Goal: Contribute content: Contribute content

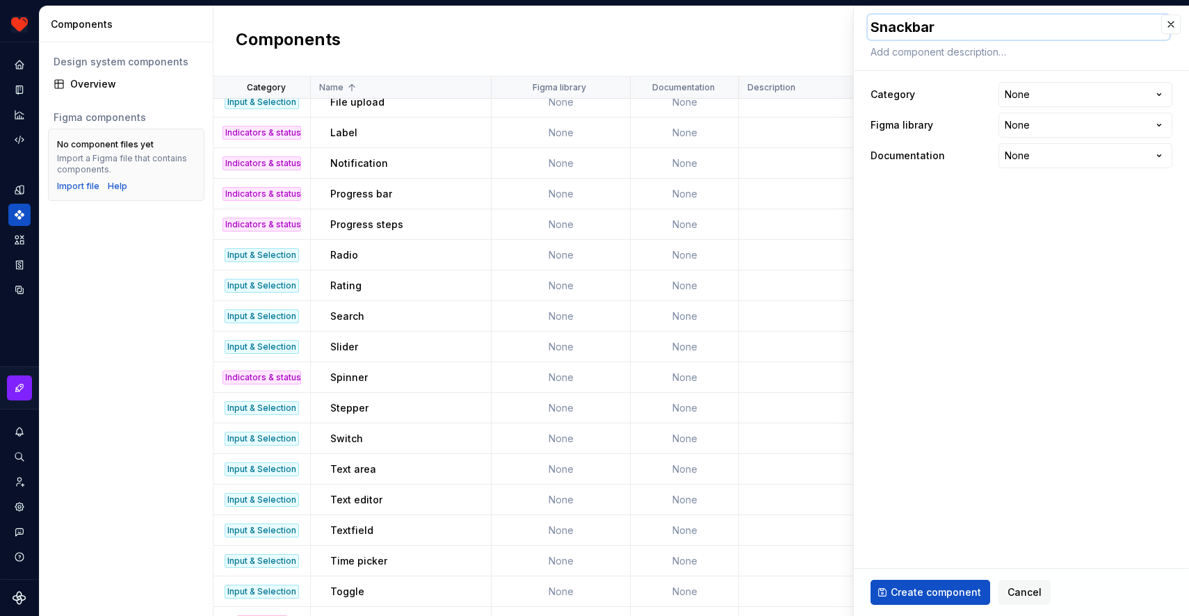
scroll to position [351, 0]
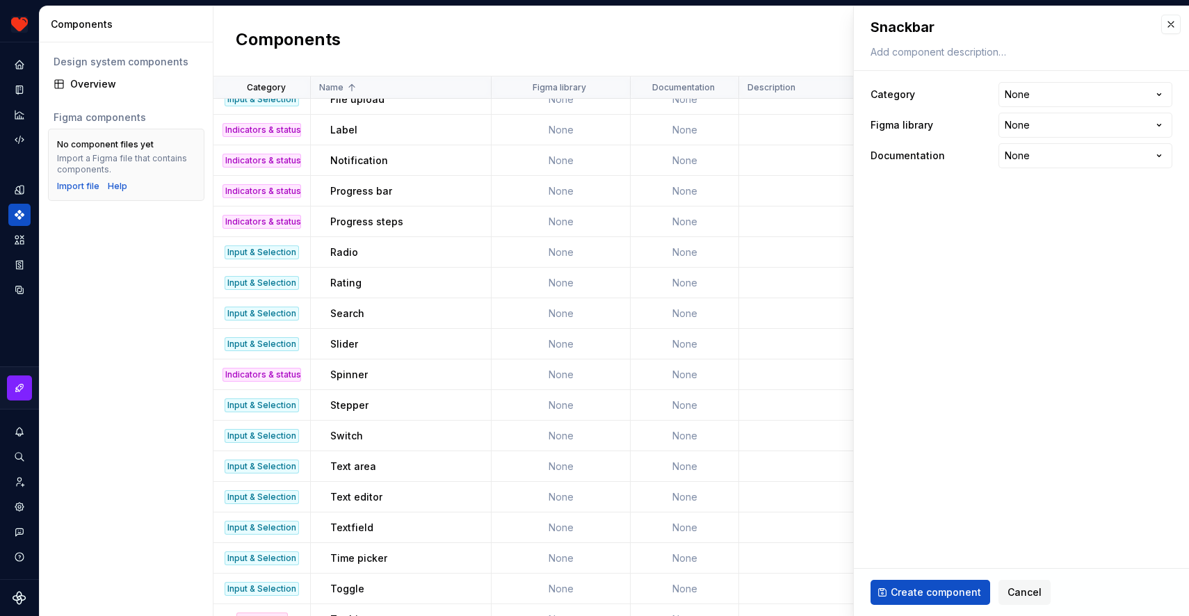
click at [965, 328] on fieldset "**********" at bounding box center [1021, 311] width 335 height 610
click at [1025, 85] on html "Harmony JK Design system data Components Design system components Overview Figm…" at bounding box center [594, 308] width 1189 height 616
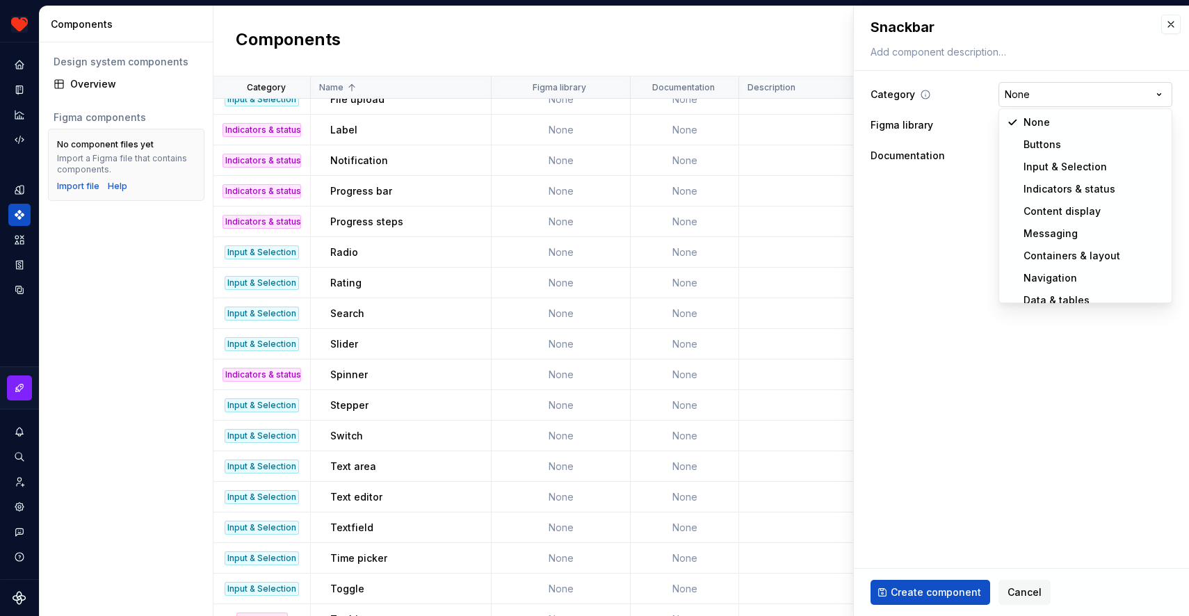
select select "**********"
type textarea "*"
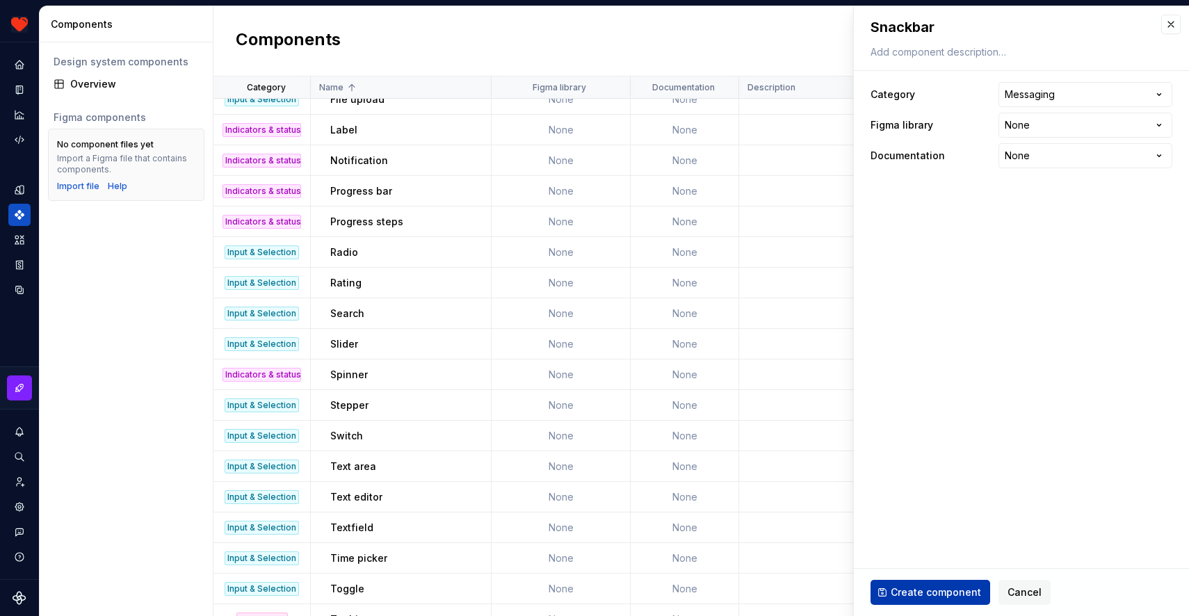
click at [904, 598] on span "Create component" at bounding box center [936, 593] width 90 height 14
type textarea "*"
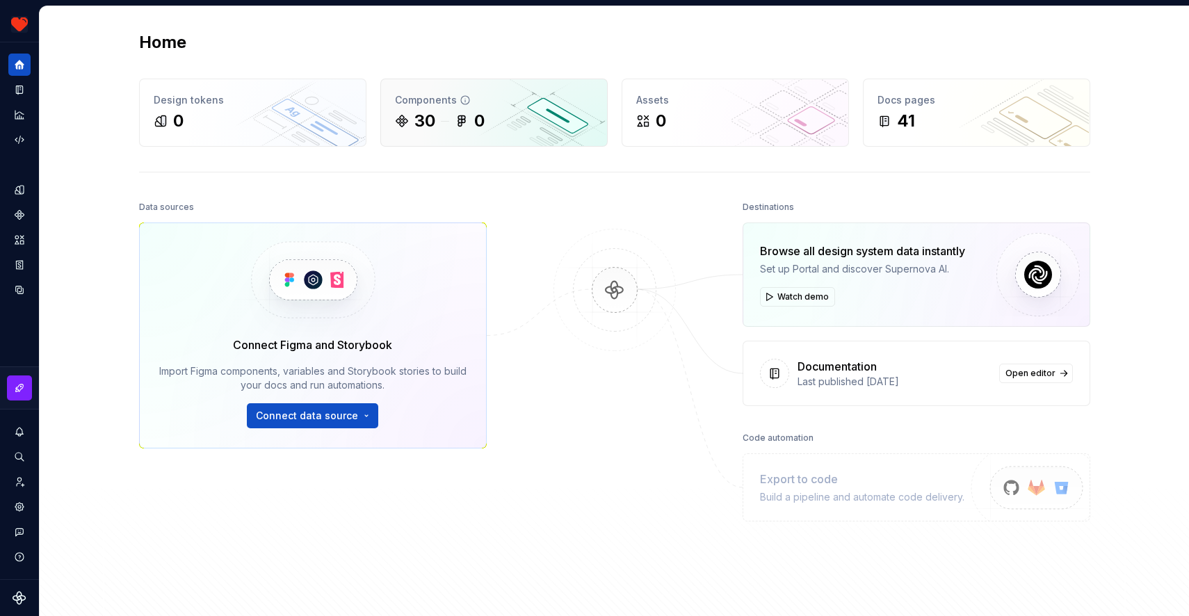
click at [429, 115] on div "30" at bounding box center [425, 121] width 21 height 22
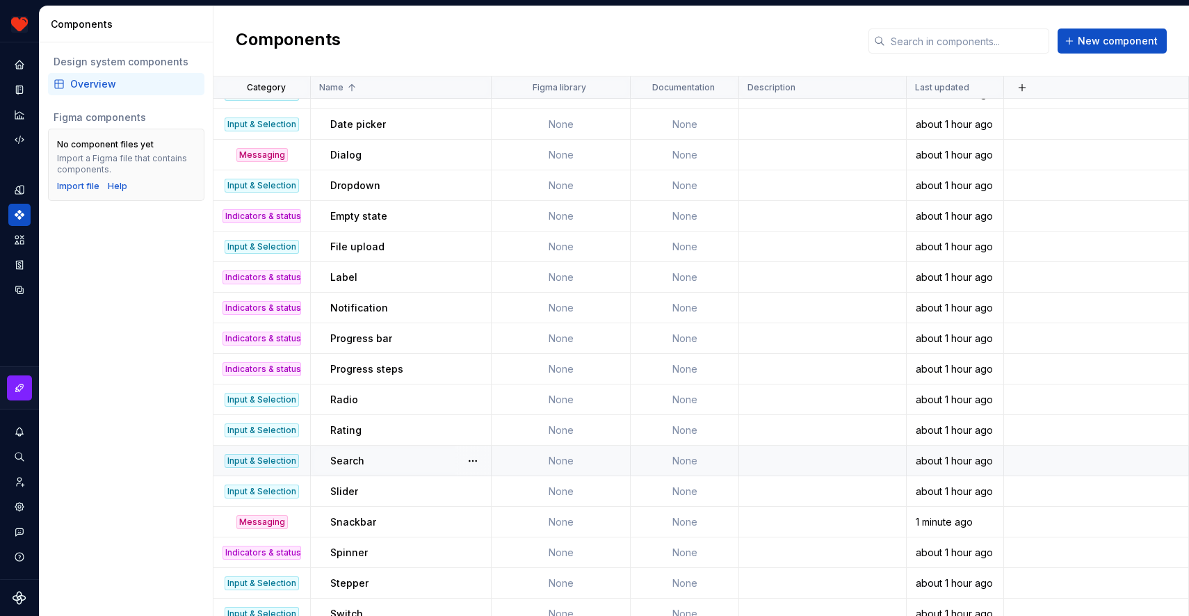
scroll to position [205, 0]
click at [1097, 39] on span "New component" at bounding box center [1118, 41] width 80 height 14
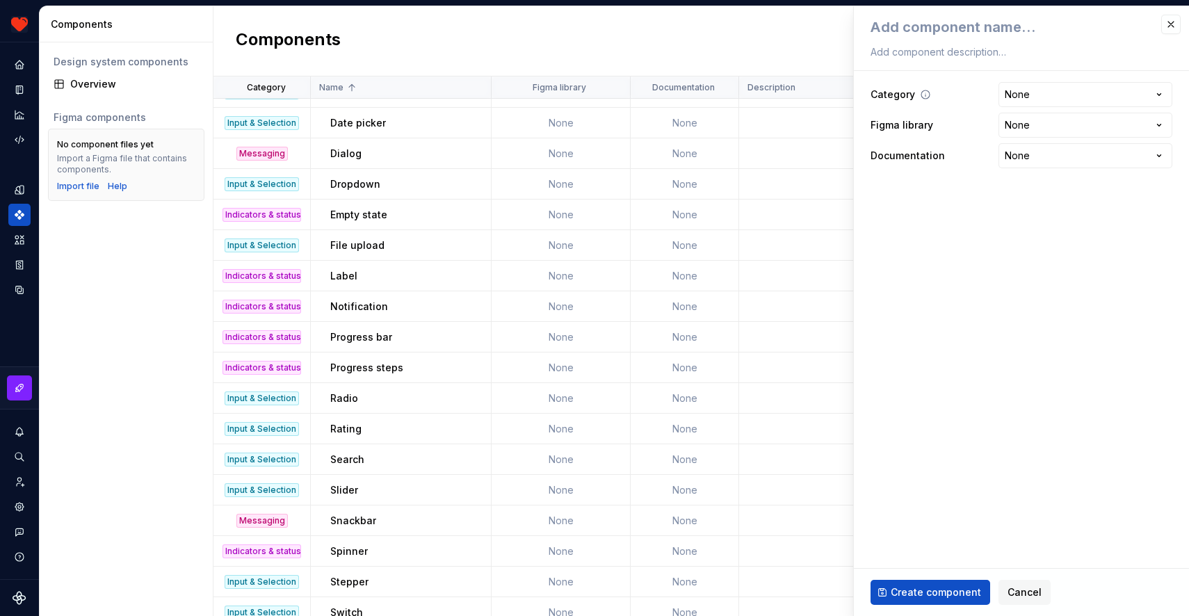
type textarea "*"
click at [913, 41] on div at bounding box center [1022, 38] width 302 height 47
click at [1029, 86] on html "Harmony JK Design system data Components Design system components Overview Figm…" at bounding box center [594, 308] width 1189 height 616
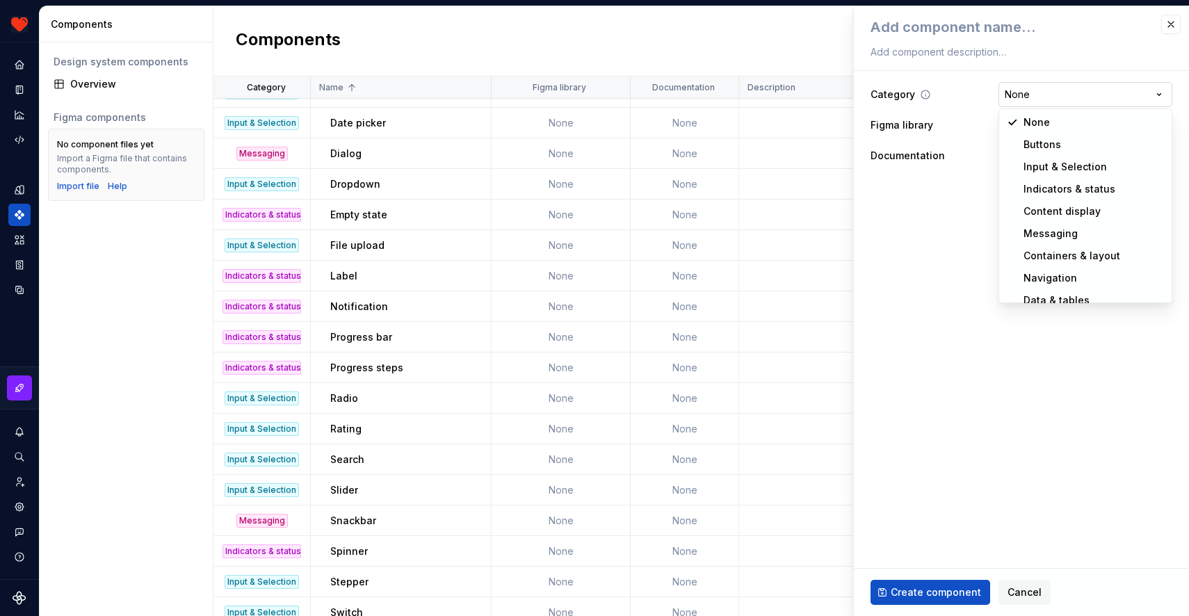
select select "**********"
type textarea "*"
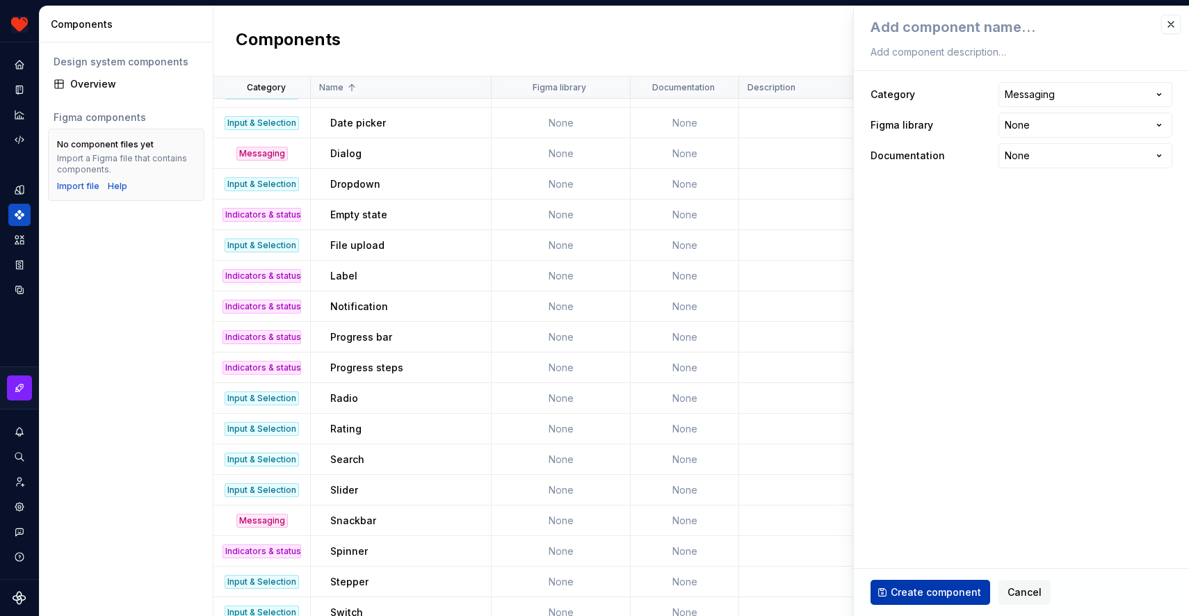
click at [923, 597] on span "Create component" at bounding box center [936, 593] width 90 height 14
type textarea "*"
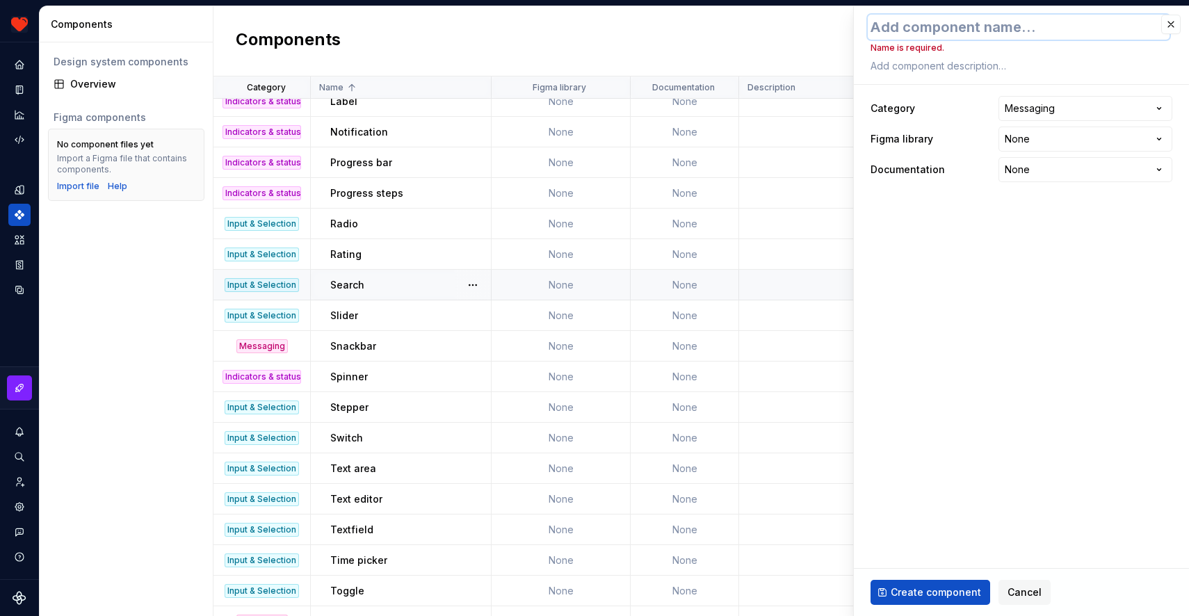
scroll to position [401, 0]
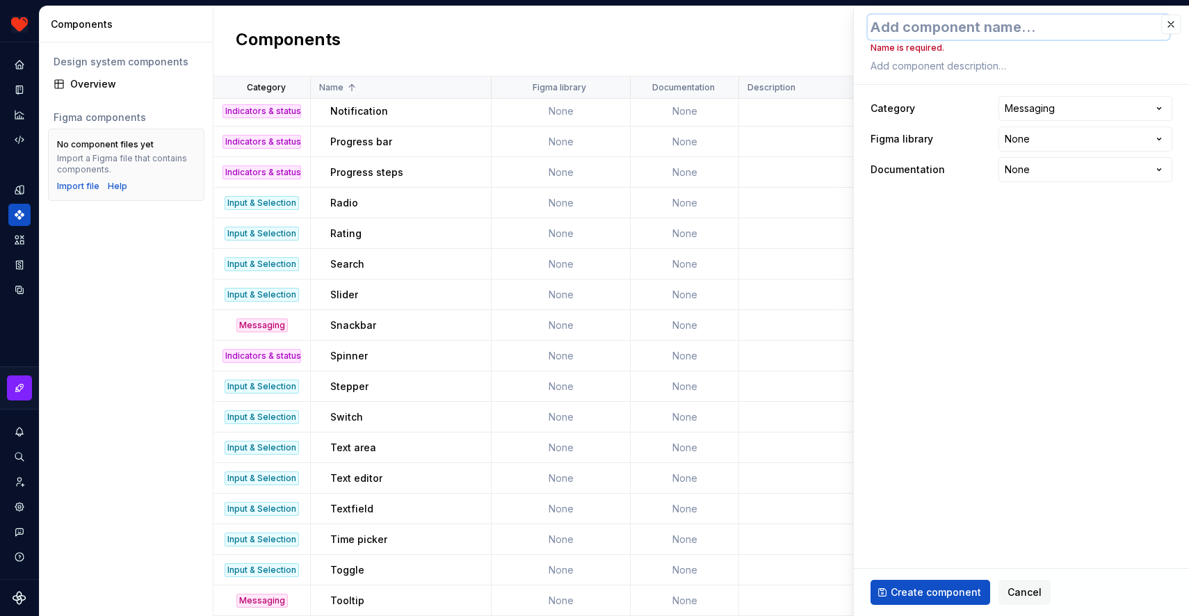
click at [914, 24] on textarea at bounding box center [1019, 27] width 302 height 25
type textarea "U"
type textarea "*"
type textarea "Up"
type textarea "*"
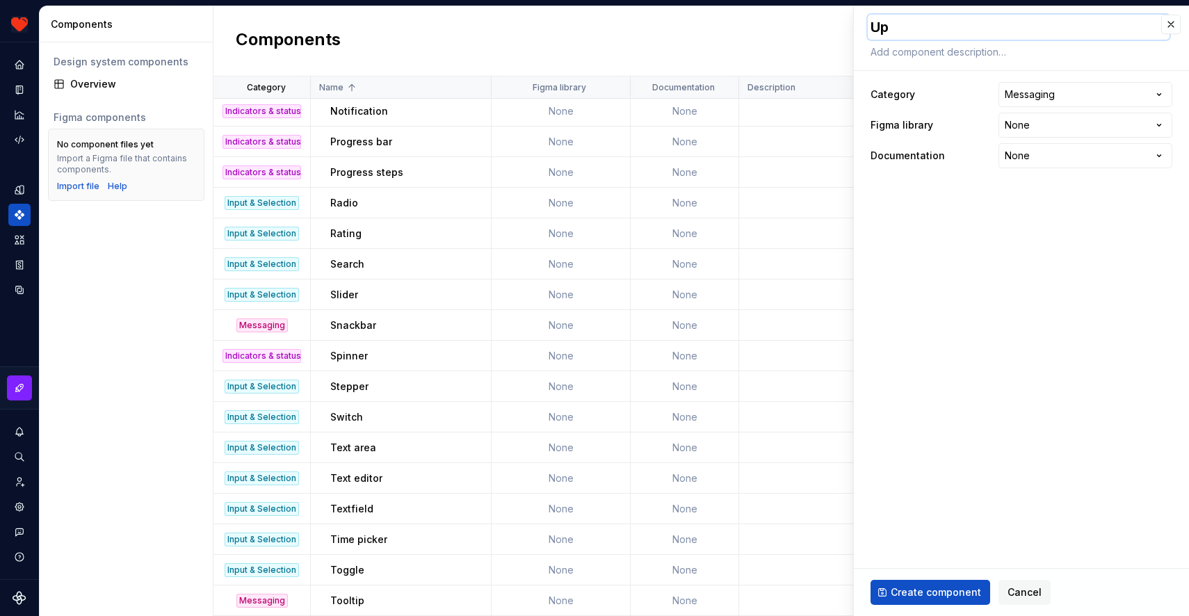
type textarea "Upd"
type textarea "*"
type textarea "Upda"
type textarea "*"
type textarea "Updat"
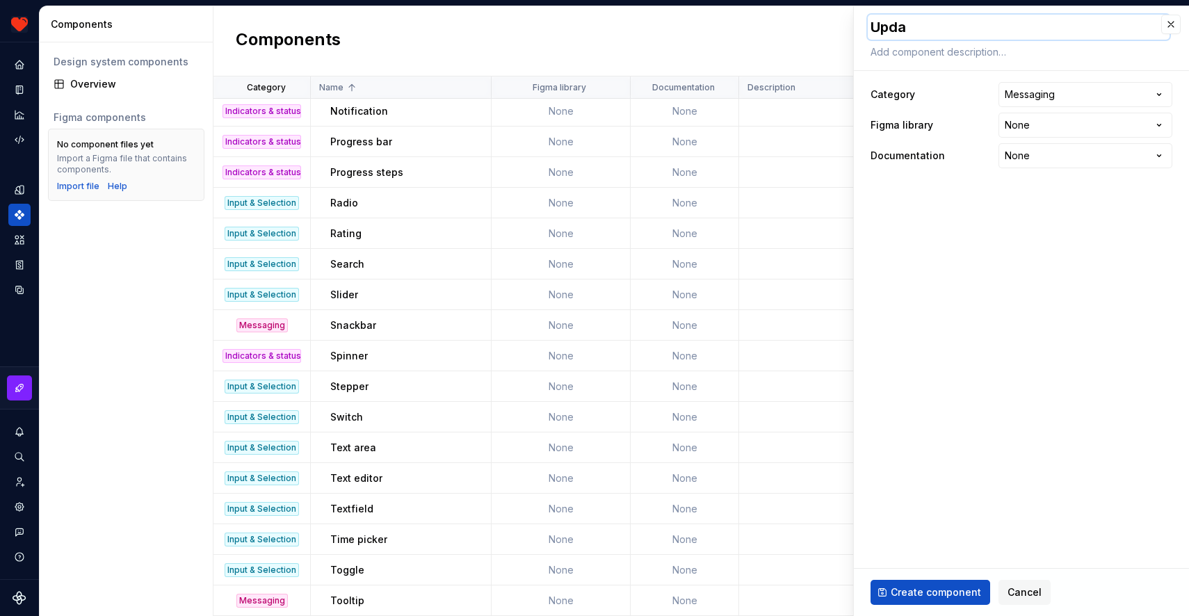
type textarea "*"
type textarea "Update"
type textarea "*"
type textarea "Update"
click at [996, 260] on fieldset "**********" at bounding box center [1021, 311] width 335 height 610
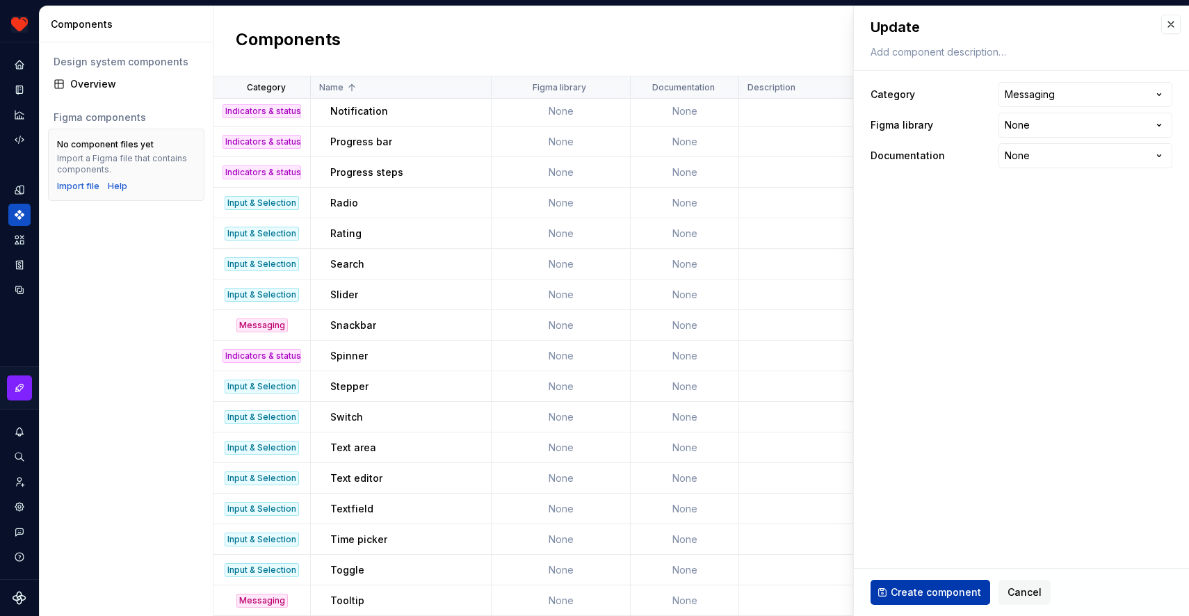
click at [922, 592] on span "Create component" at bounding box center [936, 593] width 90 height 14
type textarea "*"
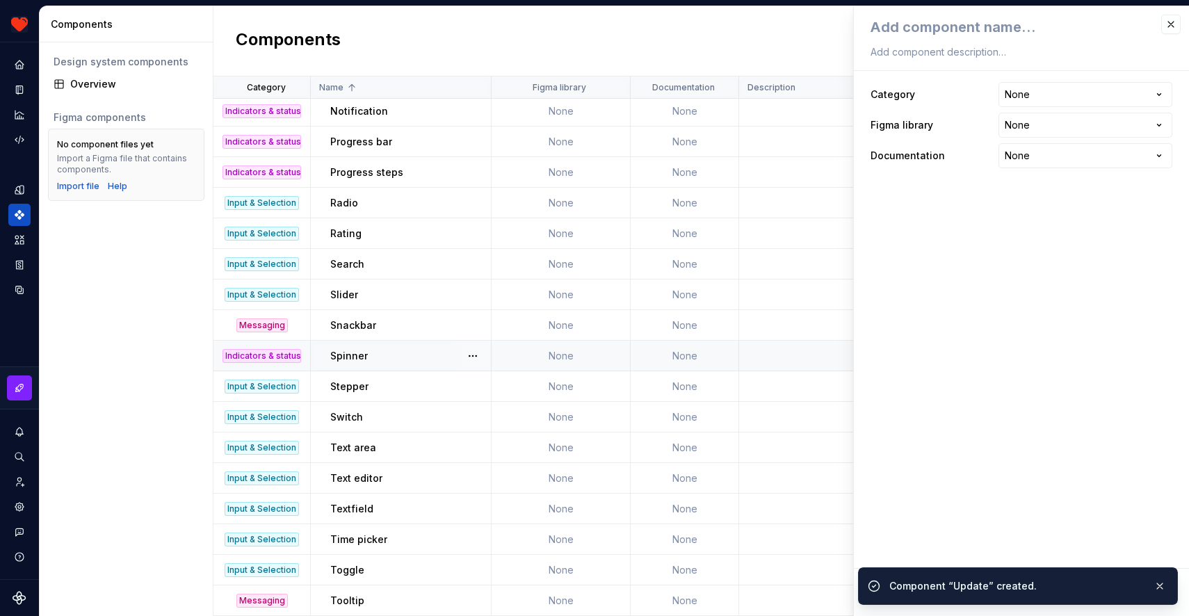
type textarea "*"
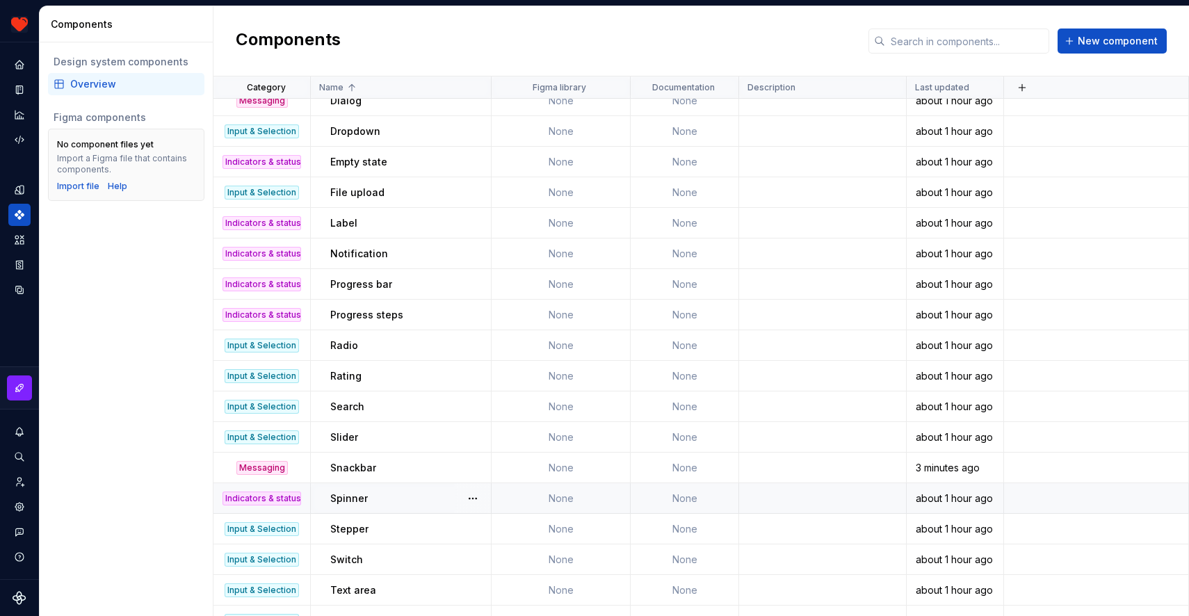
scroll to position [243, 0]
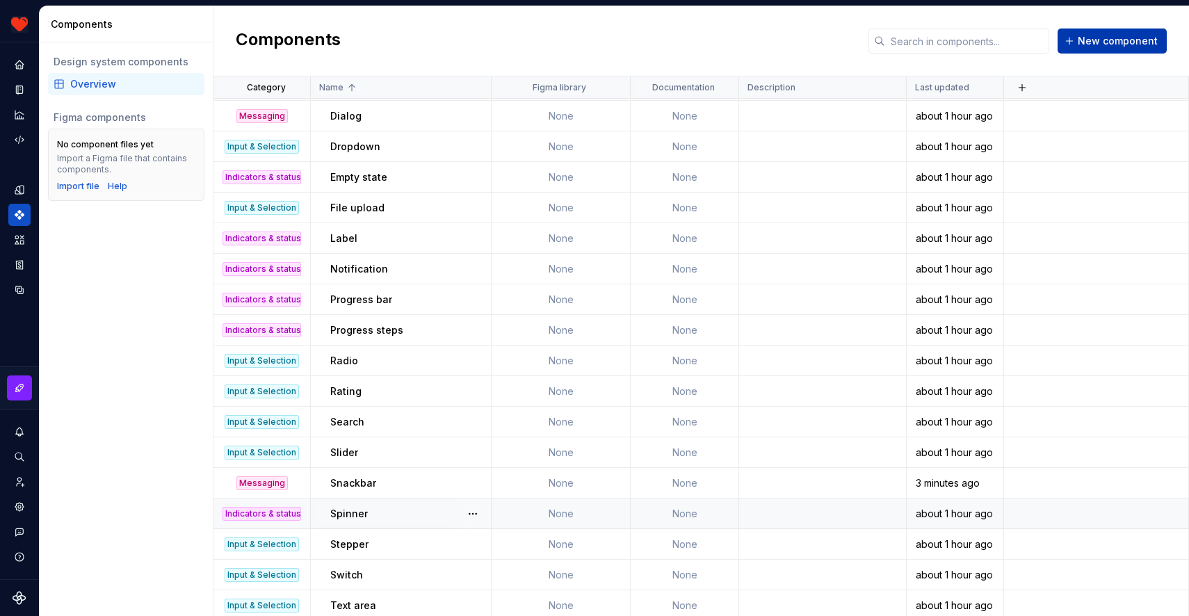
click at [1107, 37] on span "New component" at bounding box center [1118, 41] width 80 height 14
click at [1107, 43] on span "New component" at bounding box center [1118, 41] width 80 height 14
click at [820, 52] on div "Components New component" at bounding box center [702, 41] width 976 height 70
click at [1078, 47] on button "New component" at bounding box center [1112, 41] width 109 height 25
click at [781, 38] on div "Components New component" at bounding box center [702, 41] width 976 height 70
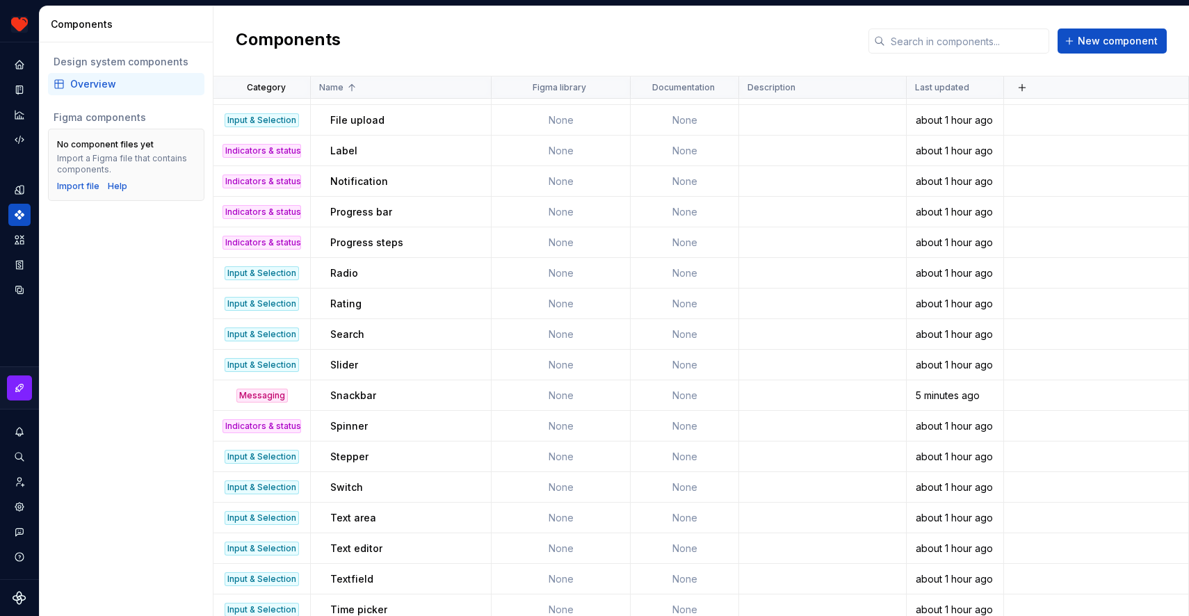
scroll to position [431, 0]
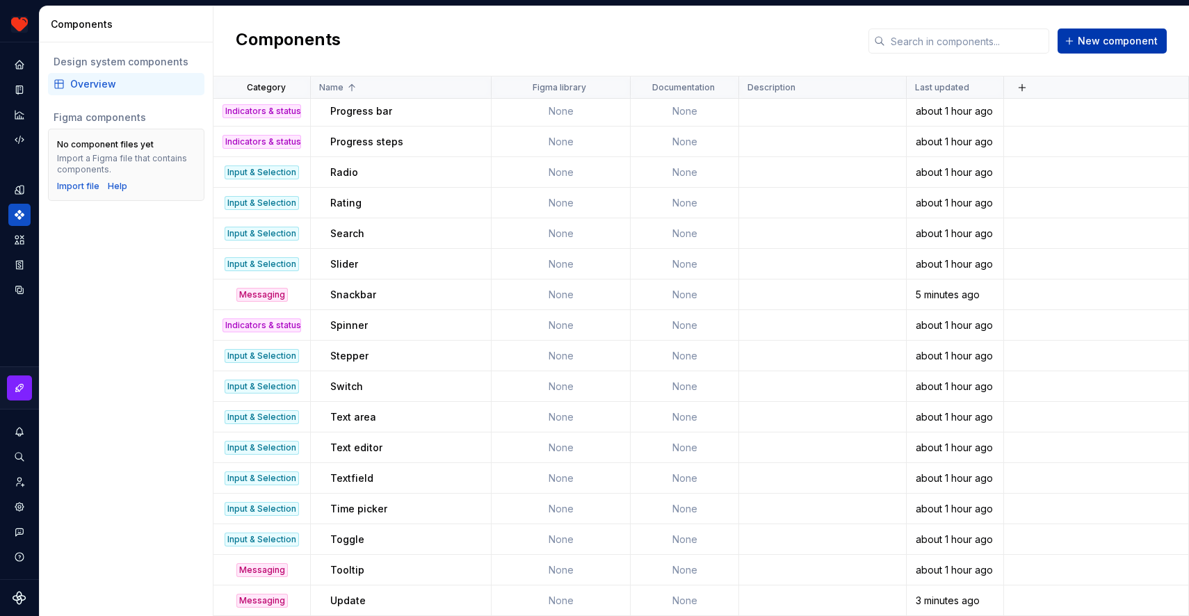
click at [1113, 44] on span "New component" at bounding box center [1118, 41] width 80 height 14
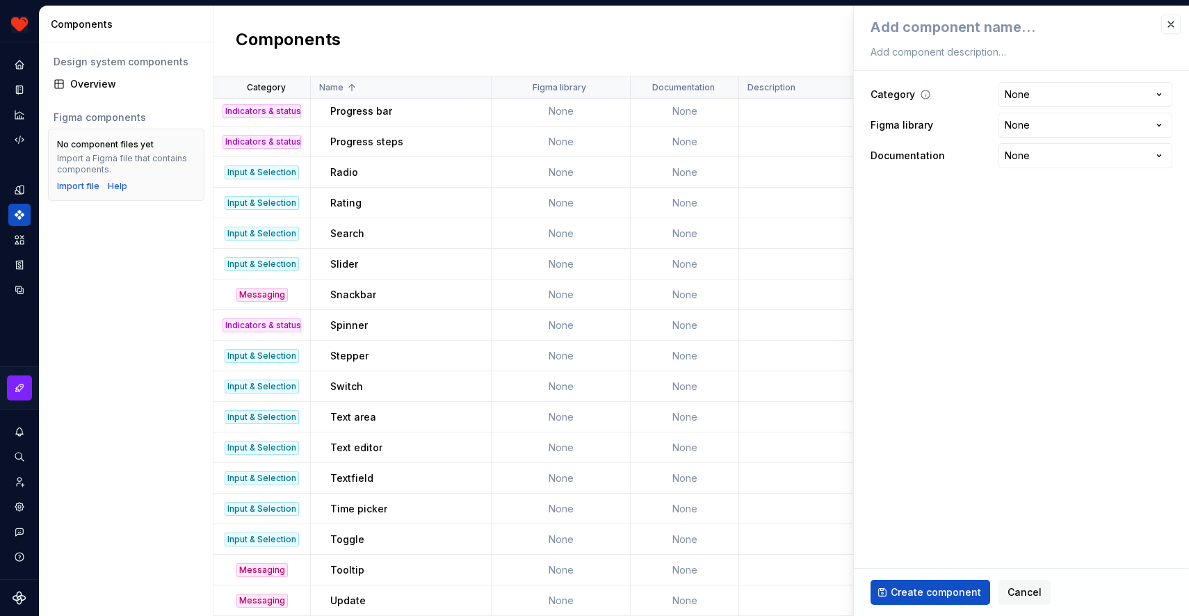
type textarea "C"
type textarea "*"
type textarea "Ca"
type textarea "*"
type textarea "Car"
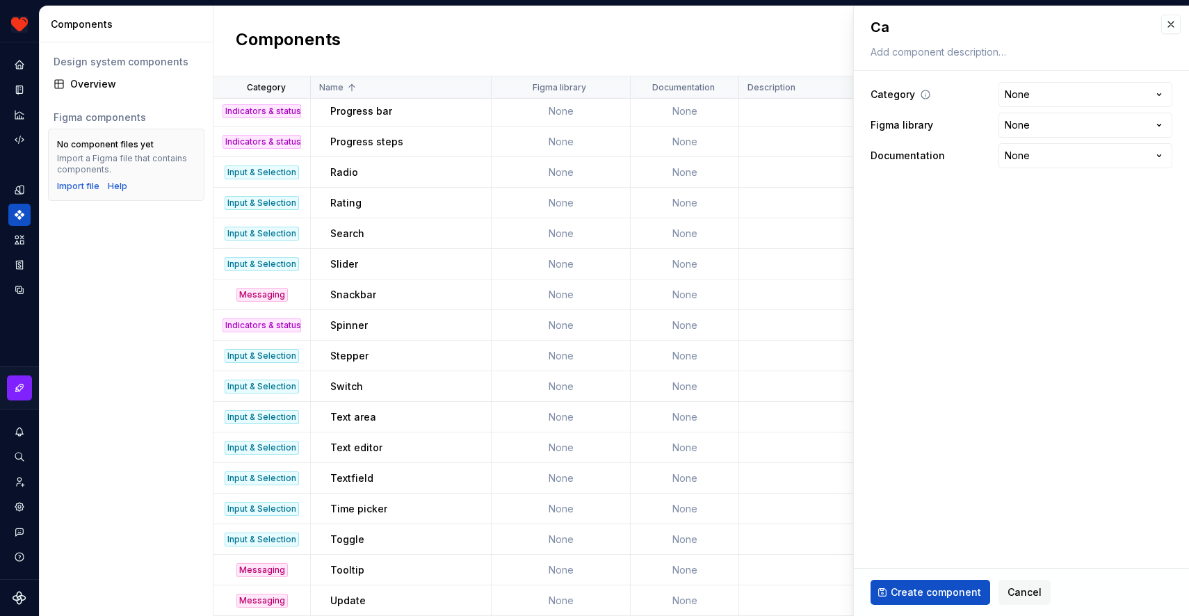
type textarea "*"
type textarea "Card"
type textarea "*"
type textarea "Cards"
type textarea "*"
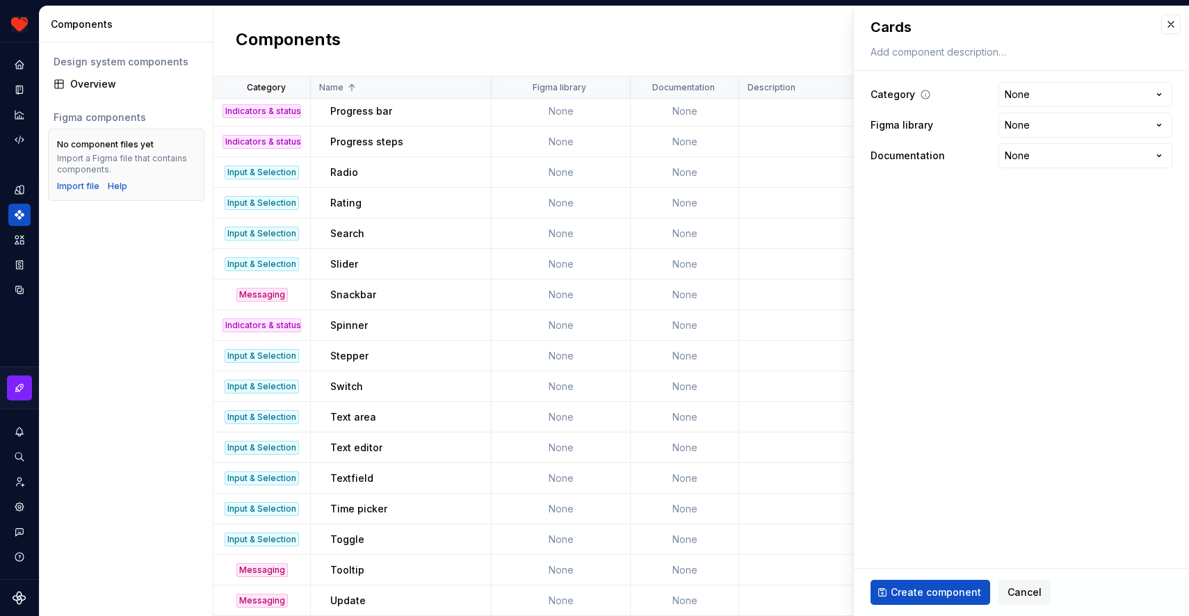
type textarea "Cards"
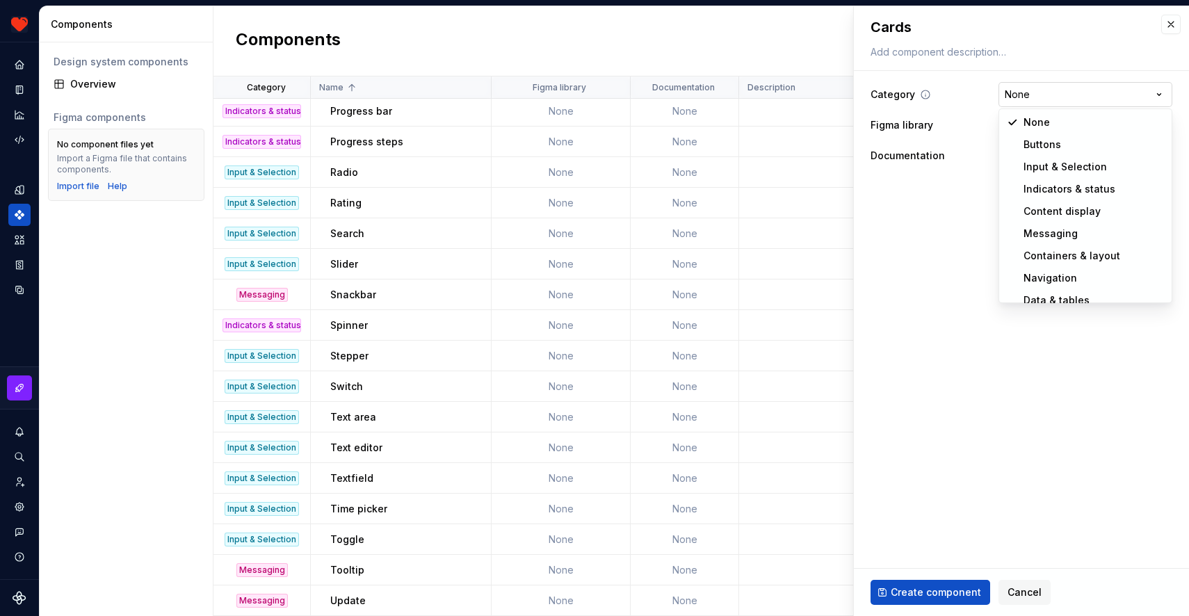
click at [1026, 93] on html "Harmony JK Design system data Components Design system components Overview Figm…" at bounding box center [594, 308] width 1189 height 616
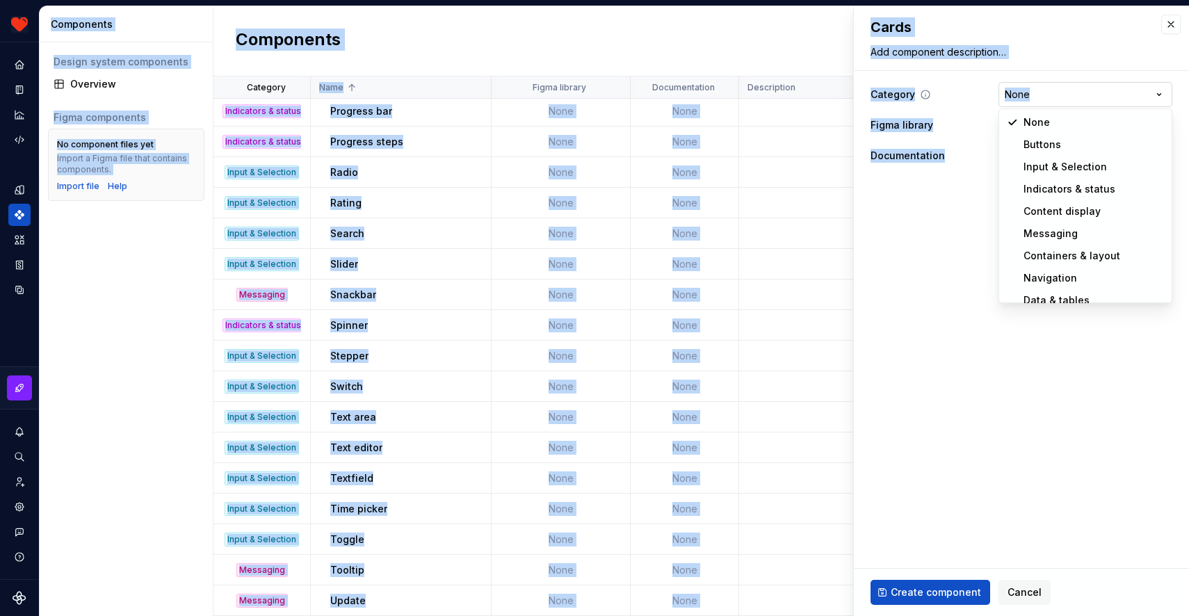
select select "**********"
type textarea "*"
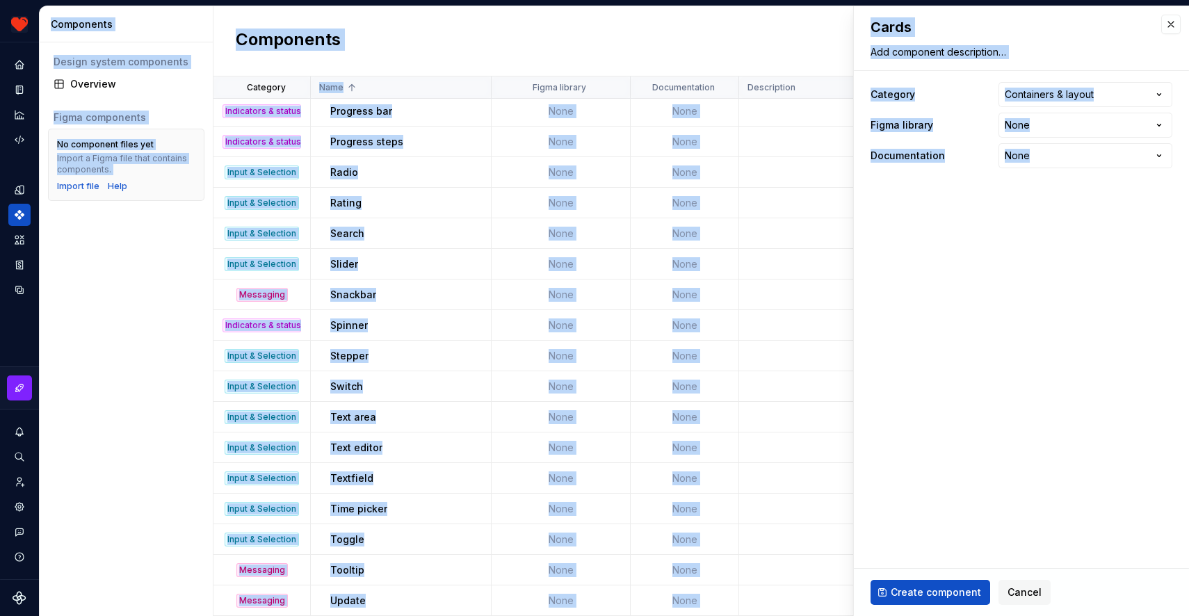
click at [990, 268] on fieldset "**********" at bounding box center [1021, 311] width 335 height 610
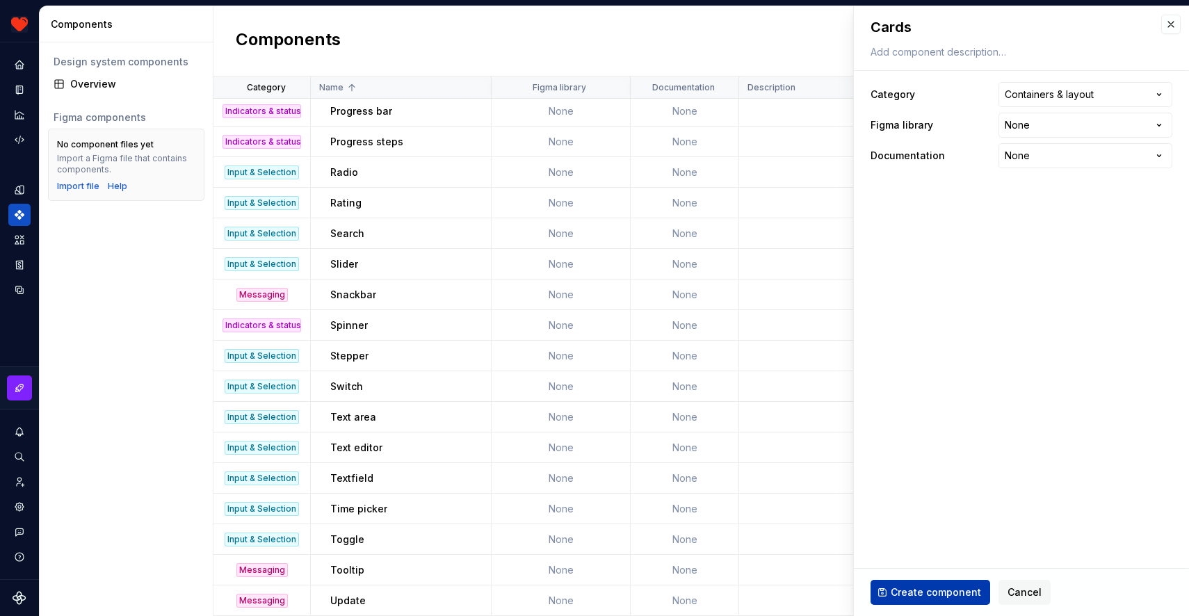
click at [913, 590] on span "Create component" at bounding box center [936, 593] width 90 height 14
type textarea "*"
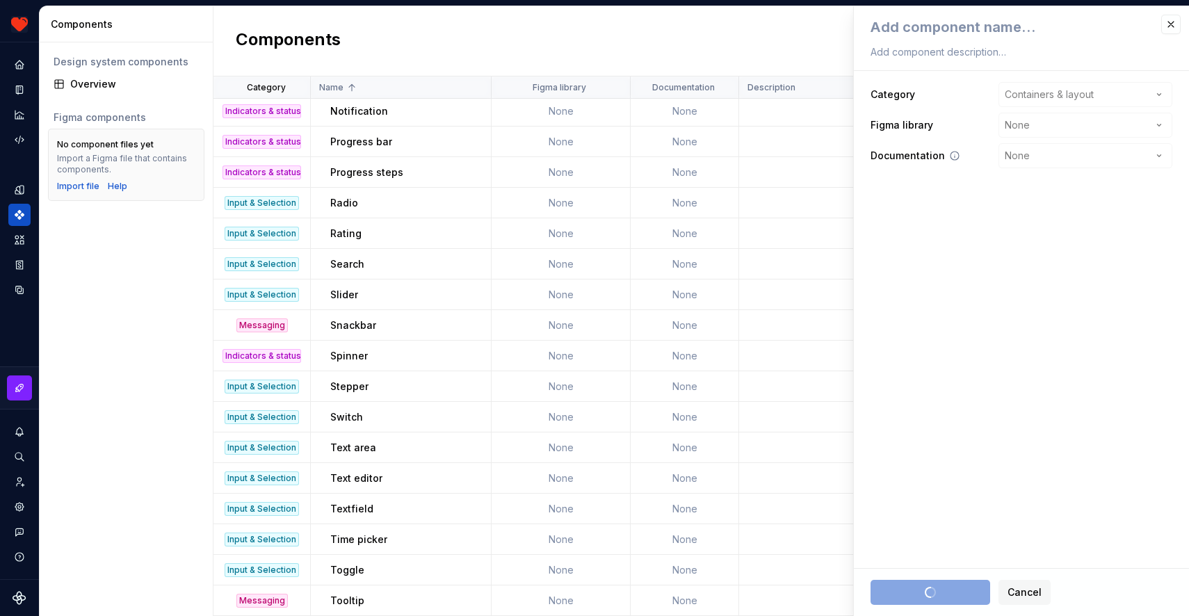
scroll to position [462, 0]
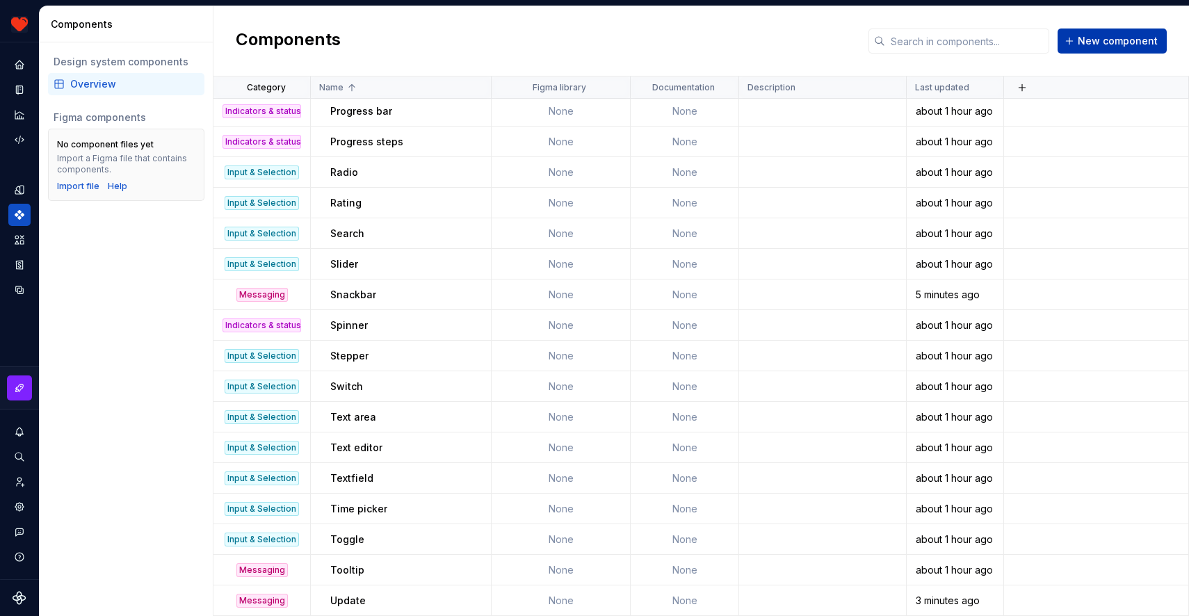
click at [1121, 40] on span "New component" at bounding box center [1118, 41] width 80 height 14
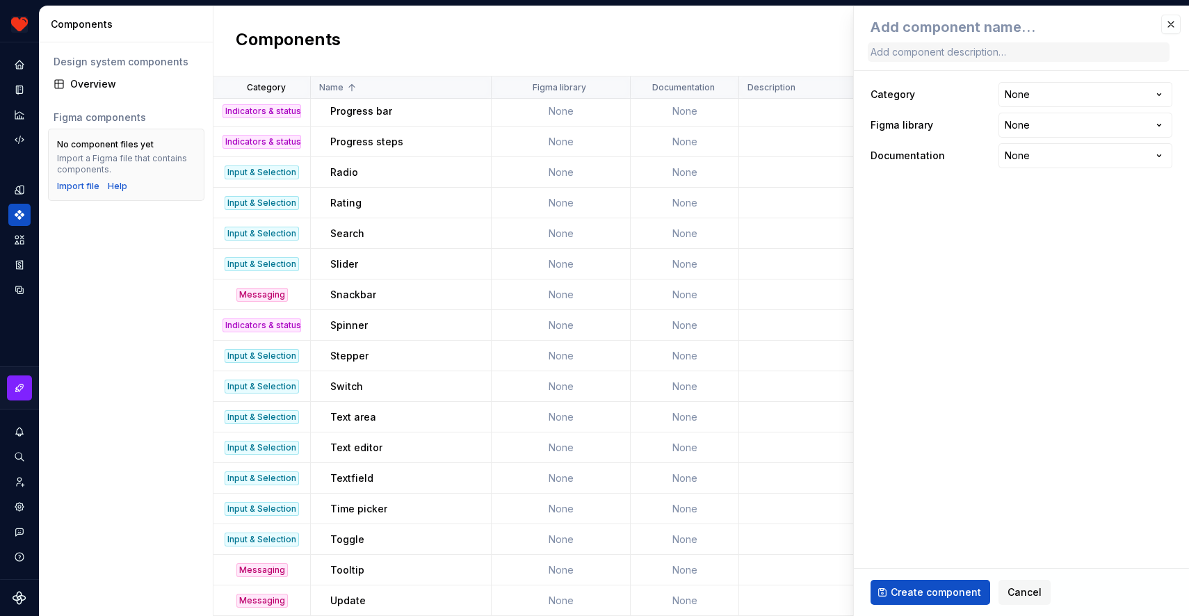
type textarea "*"
type textarea "C"
type textarea "*"
type textarea "Co"
type textarea "*"
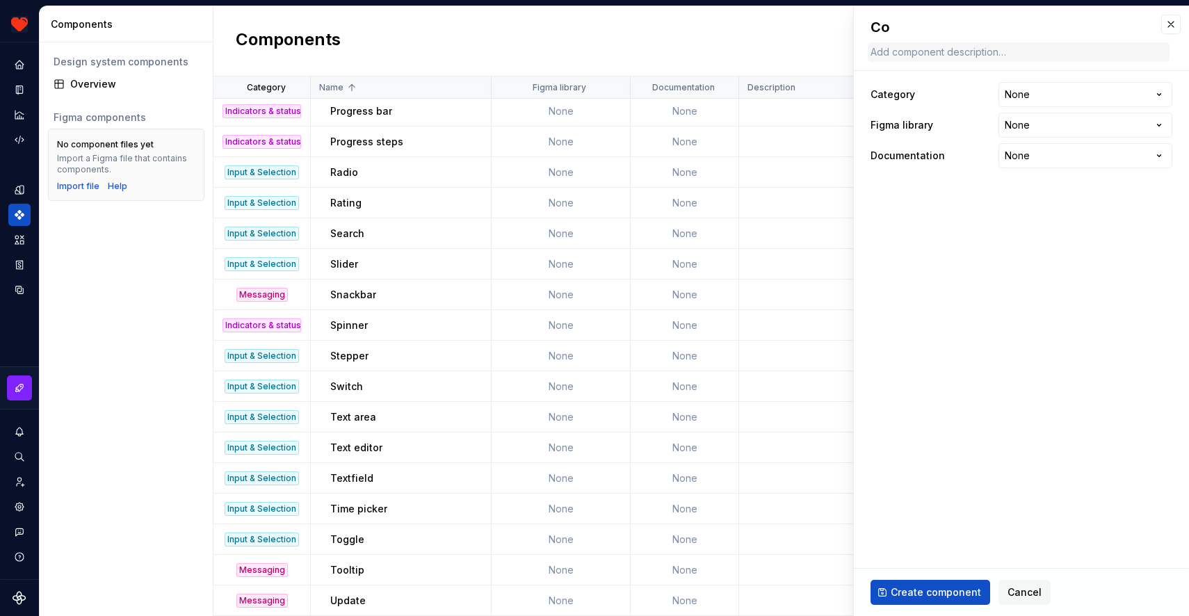
type textarea "Con"
type textarea "*"
type textarea "Cont"
type textarea "*"
type textarea "Contai"
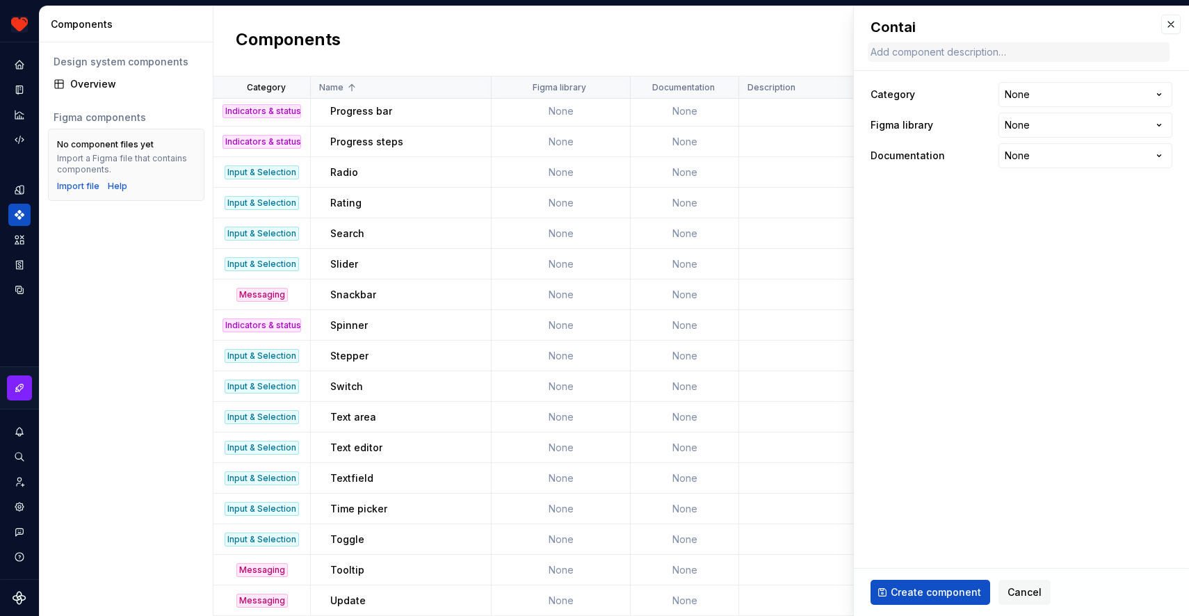
type textarea "*"
type textarea "Contain"
type textarea "*"
type textarea "Containe"
type textarea "*"
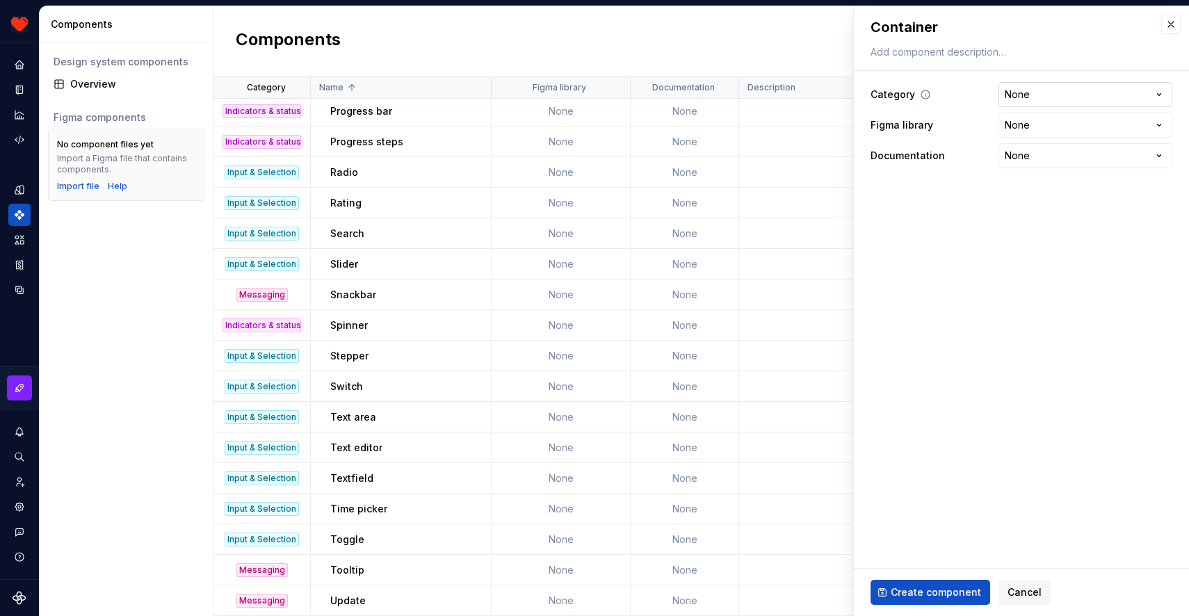
type textarea "Container"
click at [1045, 95] on html "Harmony JK Design system data Components Design system components Overview Figm…" at bounding box center [594, 308] width 1189 height 616
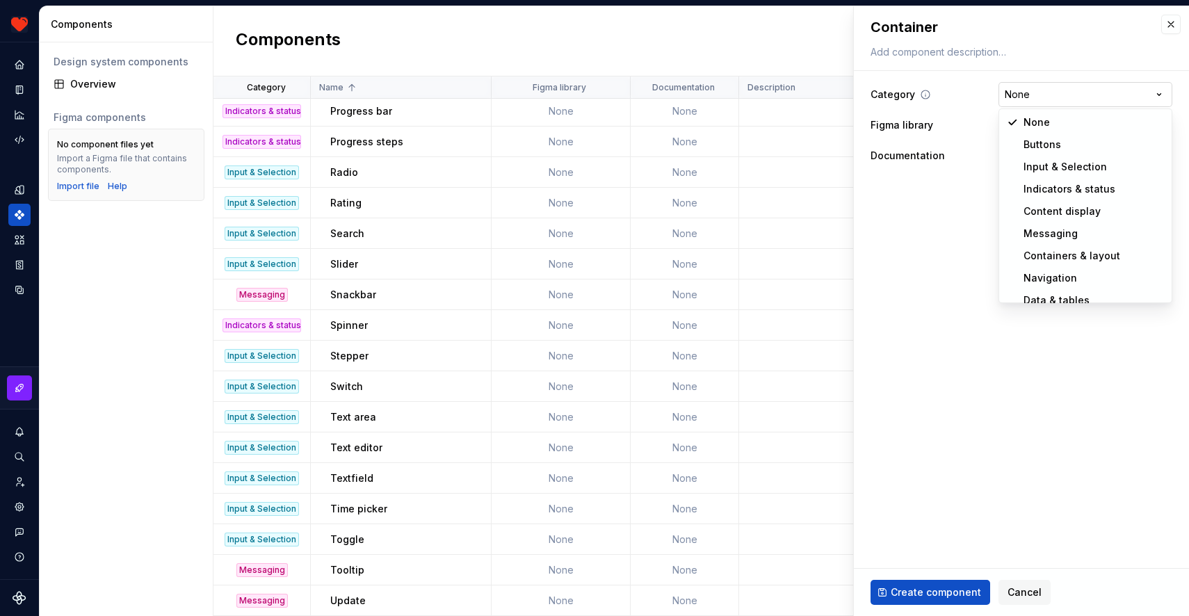
select select "**********"
type textarea "*"
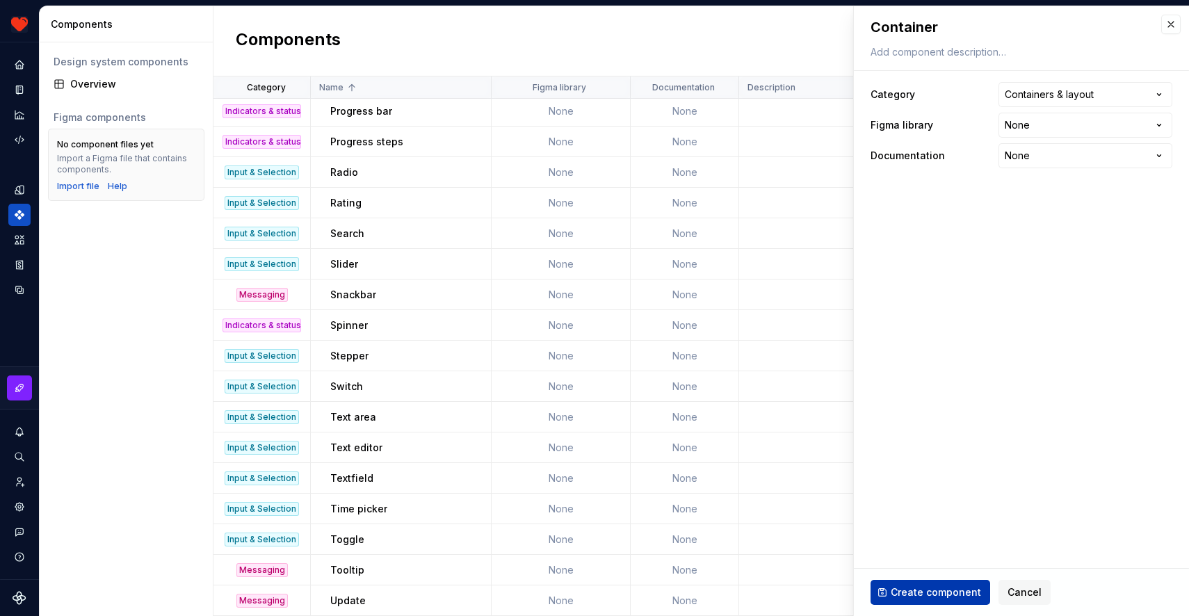
click at [940, 588] on span "Create component" at bounding box center [936, 593] width 90 height 14
type textarea "*"
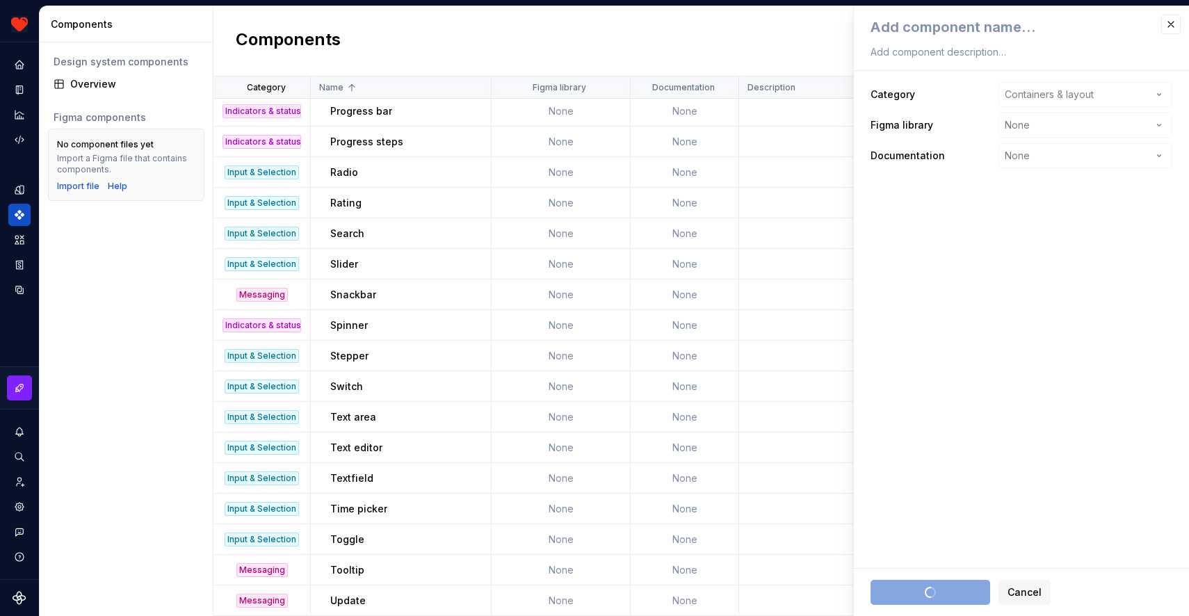
scroll to position [492, 0]
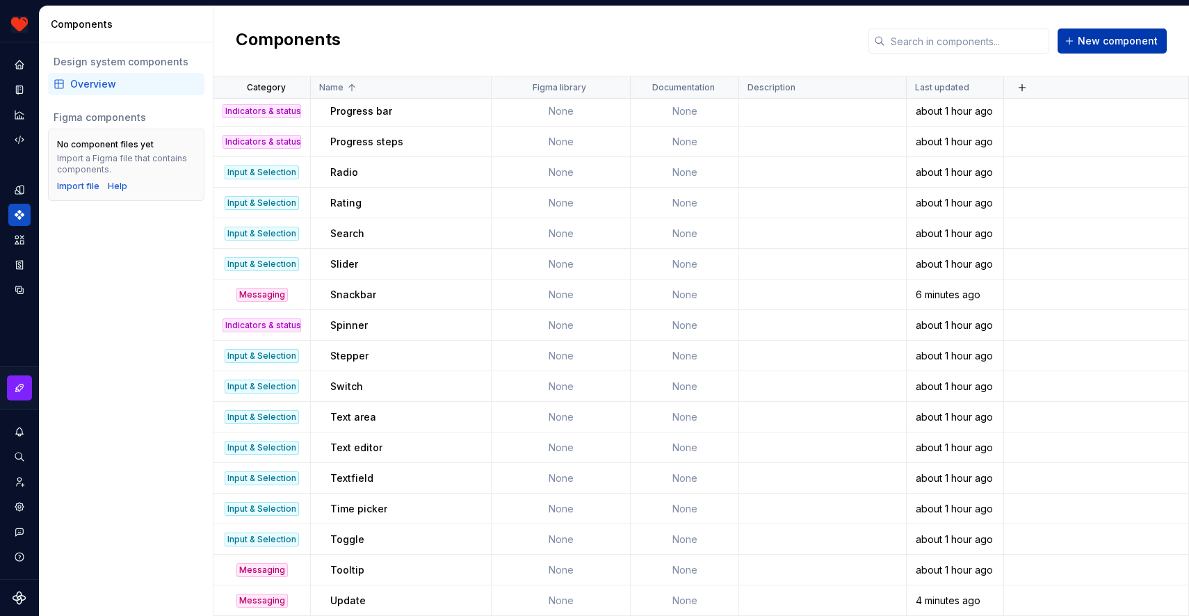
click at [1119, 43] on span "New component" at bounding box center [1118, 41] width 80 height 14
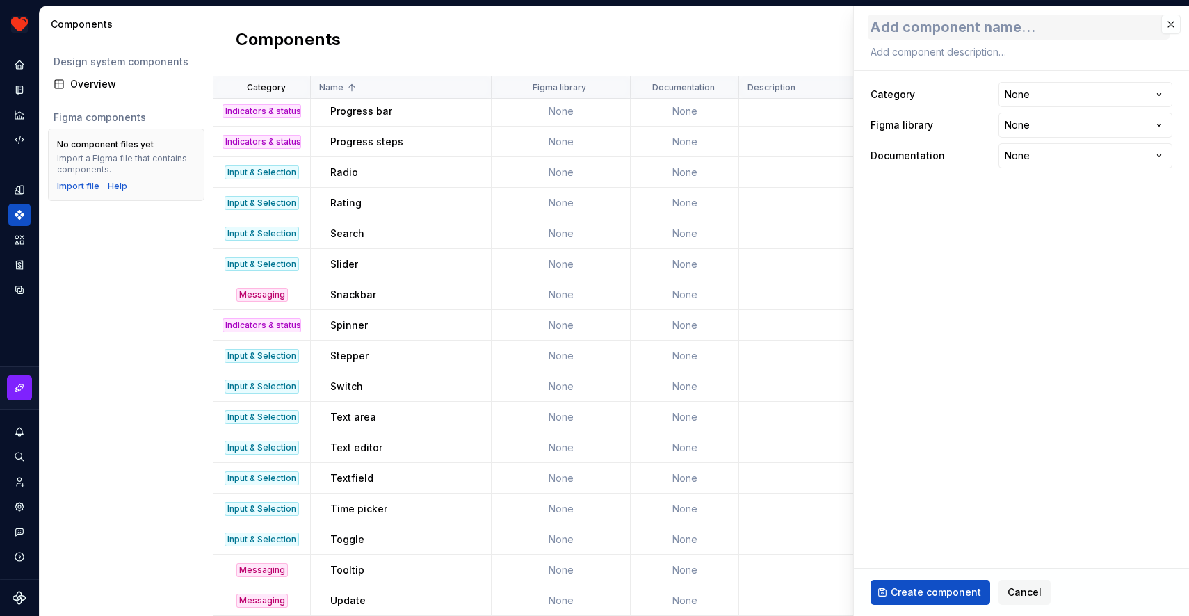
type textarea "*"
type textarea "D"
type textarea "*"
type textarea "Di"
type textarea "*"
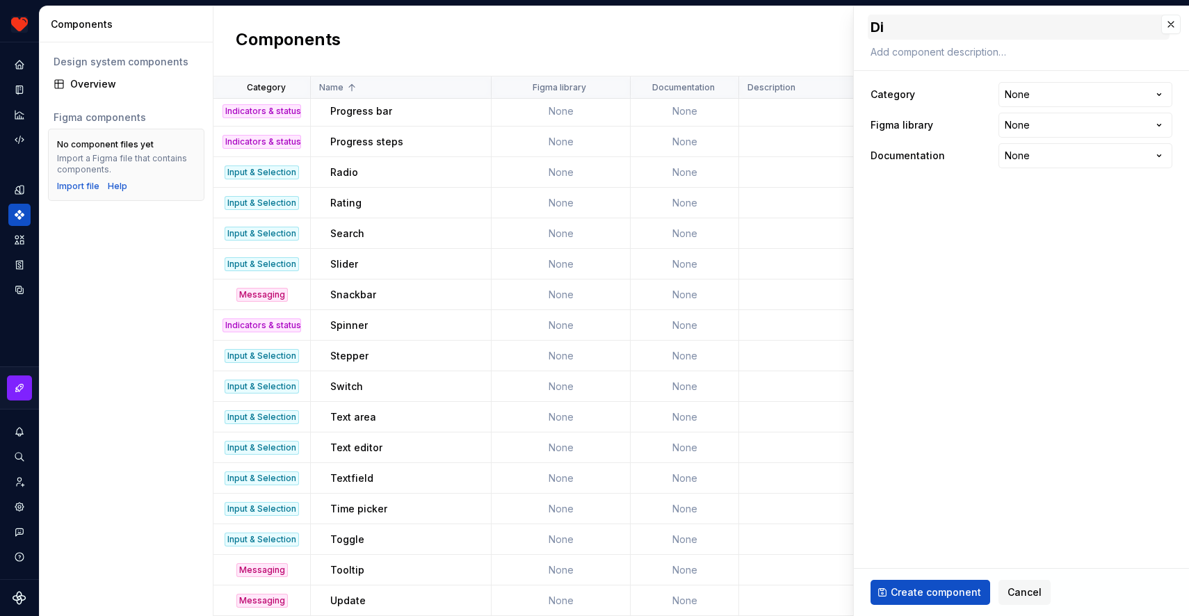
type textarea "Div"
type textarea "*"
type textarea "Divi"
type textarea "*"
type textarea "Divid"
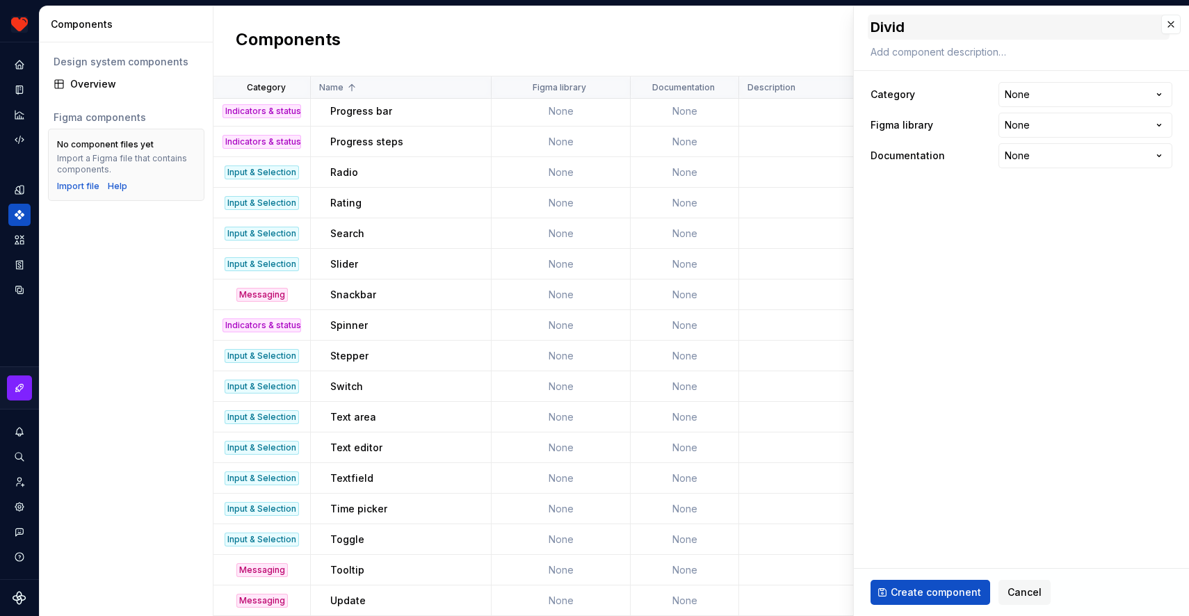
type textarea "*"
type textarea "Divide"
type textarea "*"
type textarea "Divider"
type textarea "*"
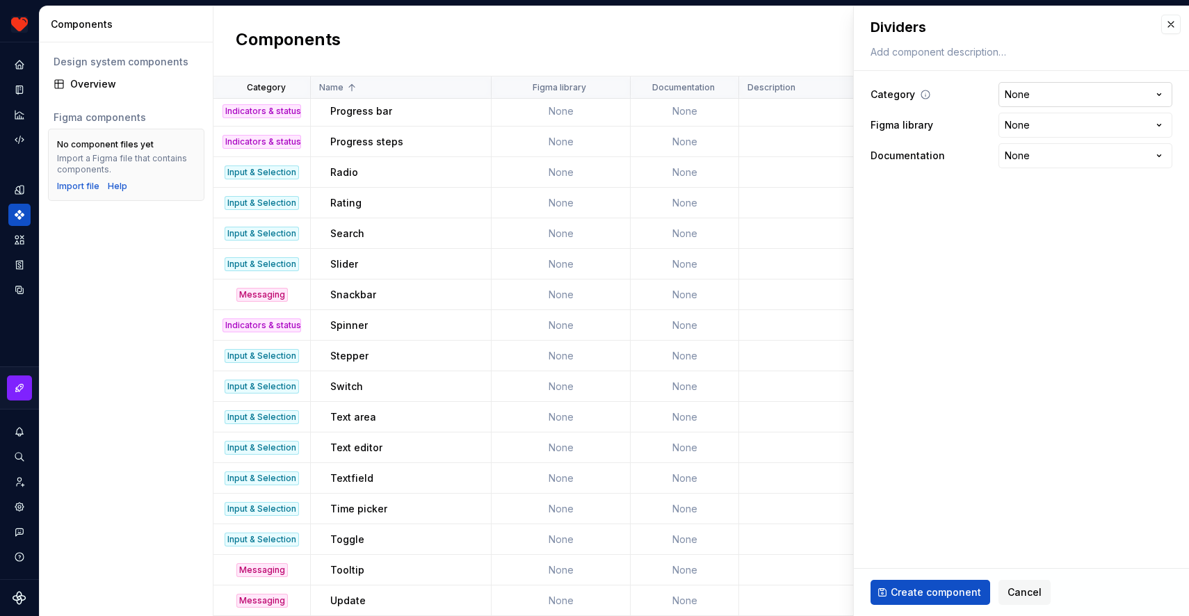
type textarea "Dividers"
click at [1049, 90] on html "Harmony JK Design system data Components Design system components Overview Figm…" at bounding box center [594, 308] width 1189 height 616
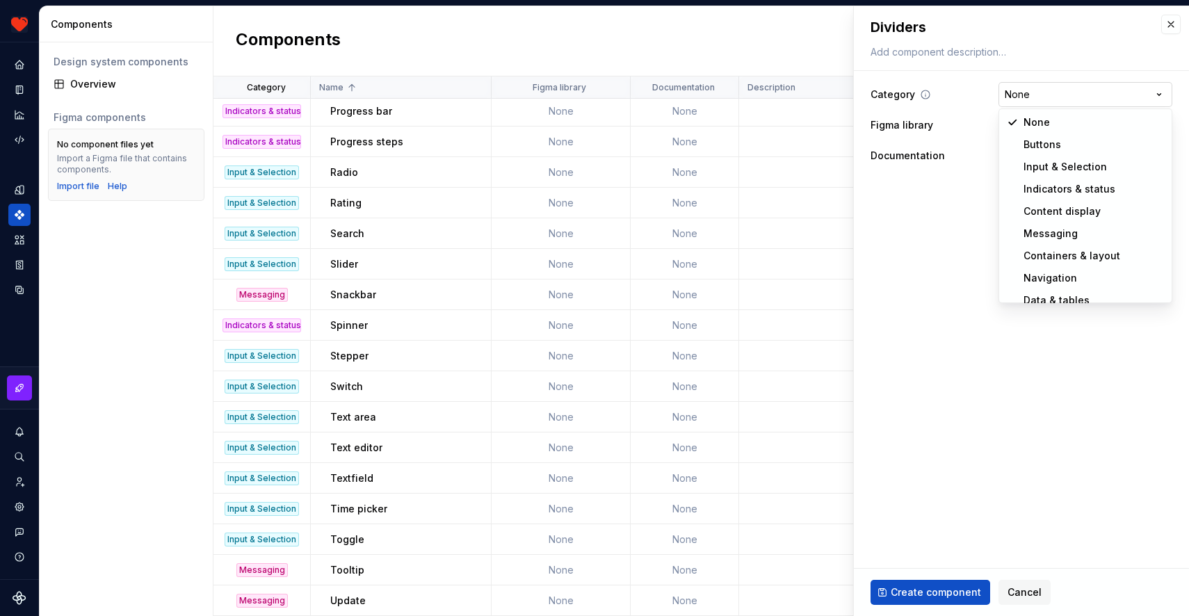
select select "**********"
type textarea "*"
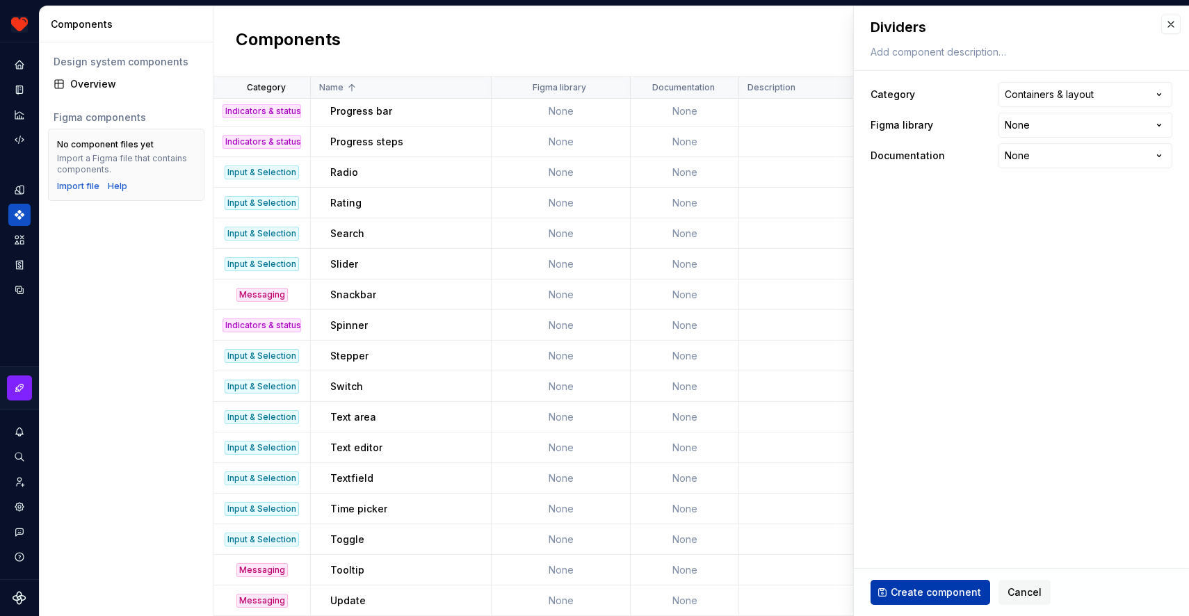
click at [942, 596] on span "Create component" at bounding box center [936, 593] width 90 height 14
type textarea "*"
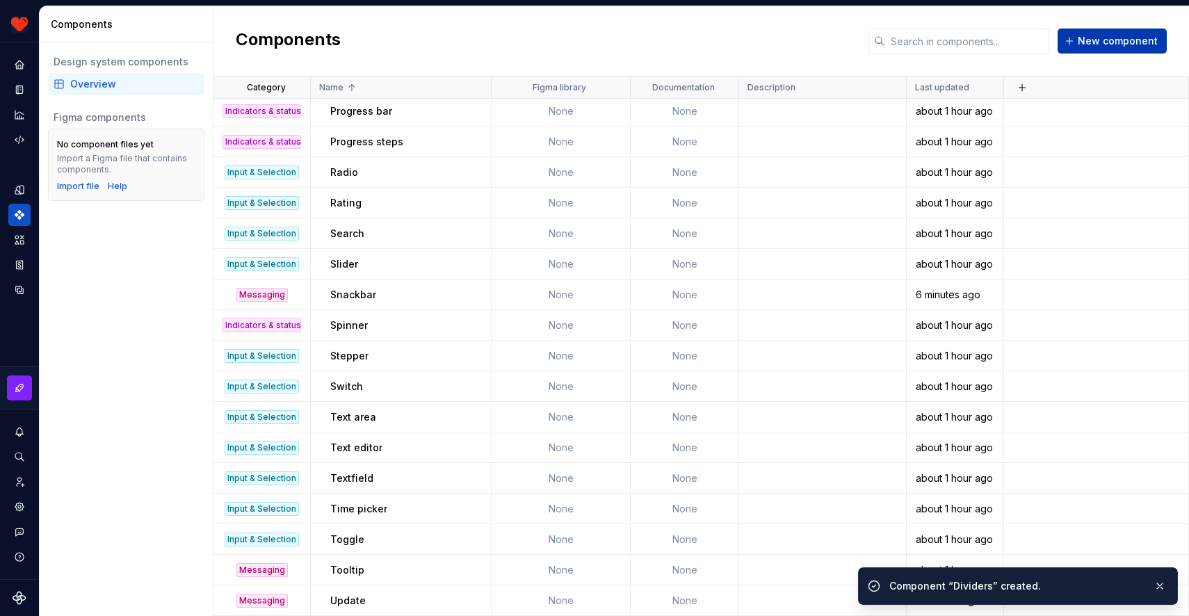
click at [1081, 46] on button "New component" at bounding box center [1112, 41] width 109 height 25
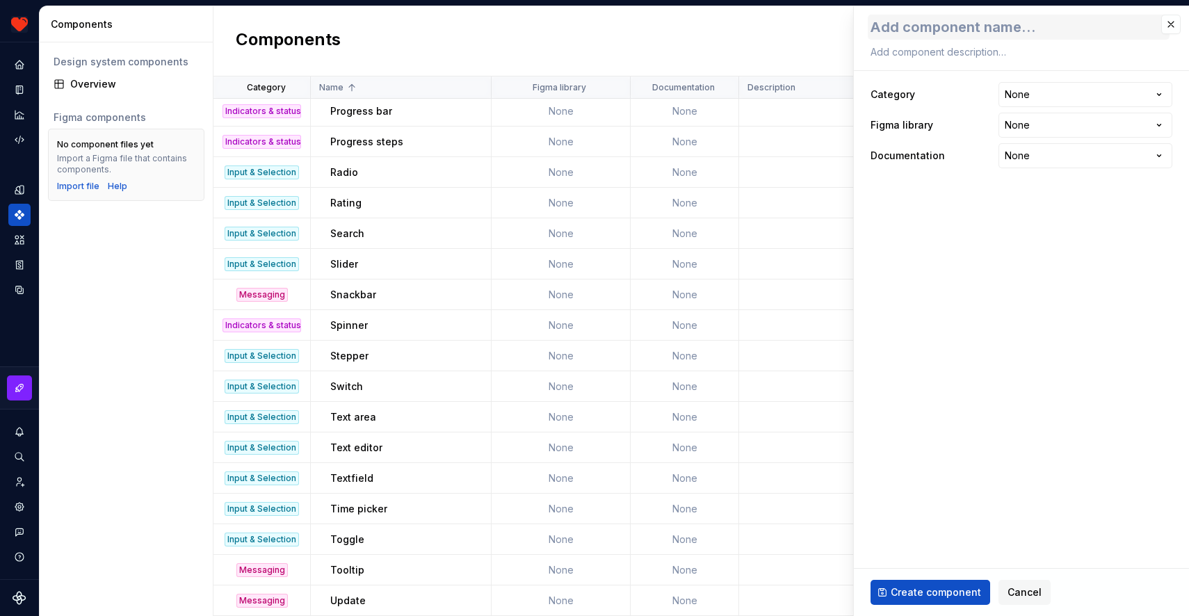
type textarea "*"
type textarea "D"
type textarea "*"
type textarea "Dr"
type textarea "*"
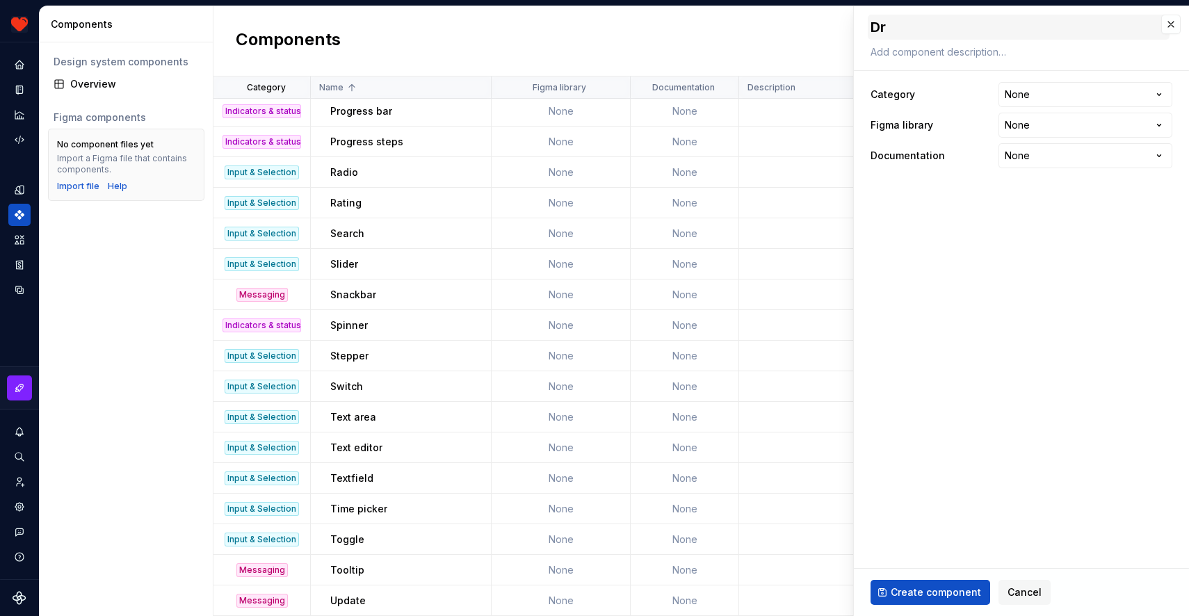
type textarea "Dra"
type textarea "*"
type textarea "Draw"
type textarea "*"
type textarea "[PERSON_NAME]"
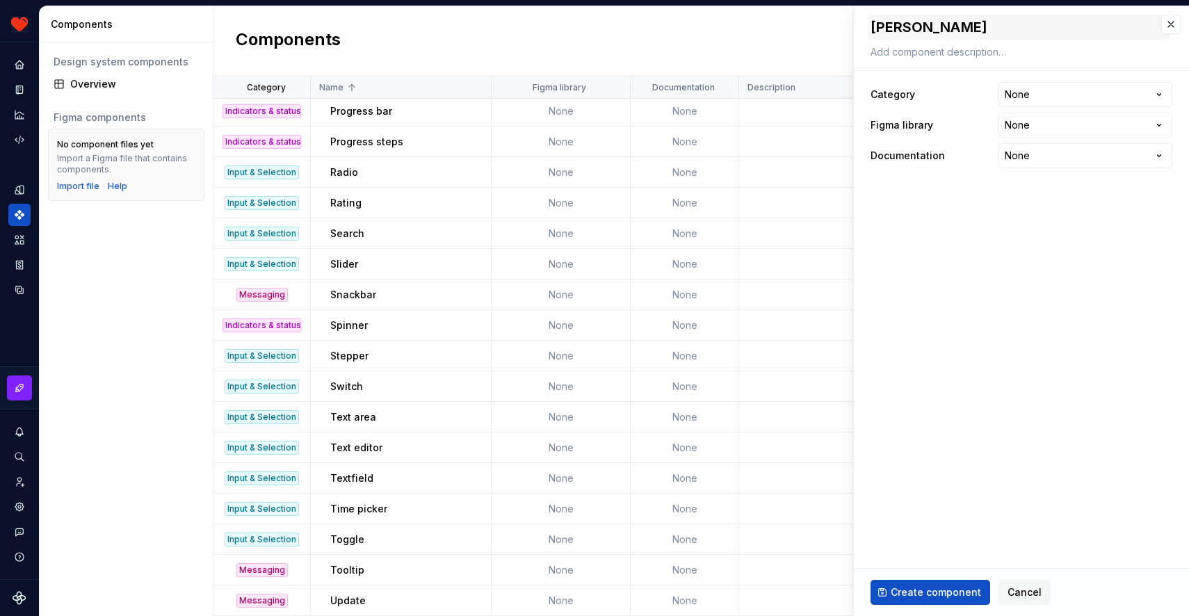
type textarea "*"
type textarea "Drawer"
click at [1051, 90] on html "Harmony JK Design system data Components Design system components Overview Figm…" at bounding box center [594, 308] width 1189 height 616
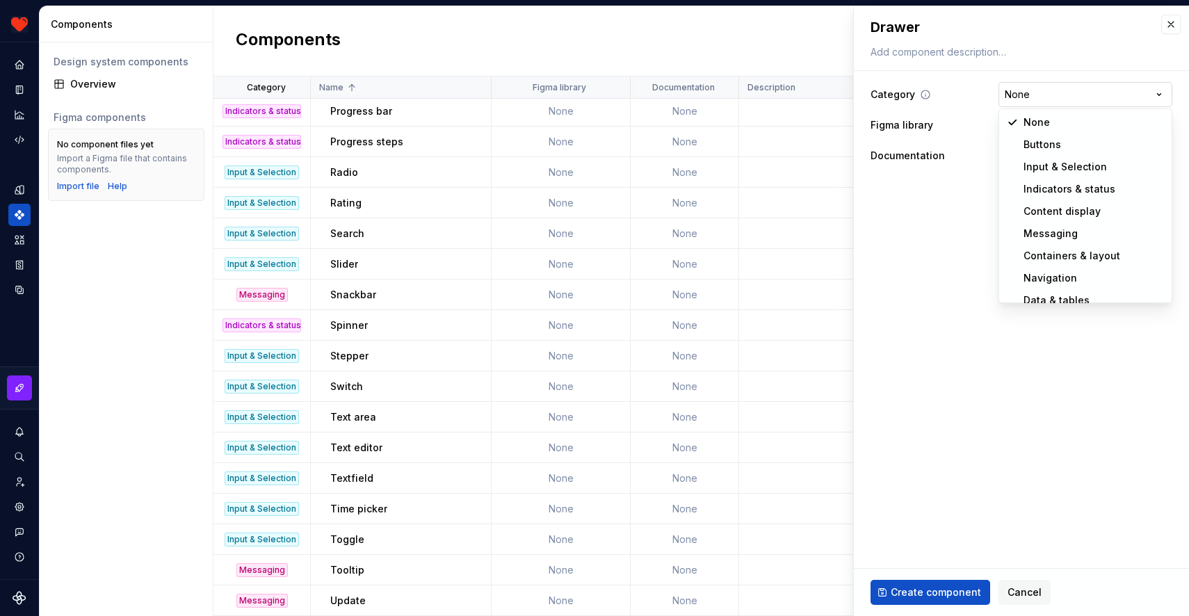
select select "**********"
type textarea "*"
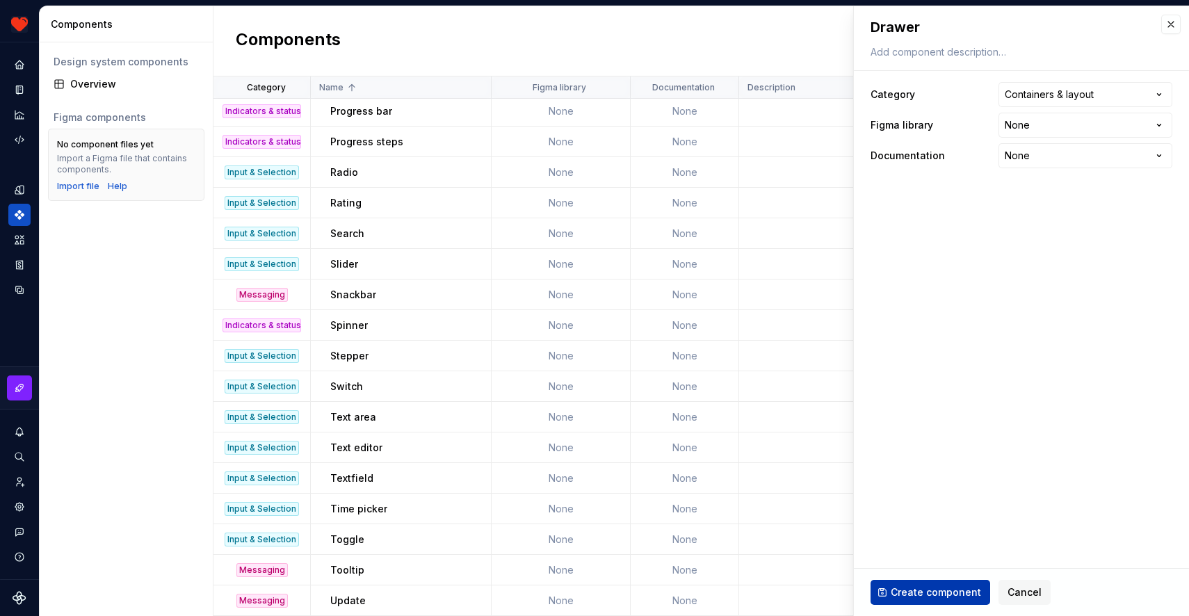
click at [901, 582] on button "Create component" at bounding box center [931, 592] width 120 height 25
type textarea "*"
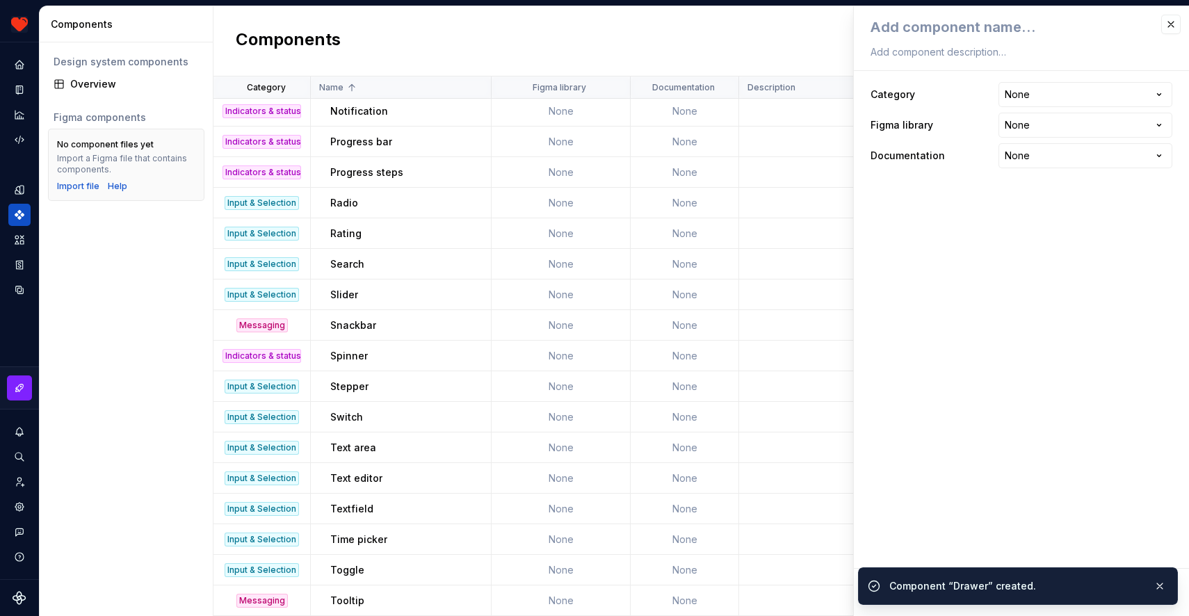
scroll to position [554, 0]
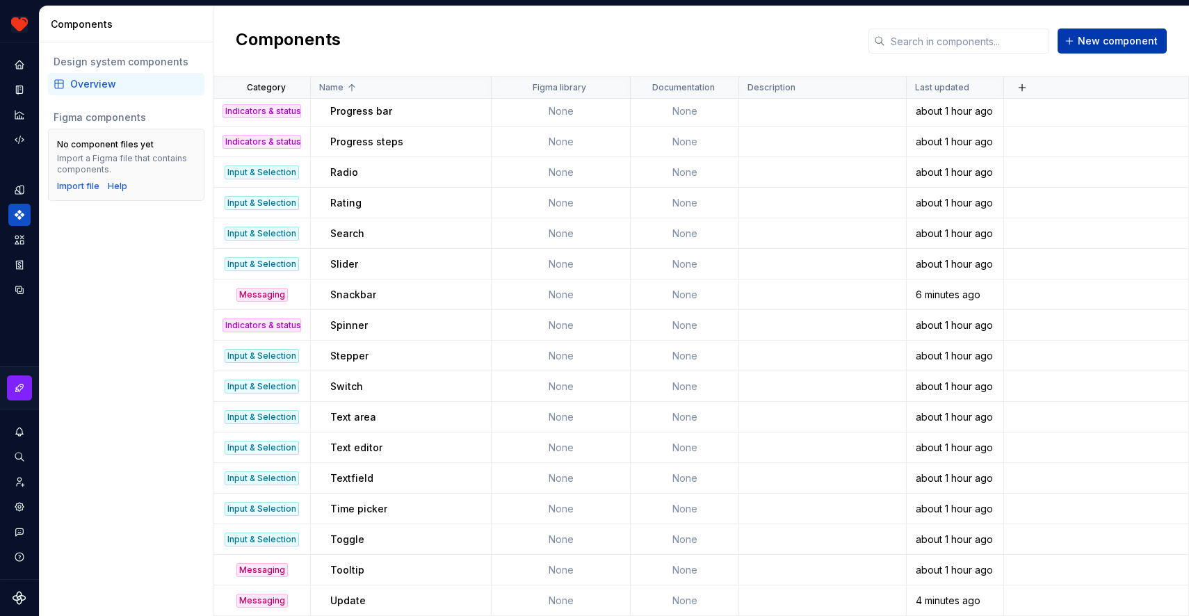
click at [1107, 43] on span "New component" at bounding box center [1118, 41] width 80 height 14
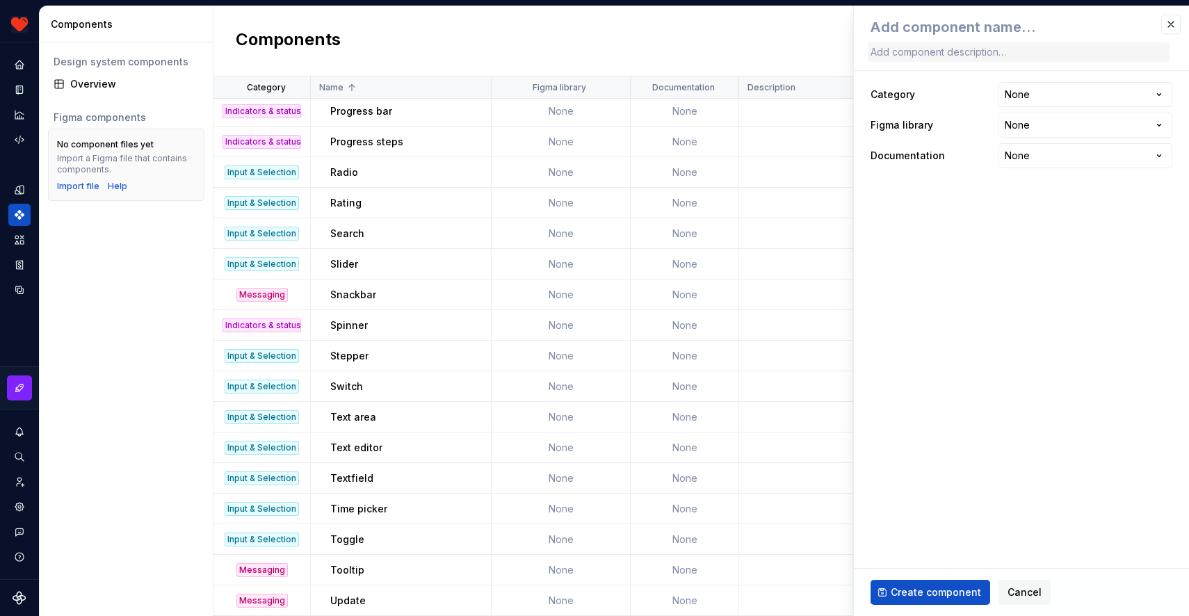
type textarea "*"
type textarea "M"
type textarea "*"
type textarea "Mo"
type textarea "*"
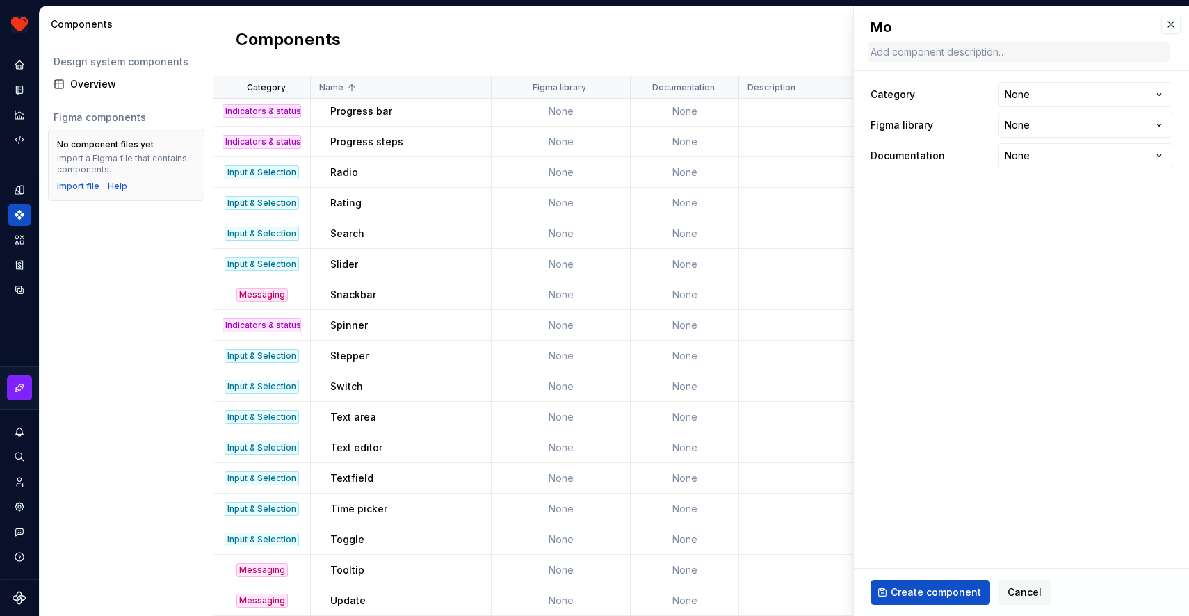
type textarea "Mod"
type textarea "*"
type textarea "Moda"
type textarea "*"
type textarea "Modal"
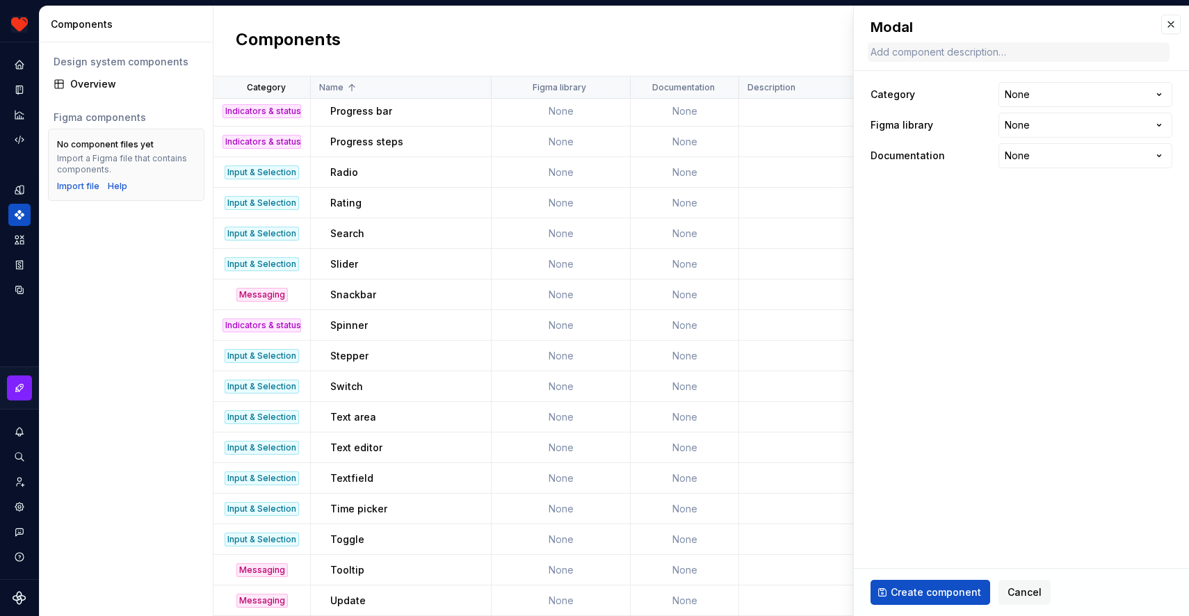
type textarea "*"
type textarea "Modal"
type textarea "*"
type textarea "Modal ("
type textarea "*"
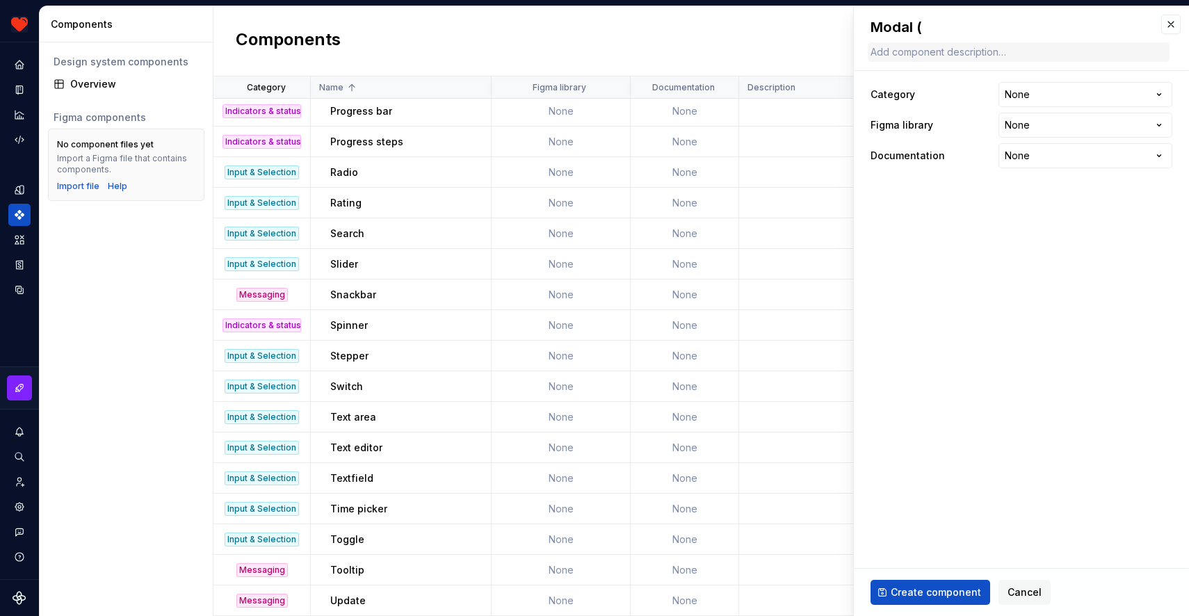
type textarea "Modal (F"
type textarea "*"
type textarea "Modal (Fu"
type textarea "*"
type textarea "Modal (Ful"
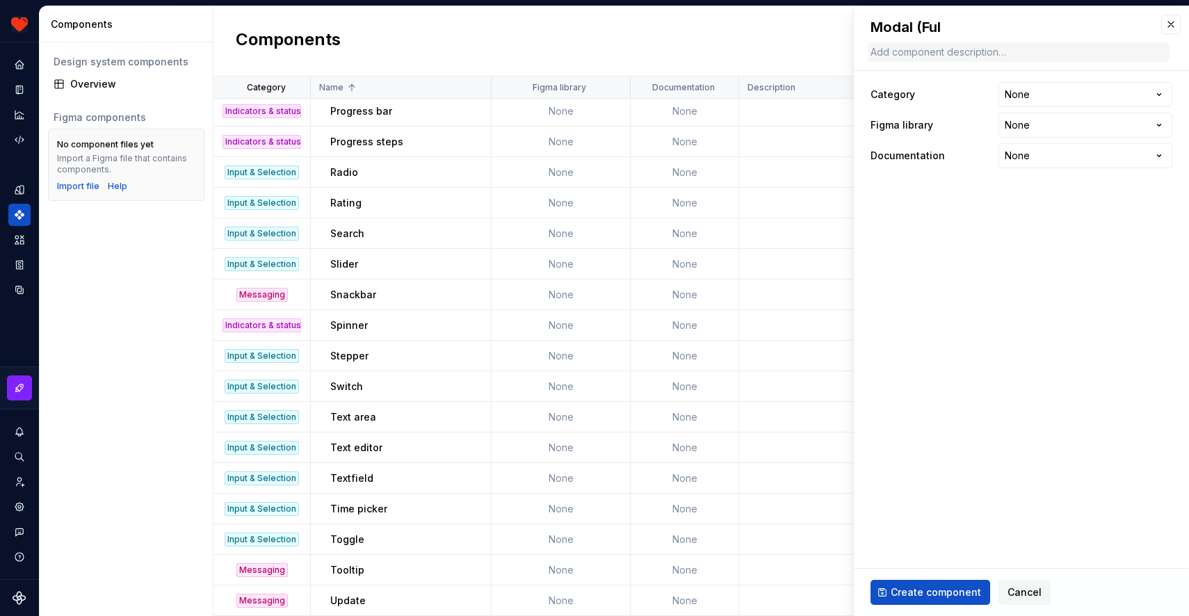
type textarea "*"
type textarea "Modal (Full"
type textarea "*"
type textarea "Modal (Fulls"
type textarea "*"
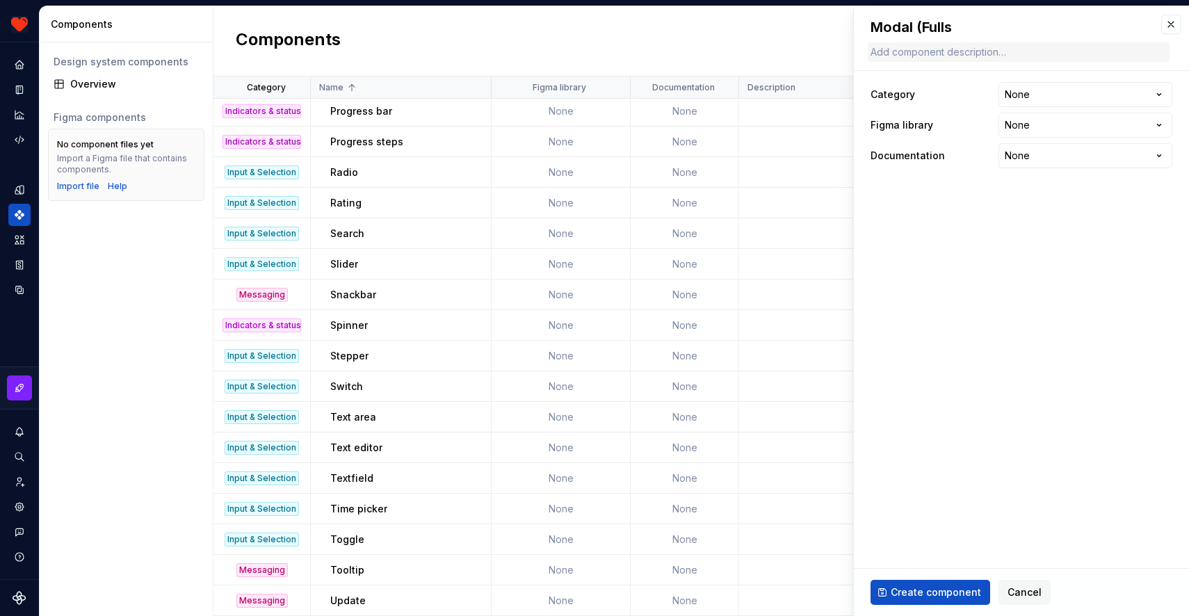
type textarea "Modal (Fullsc"
type textarea "*"
type textarea "Modal (Fullscr"
type textarea "*"
type textarea "Modal (Fullscre"
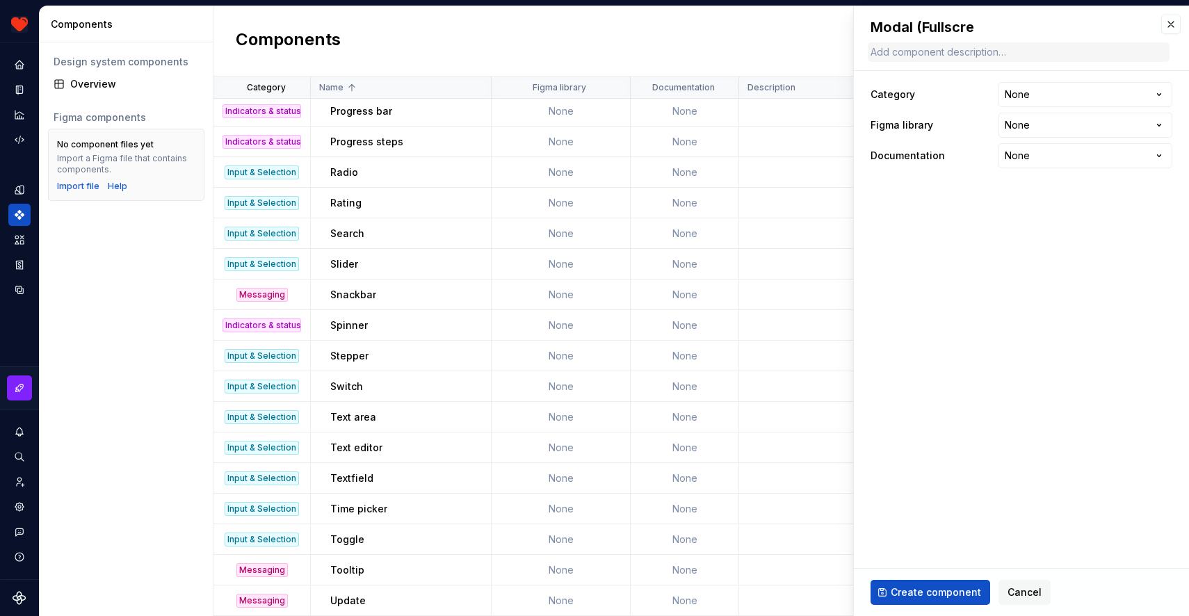
type textarea "*"
type textarea "Modal (Fullscree"
type textarea "*"
type textarea "Modal (Fullscreen"
type textarea "*"
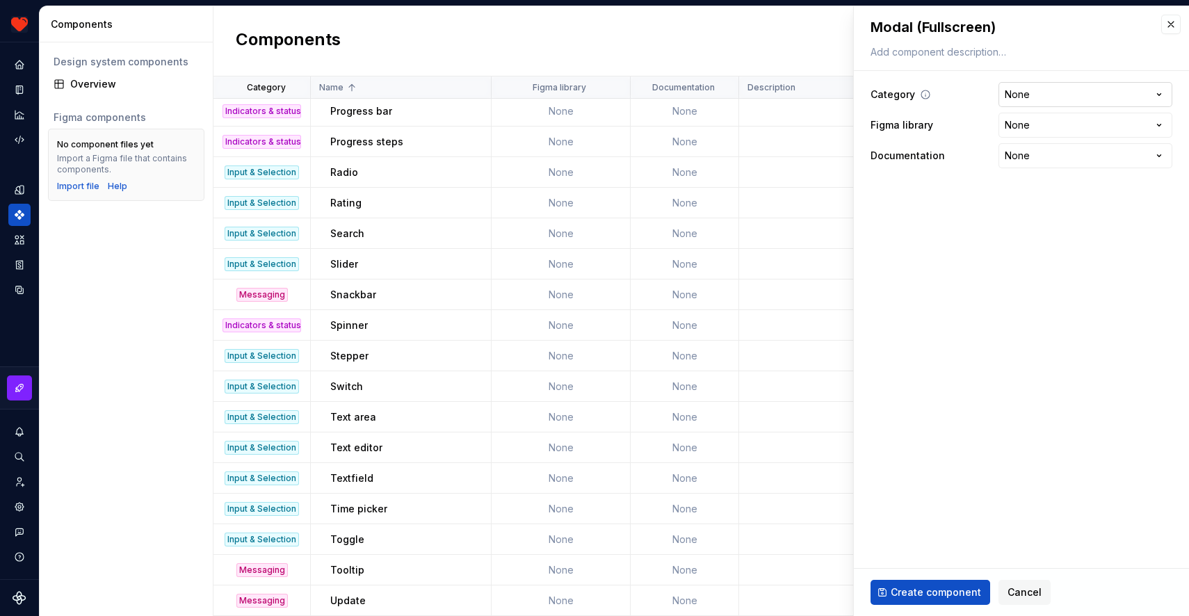
type textarea "Modal (Fullscreen)"
click at [1019, 98] on html "Harmony JK Design system data Components Design system components Overview Figm…" at bounding box center [594, 308] width 1189 height 616
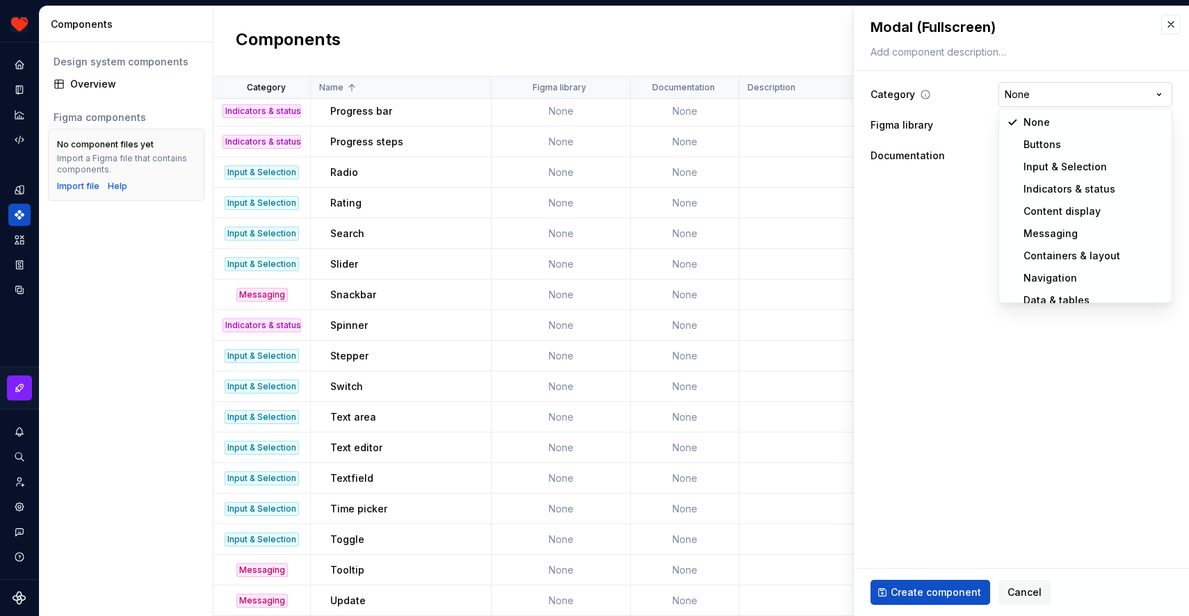
select select "**********"
type textarea "*"
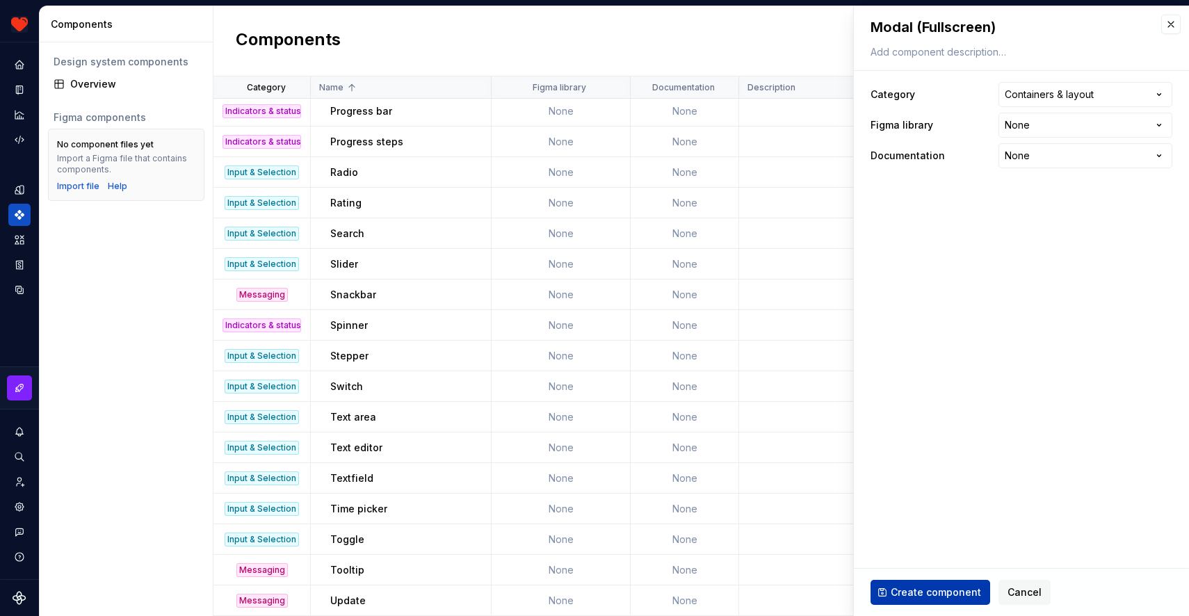
click at [924, 591] on span "Create component" at bounding box center [936, 593] width 90 height 14
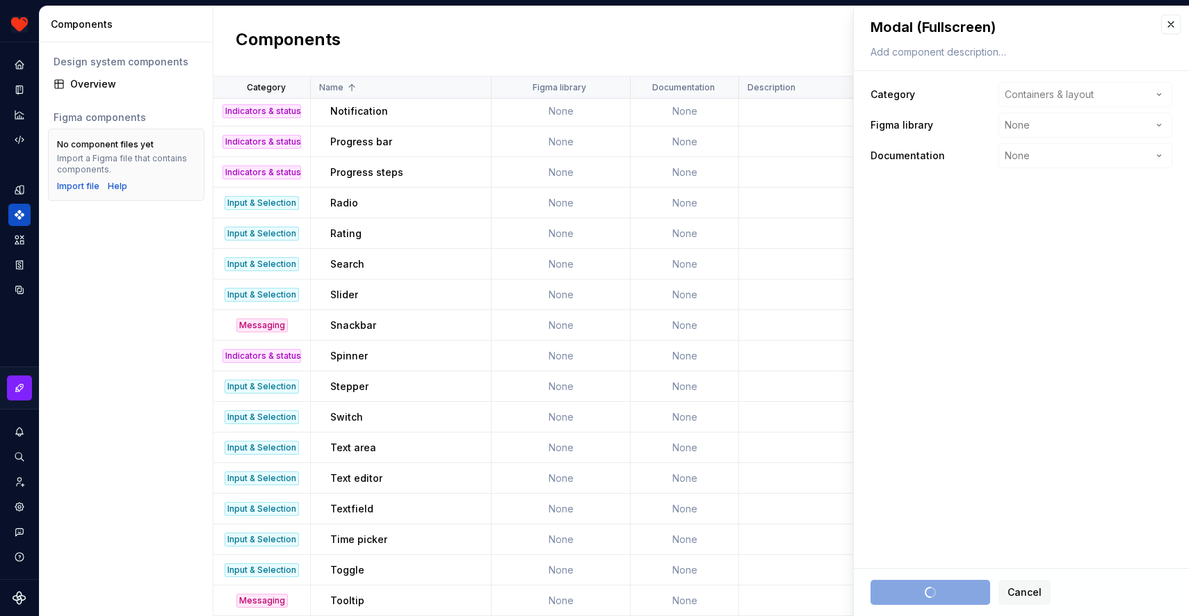
scroll to position [584, 0]
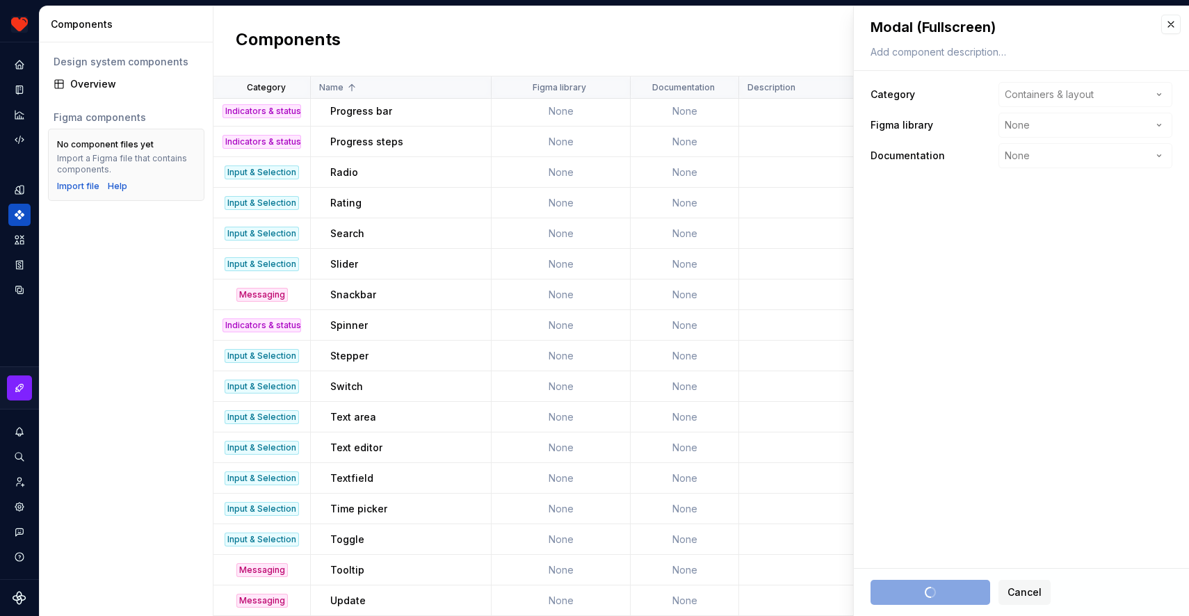
type textarea "*"
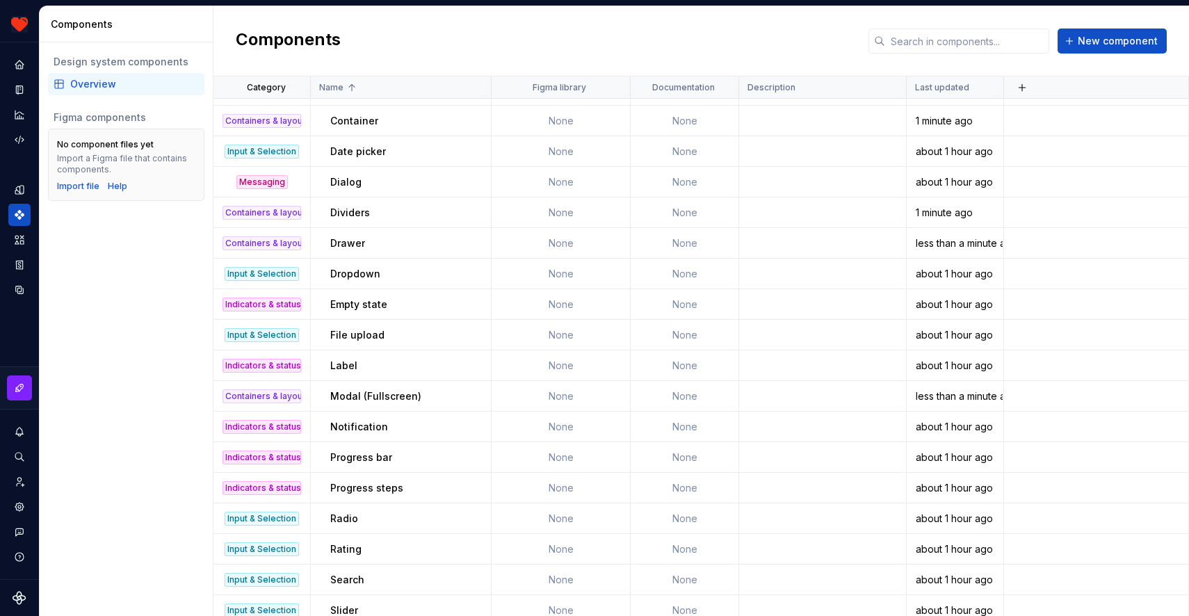
scroll to position [232, 0]
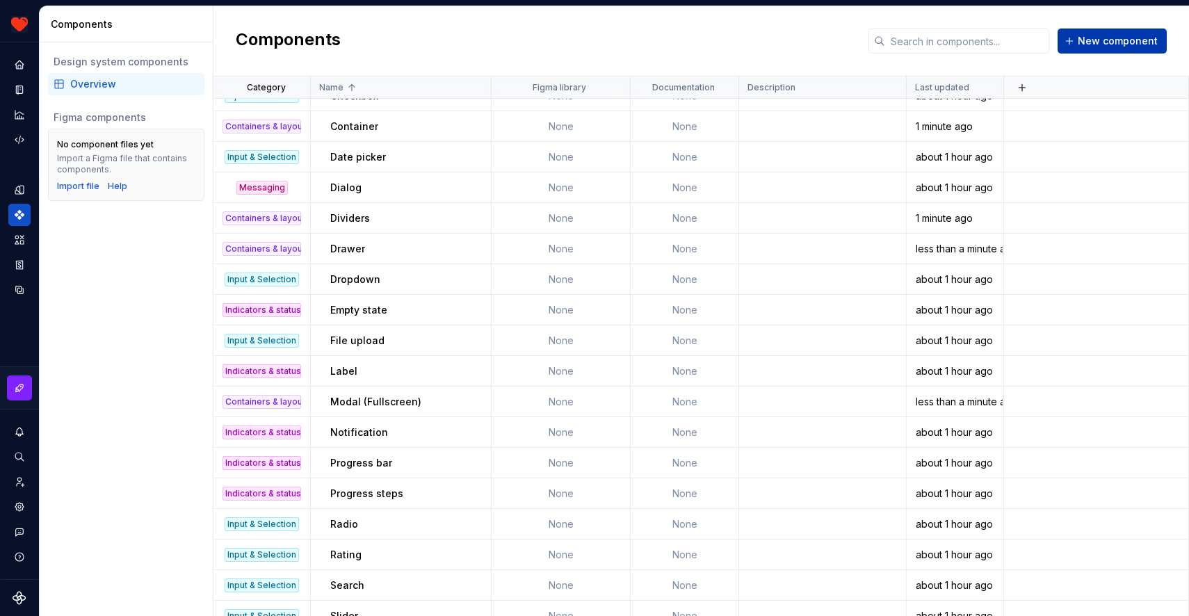
click at [1117, 45] on span "New component" at bounding box center [1118, 41] width 80 height 14
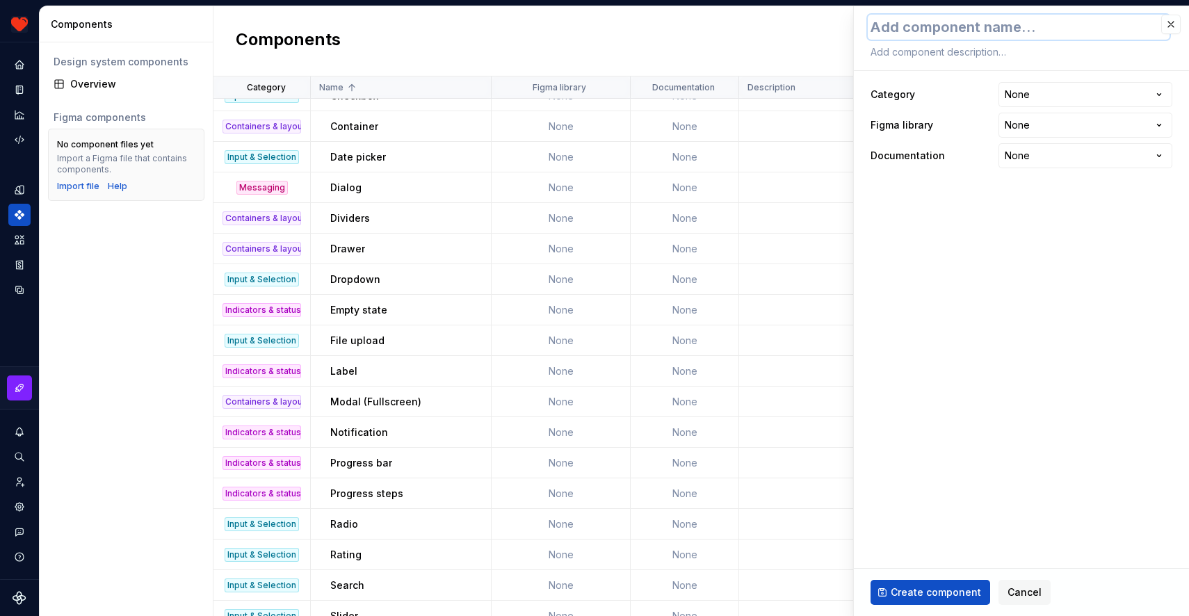
click at [959, 39] on textarea at bounding box center [1019, 27] width 302 height 25
type textarea "*"
type textarea "R"
type textarea "*"
type textarea "Ro"
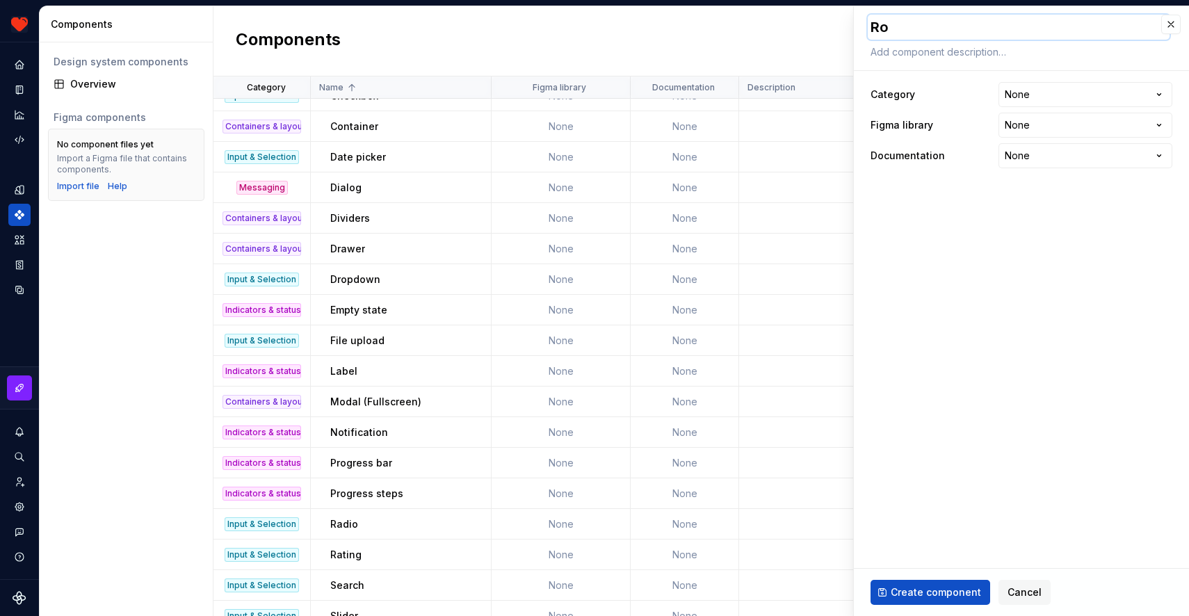
type textarea "*"
type textarea "Rol"
type textarea "*"
type textarea "Roll"
type textarea "*"
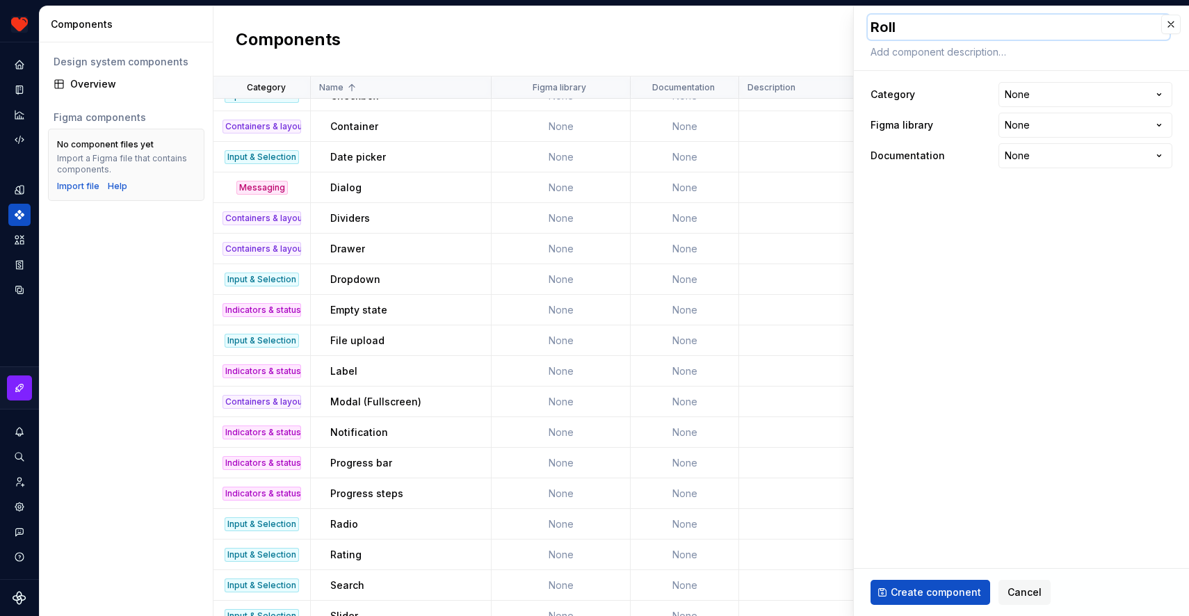
type textarea "Roll-"
type textarea "*"
type textarea "Roll-u"
type textarea "*"
type textarea "Roll-up"
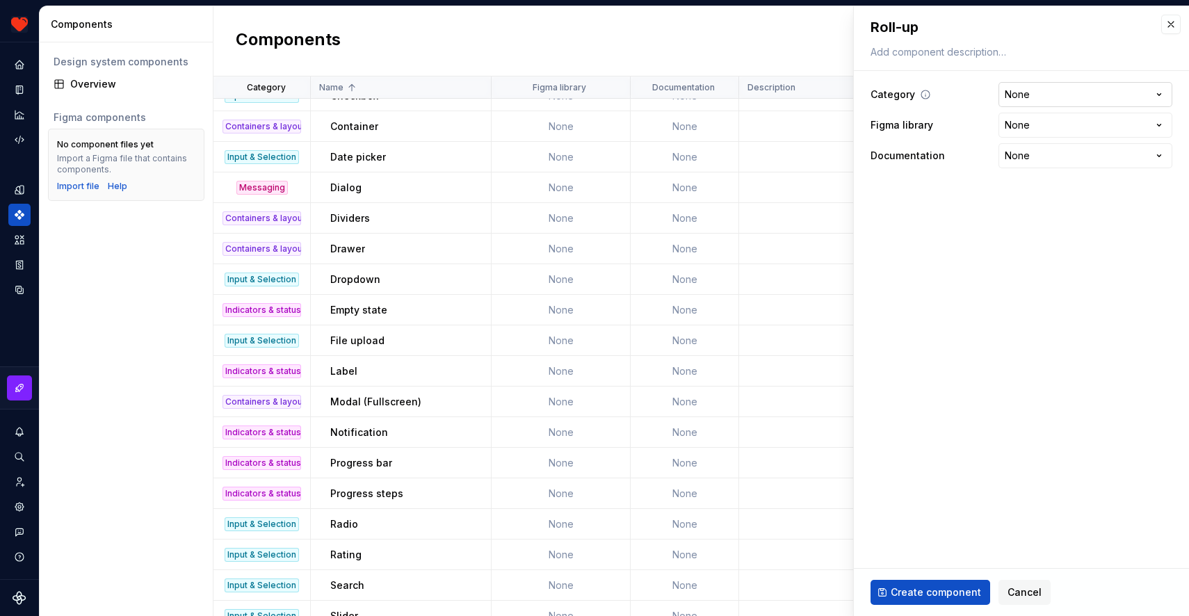
click at [1040, 97] on html "Harmony JK Design system data Components Design system components Overview Figm…" at bounding box center [594, 308] width 1189 height 616
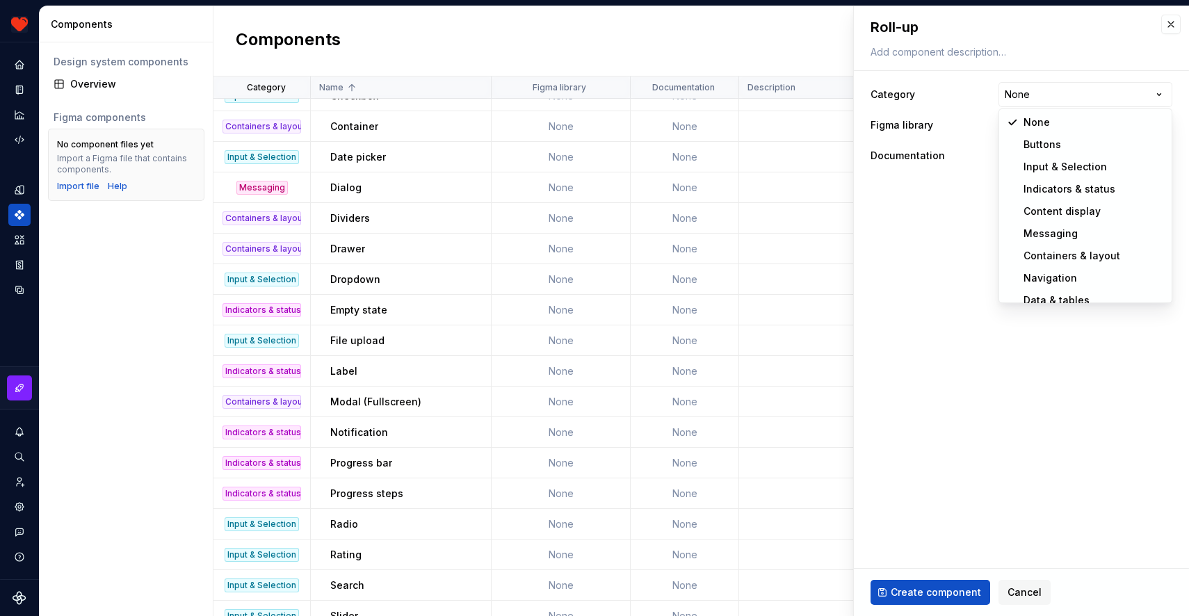
click at [1016, 87] on html "Harmony JK Design system data Components Design system components Overview Figm…" at bounding box center [594, 308] width 1189 height 616
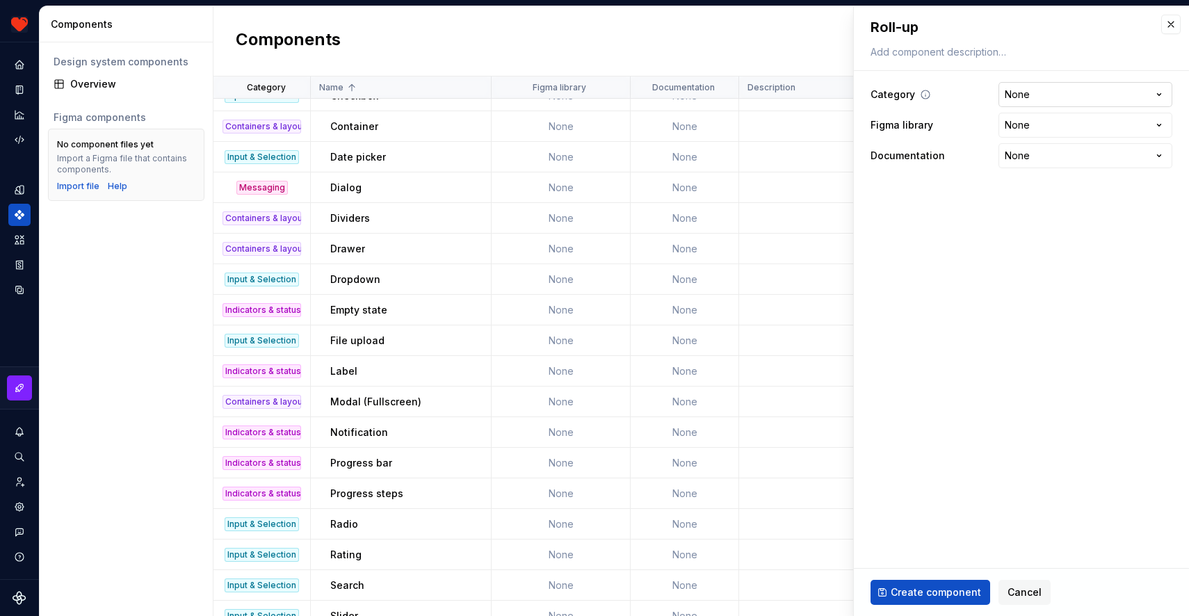
click at [1016, 89] on html "Harmony JK Design system data Components Design system components Overview Figm…" at bounding box center [594, 308] width 1189 height 616
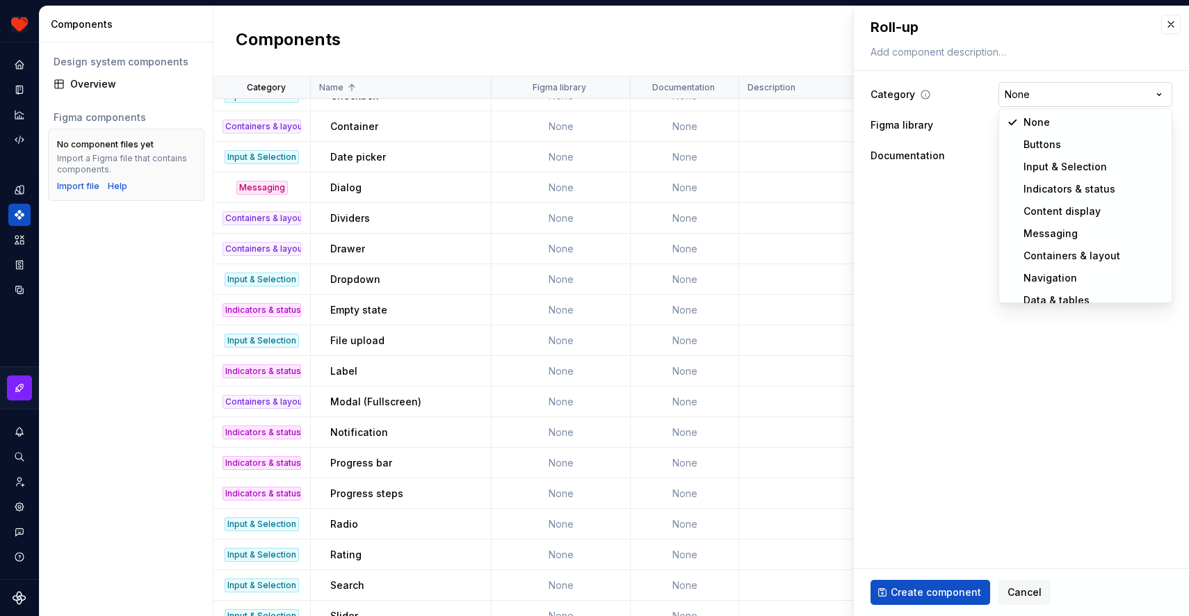
select select "**********"
type textarea "*"
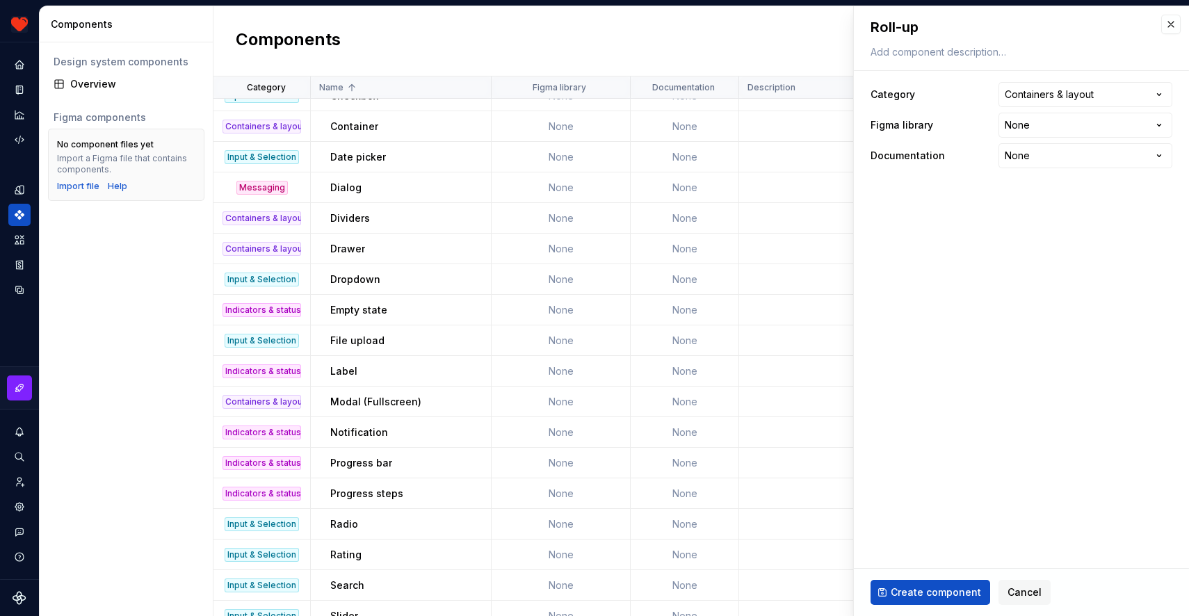
click at [977, 419] on fieldset "**********" at bounding box center [1021, 311] width 335 height 610
click at [929, 586] on span "Create component" at bounding box center [936, 593] width 90 height 14
type textarea "*"
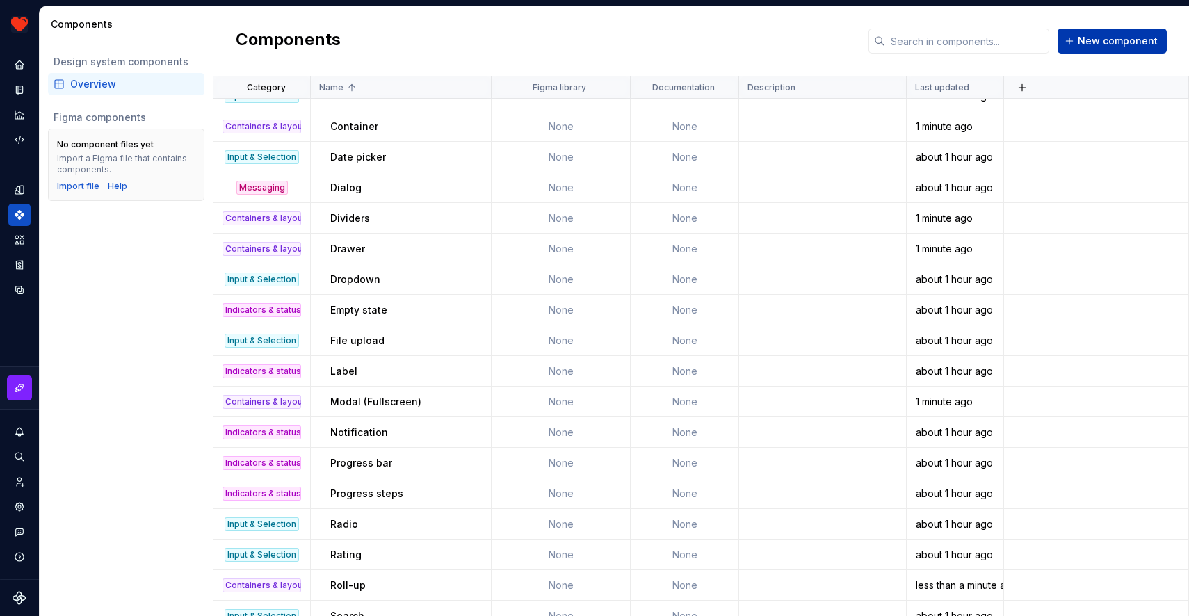
click at [1109, 33] on button "New component" at bounding box center [1112, 41] width 109 height 25
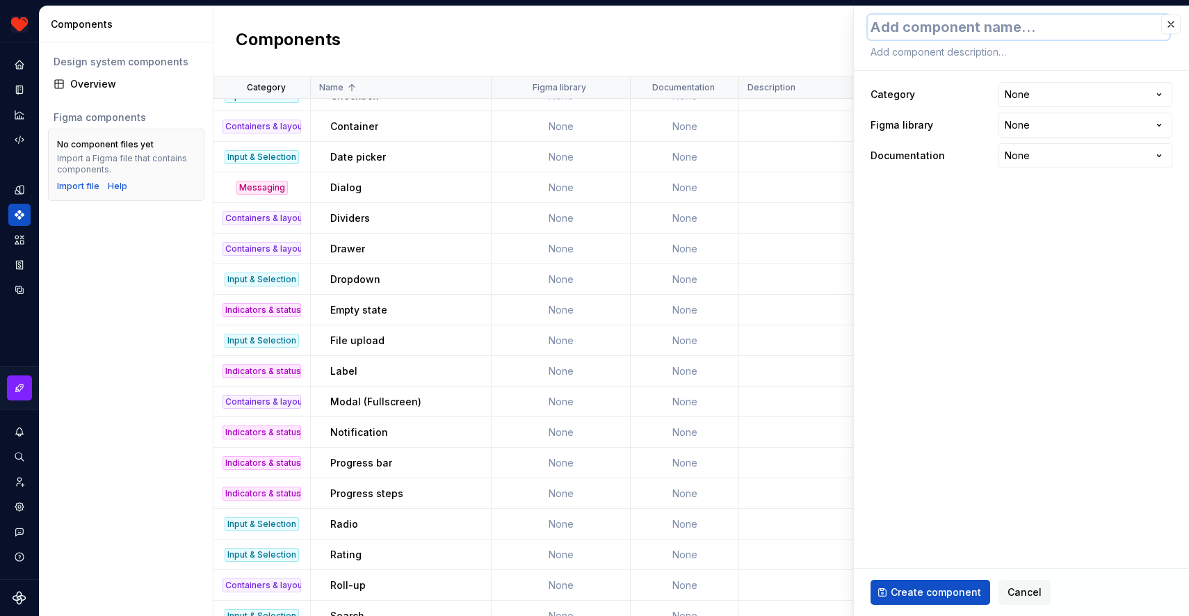
click at [894, 24] on textarea at bounding box center [1019, 27] width 302 height 25
type textarea "*"
type textarea "G"
type textarea "*"
type textarea "Gu"
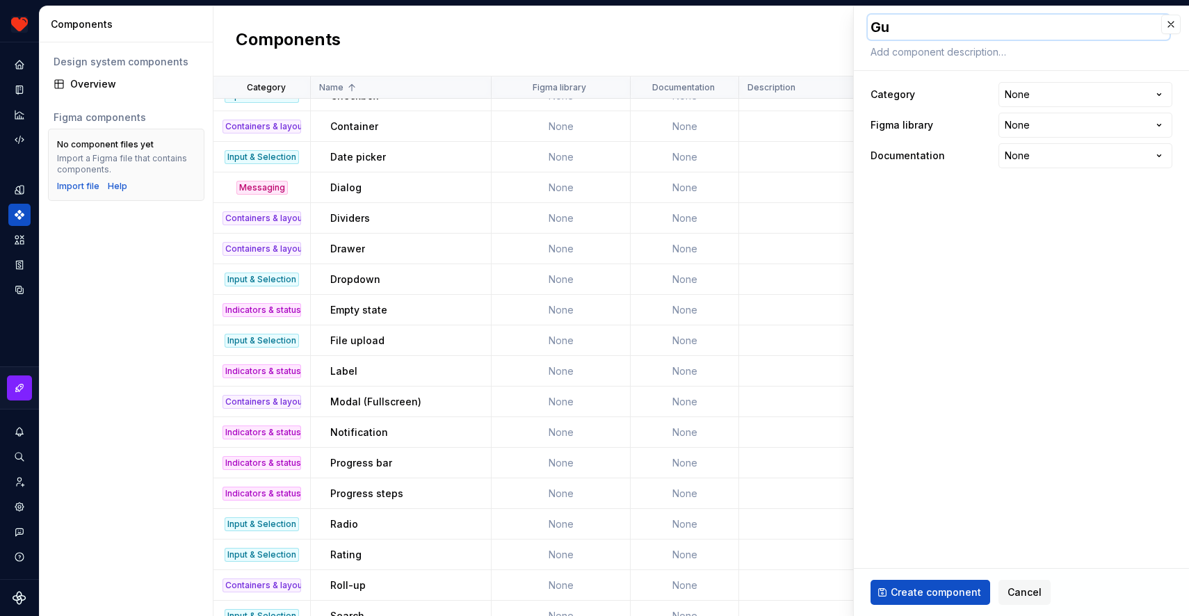
type textarea "*"
type textarea "Gua"
type textarea "*"
type textarea "Guar"
type textarea "*"
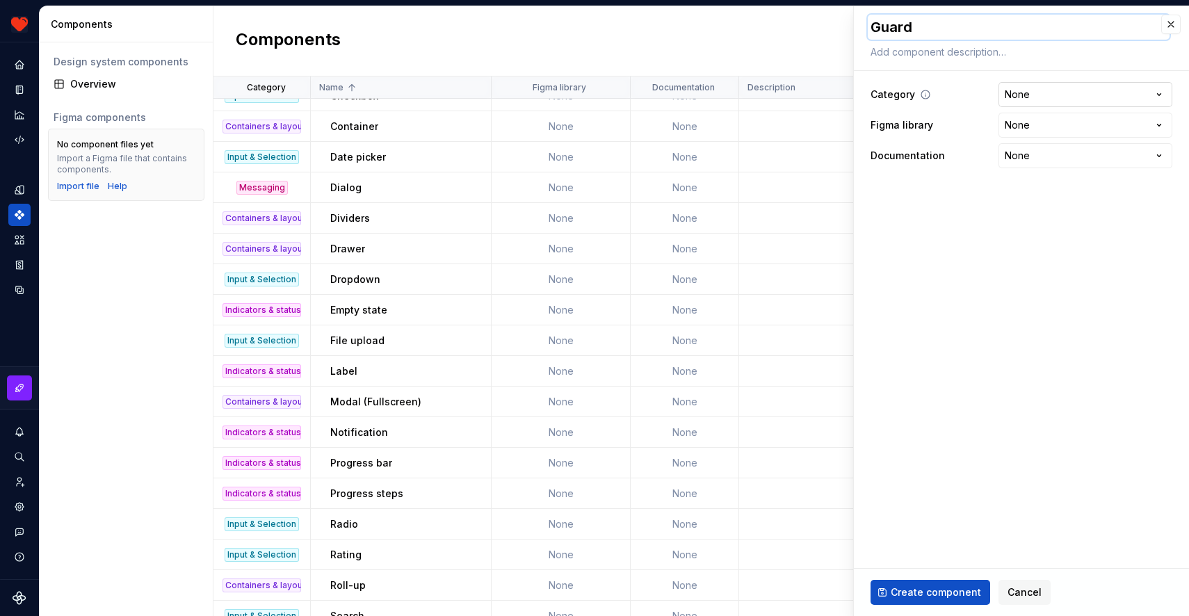
type textarea "Guard"
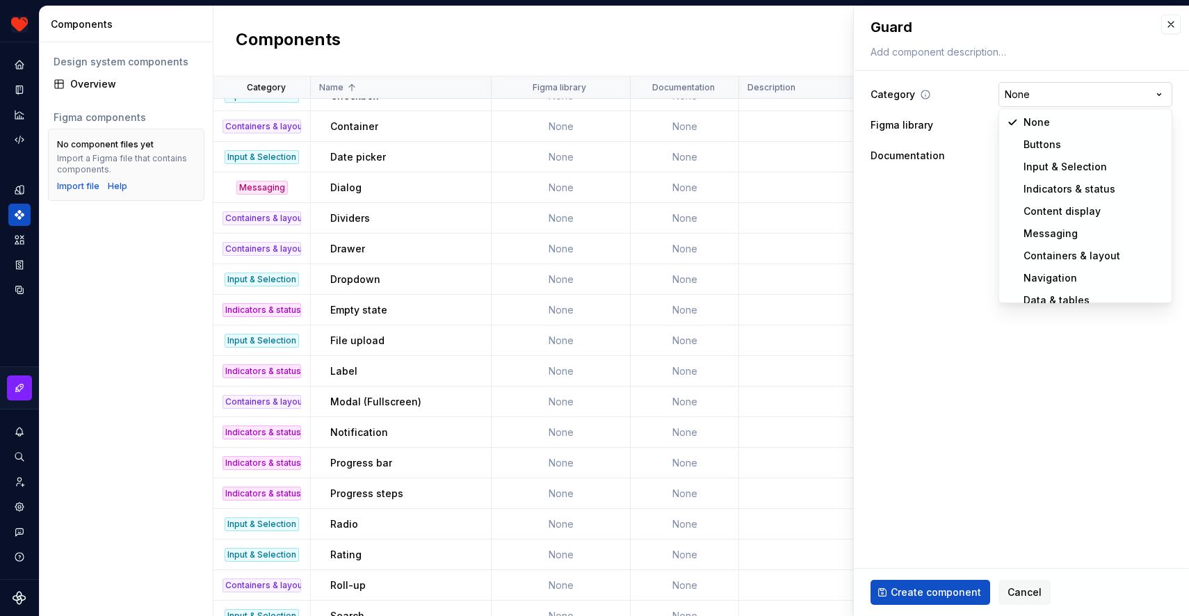
click at [1048, 100] on html "Harmony JK Design system data Components Design system components Overview Figm…" at bounding box center [594, 308] width 1189 height 616
select select "**********"
type textarea "*"
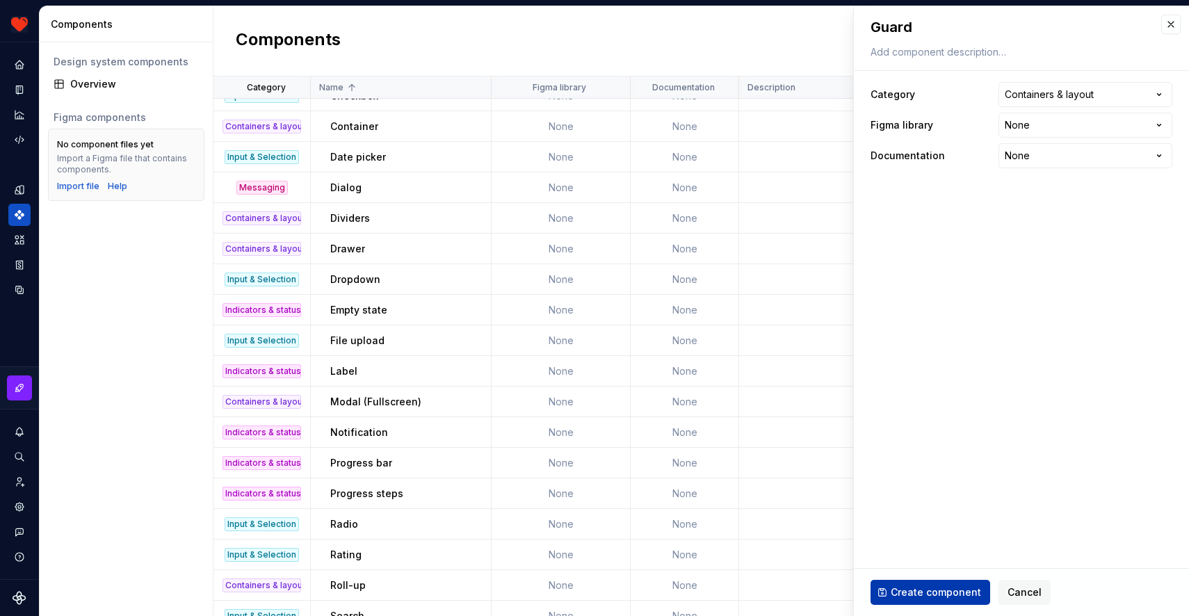
click at [931, 593] on span "Create component" at bounding box center [936, 593] width 90 height 14
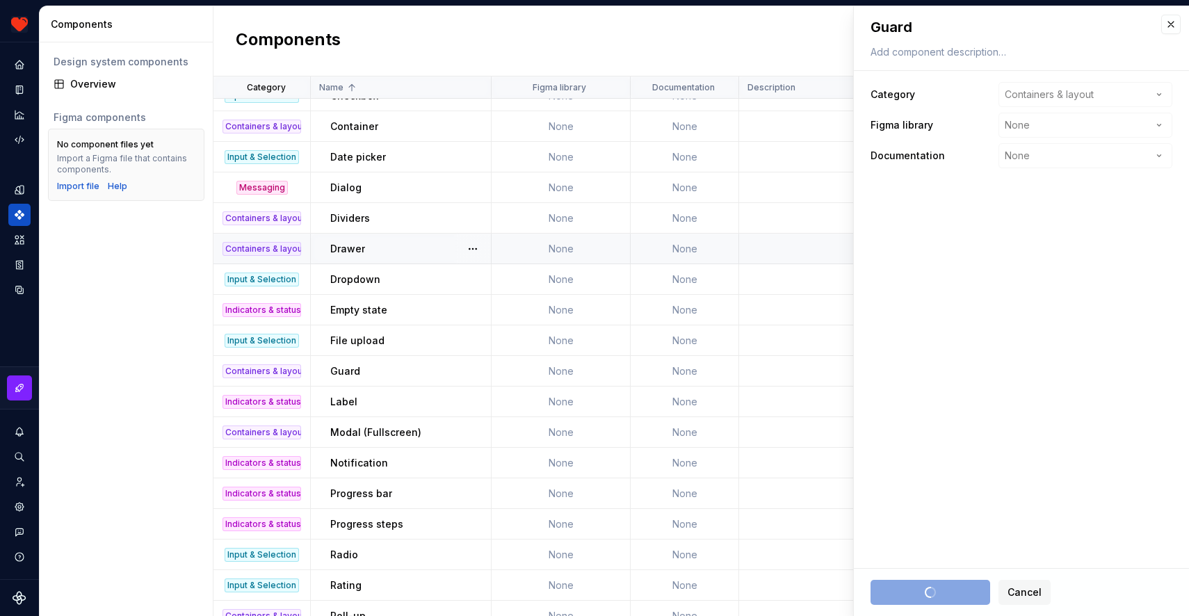
type textarea "*"
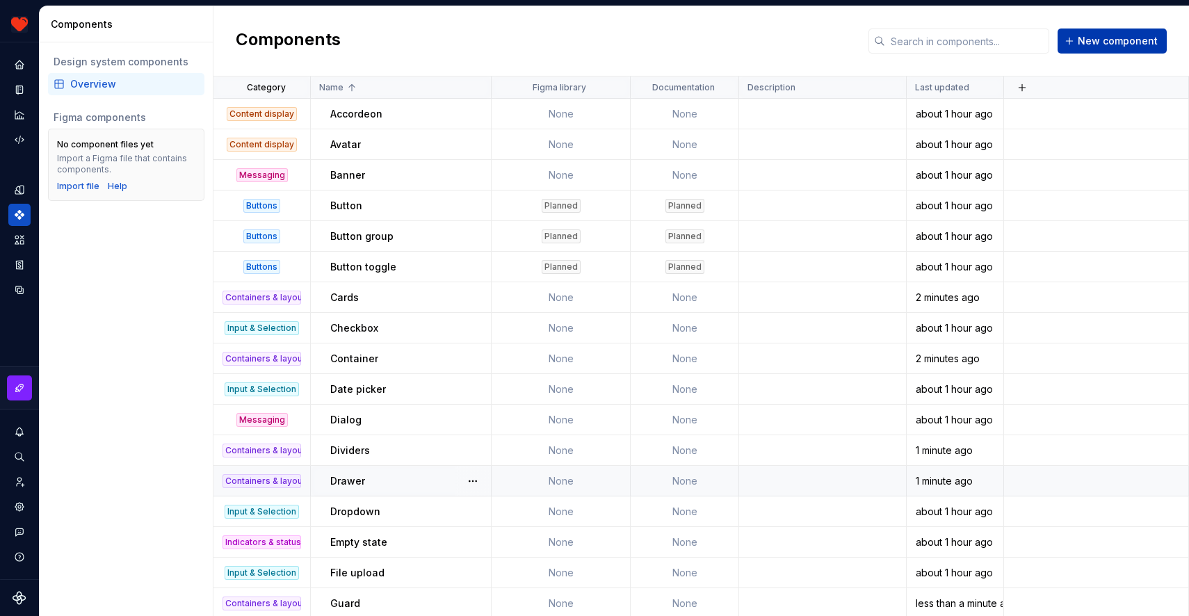
click at [1089, 40] on span "New component" at bounding box center [1118, 41] width 80 height 14
click at [1094, 47] on span "New component" at bounding box center [1118, 41] width 80 height 14
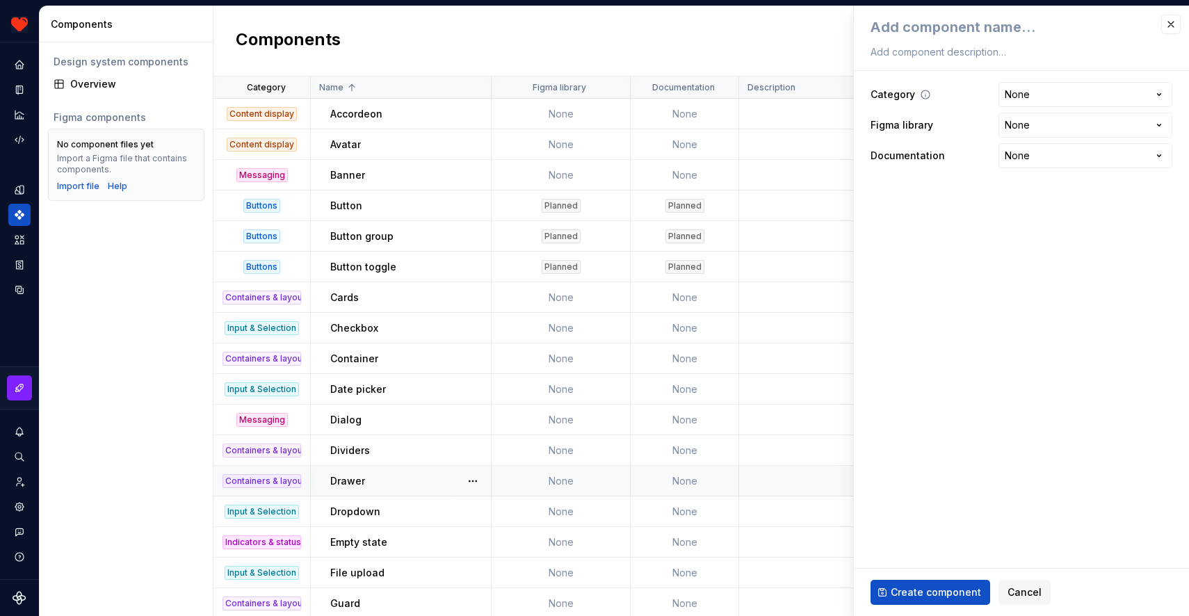
type textarea "*"
type textarea "P"
type textarea "*"
type textarea "Po"
type textarea "*"
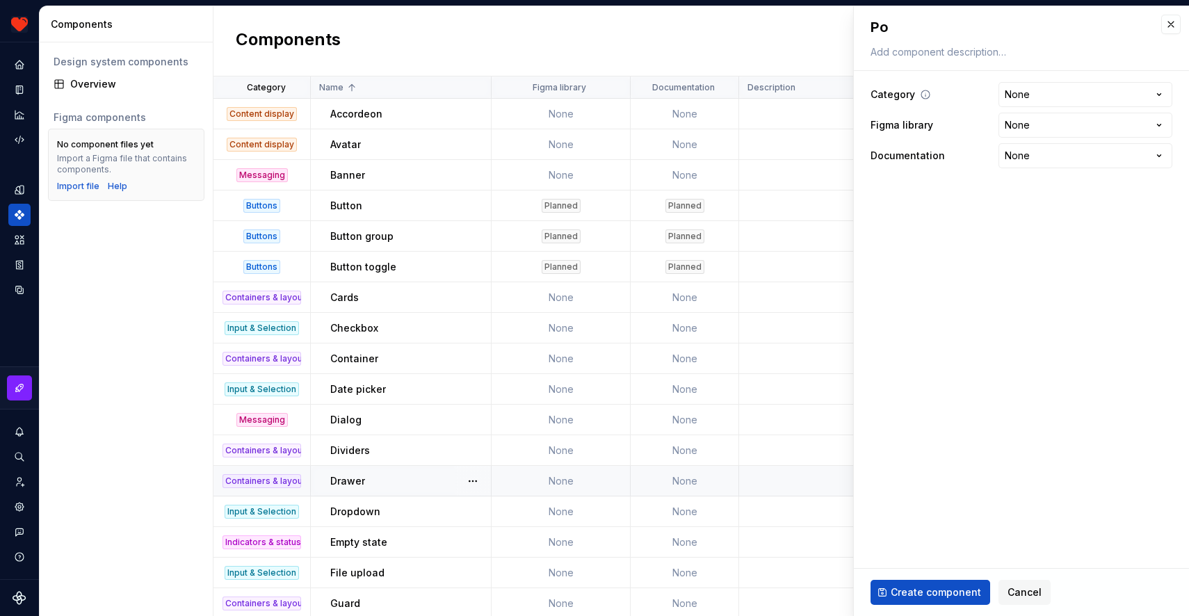
type textarea "Pop"
type textarea "*"
type textarea "Pop-"
type textarea "*"
type textarea "Pop-ov"
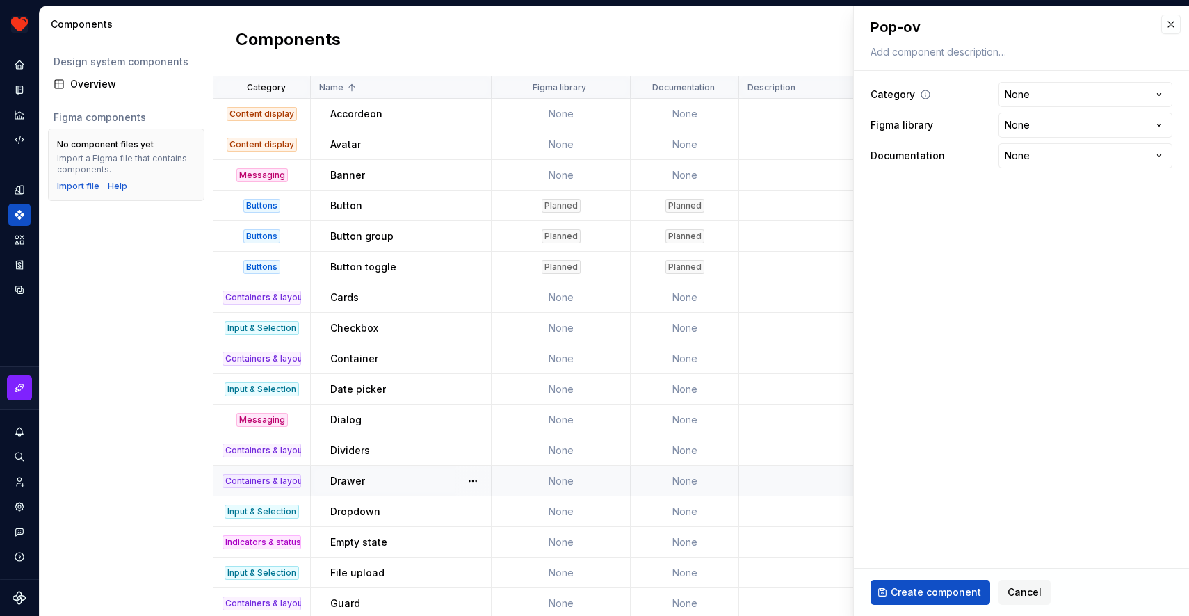
type textarea "*"
type textarea "Pop-ove"
type textarea "*"
type textarea "Pop-over"
click at [1016, 94] on html "Harmony JK Design system data Components Design system components Overview Figm…" at bounding box center [594, 308] width 1189 height 616
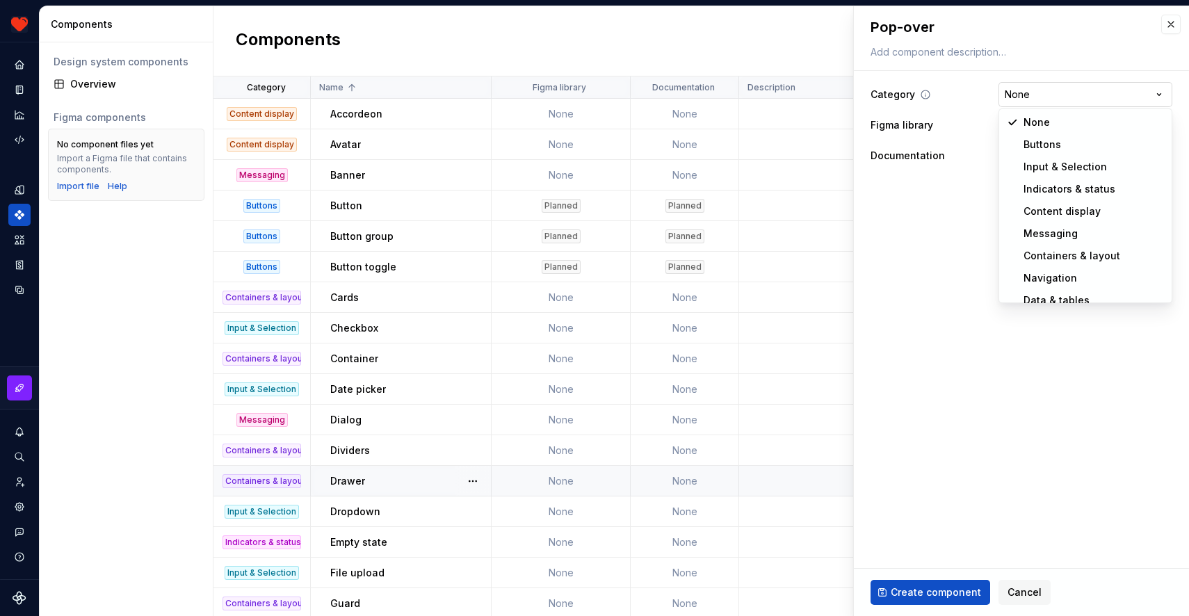
select select "**********"
type textarea "*"
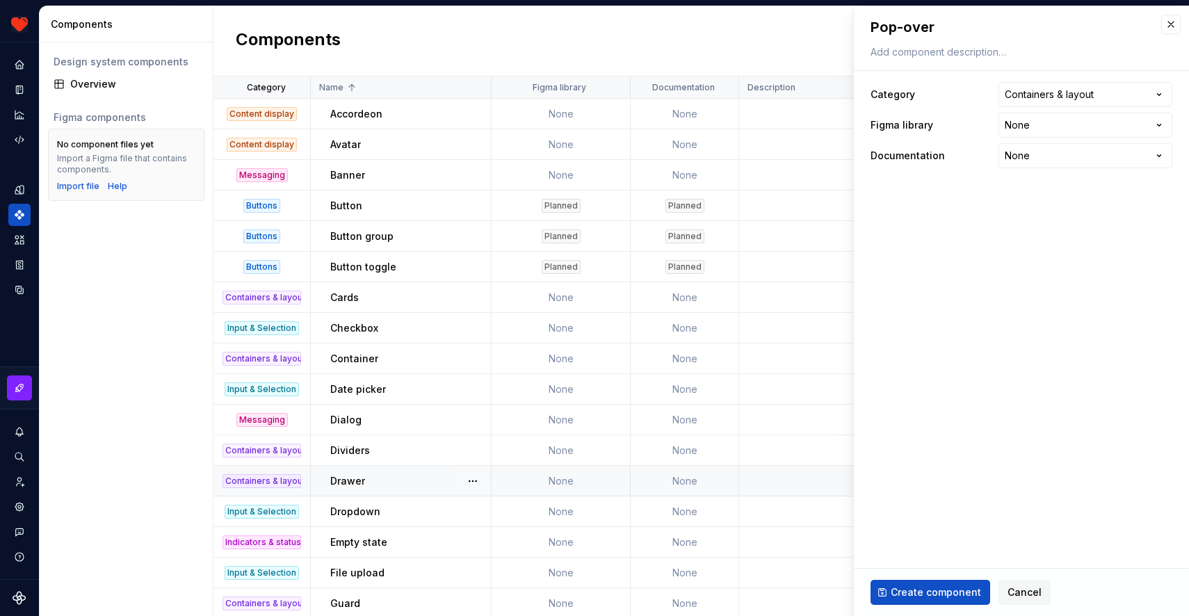
click at [986, 431] on fieldset "**********" at bounding box center [1021, 311] width 335 height 610
click at [931, 597] on span "Create component" at bounding box center [936, 593] width 90 height 14
type textarea "*"
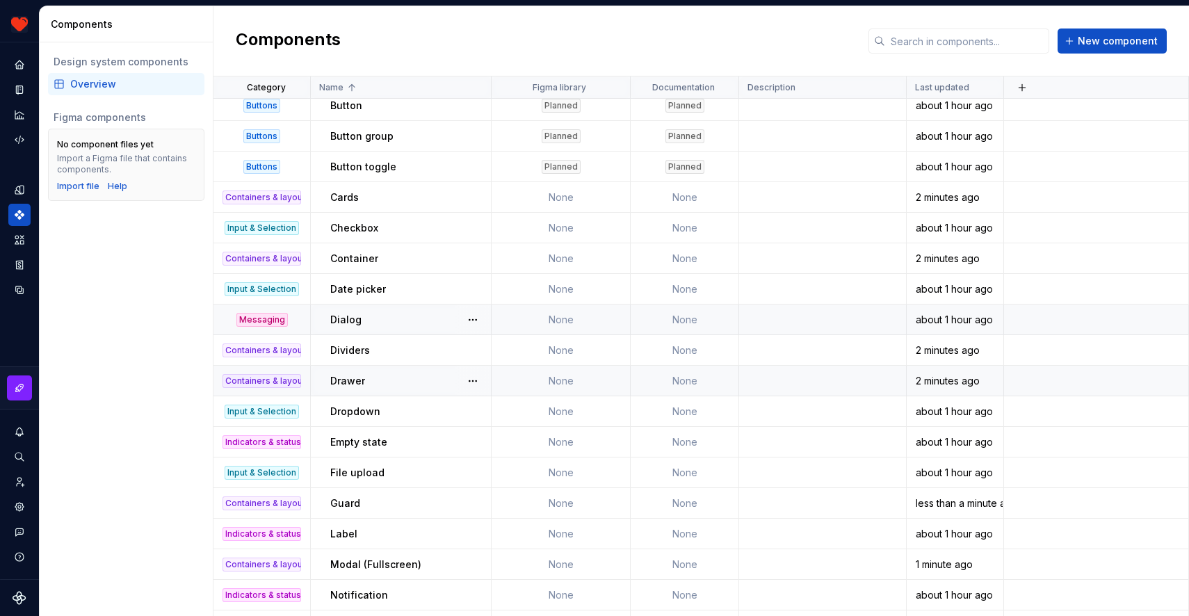
scroll to position [103, 0]
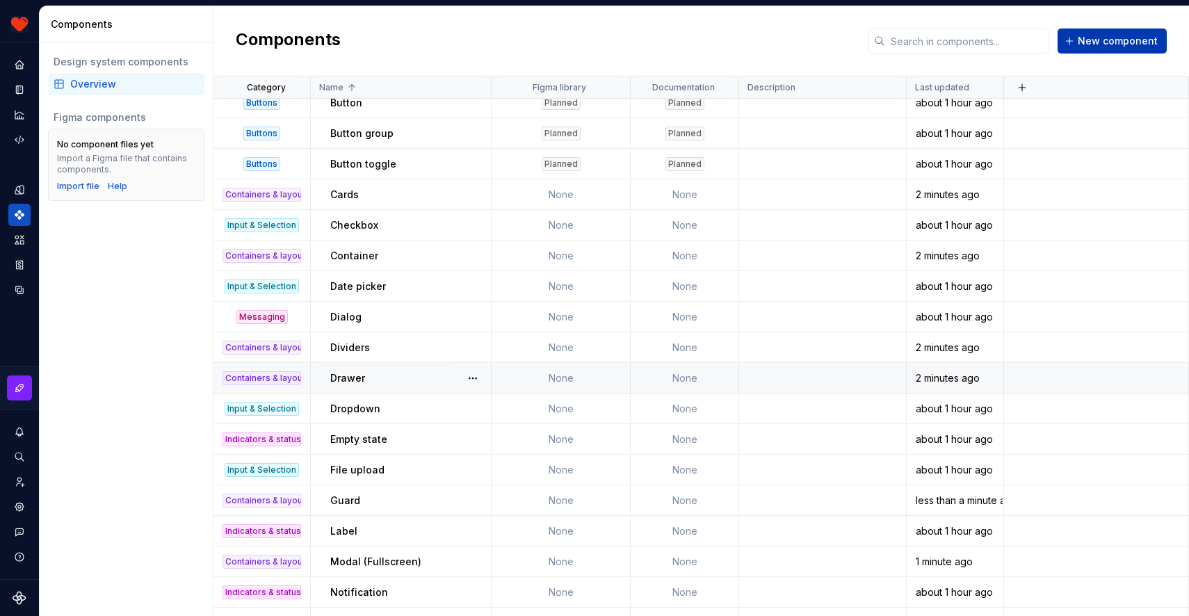
click at [1117, 38] on span "New component" at bounding box center [1118, 41] width 80 height 14
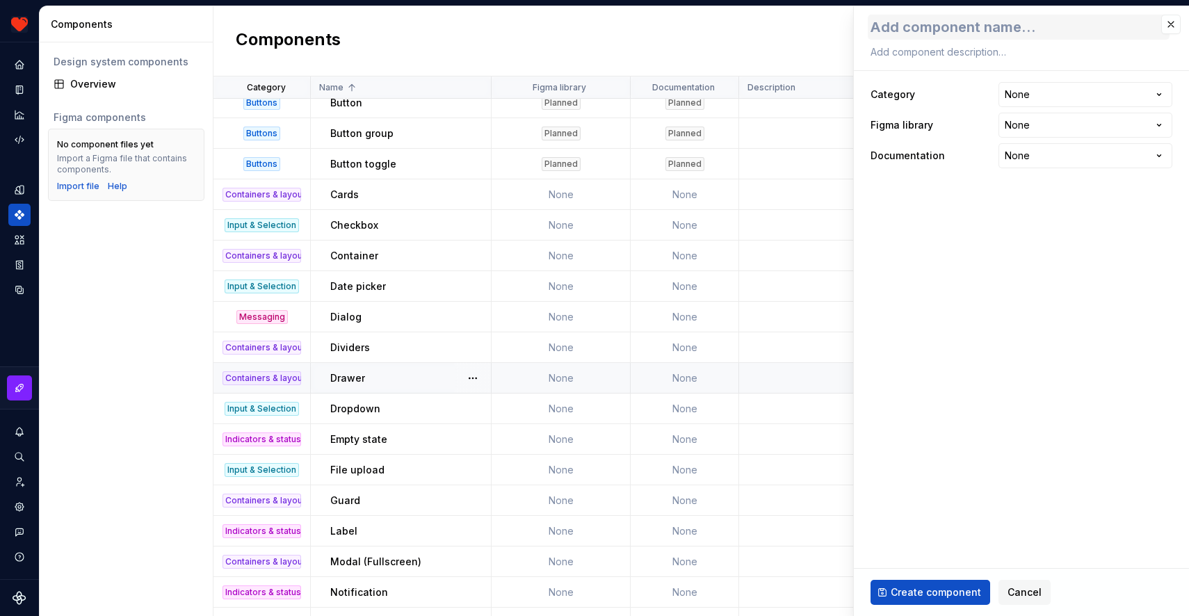
type textarea "*"
type textarea "B"
type textarea "*"
type textarea "Br"
type textarea "*"
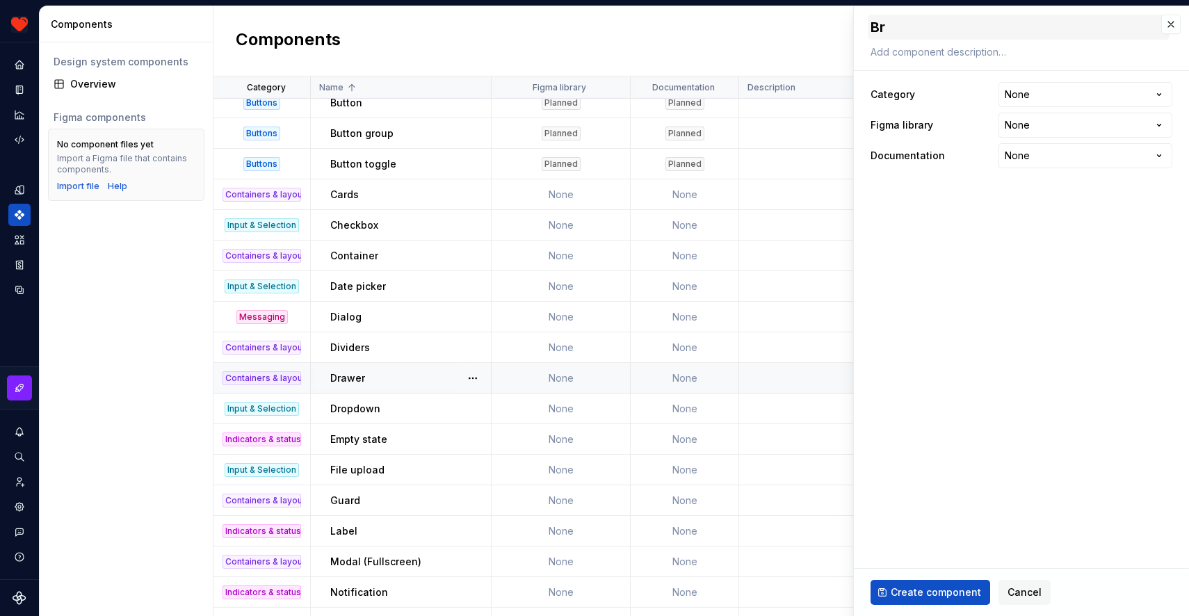
type textarea "Brw"
type textarea "*"
type textarea "Br"
type textarea "*"
type textarea "Bro"
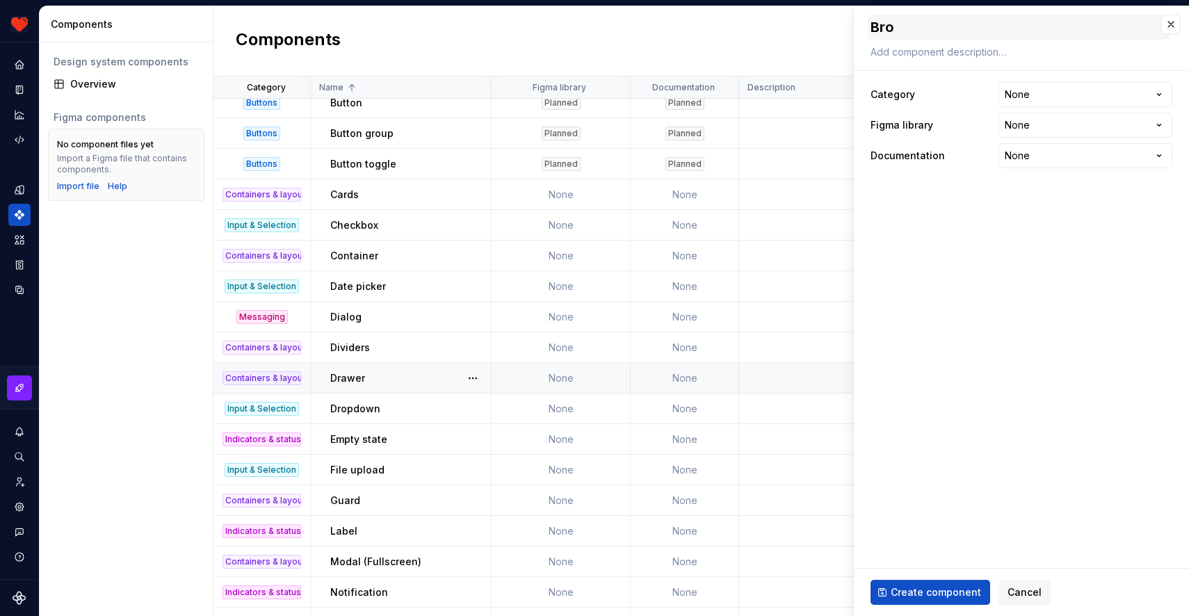
type textarea "*"
type textarea "Brow"
type textarea "*"
type textarea "Brows"
type textarea "*"
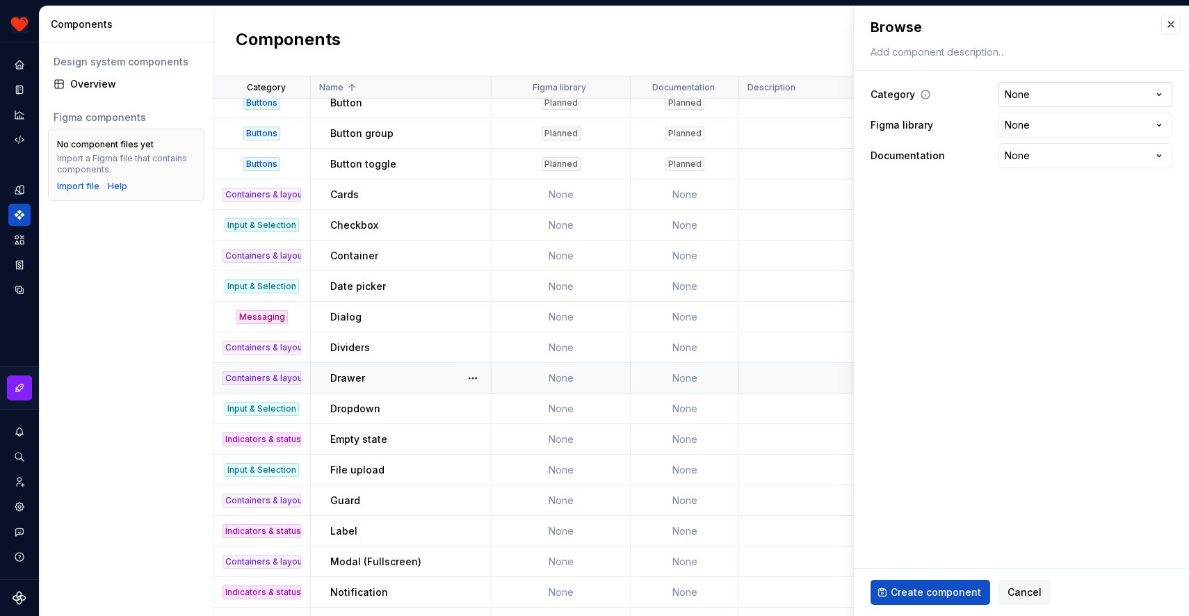
type textarea "Browse"
click at [1071, 97] on html "Harmony JK Design system data Components Design system components Overview Figm…" at bounding box center [594, 308] width 1189 height 616
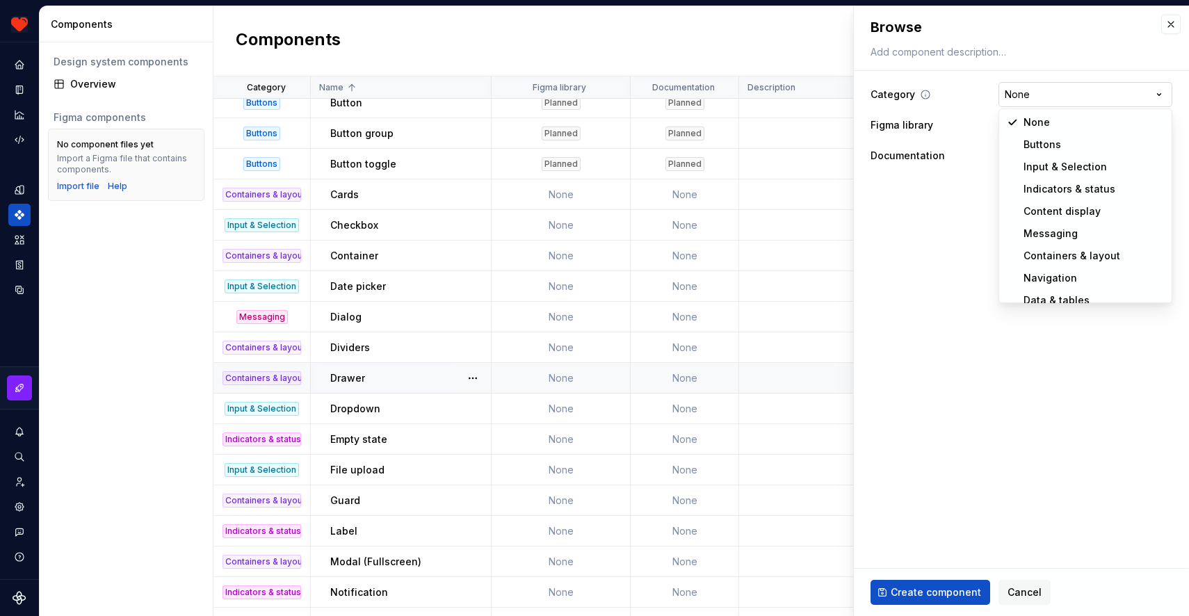
select select "**********"
type textarea "*"
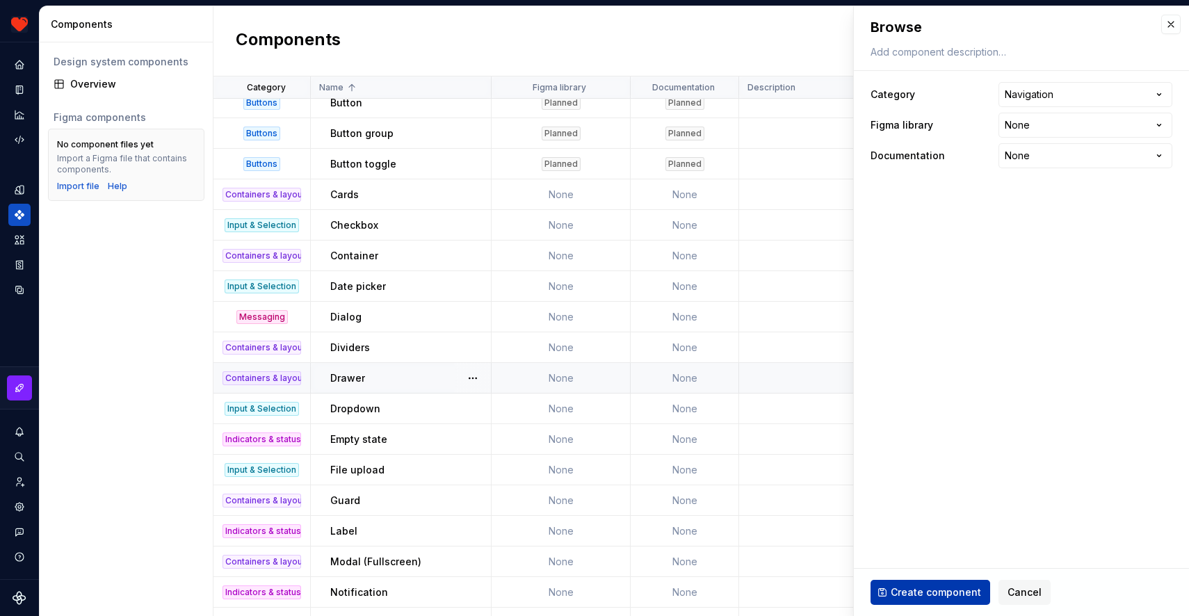
click at [927, 588] on span "Create component" at bounding box center [936, 593] width 90 height 14
type textarea "*"
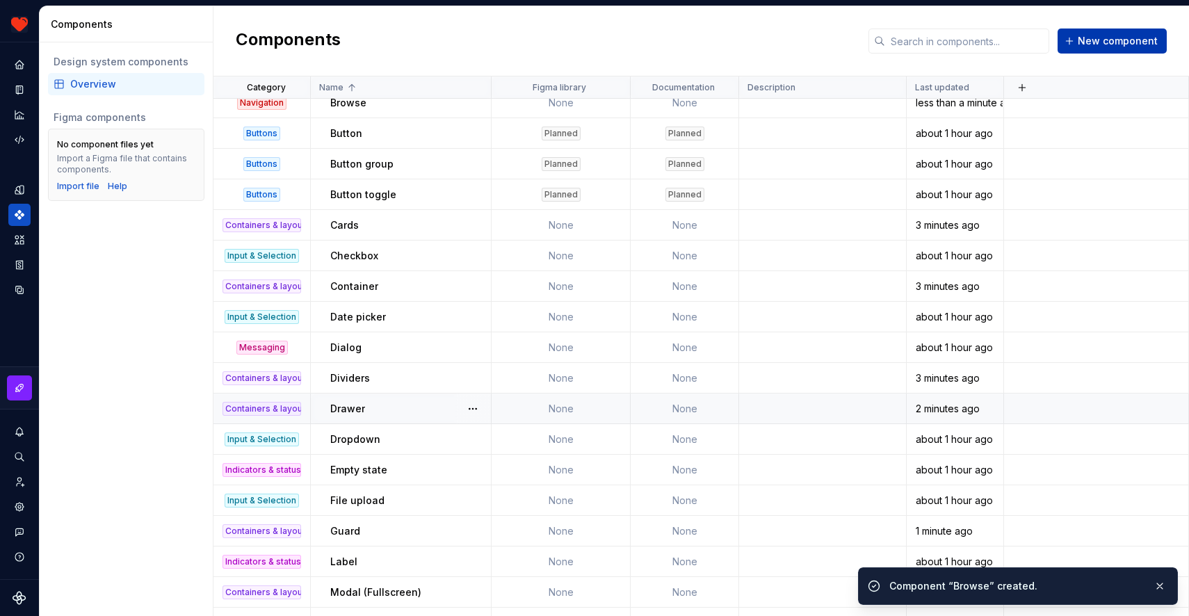
click at [1098, 49] on button "New component" at bounding box center [1112, 41] width 109 height 25
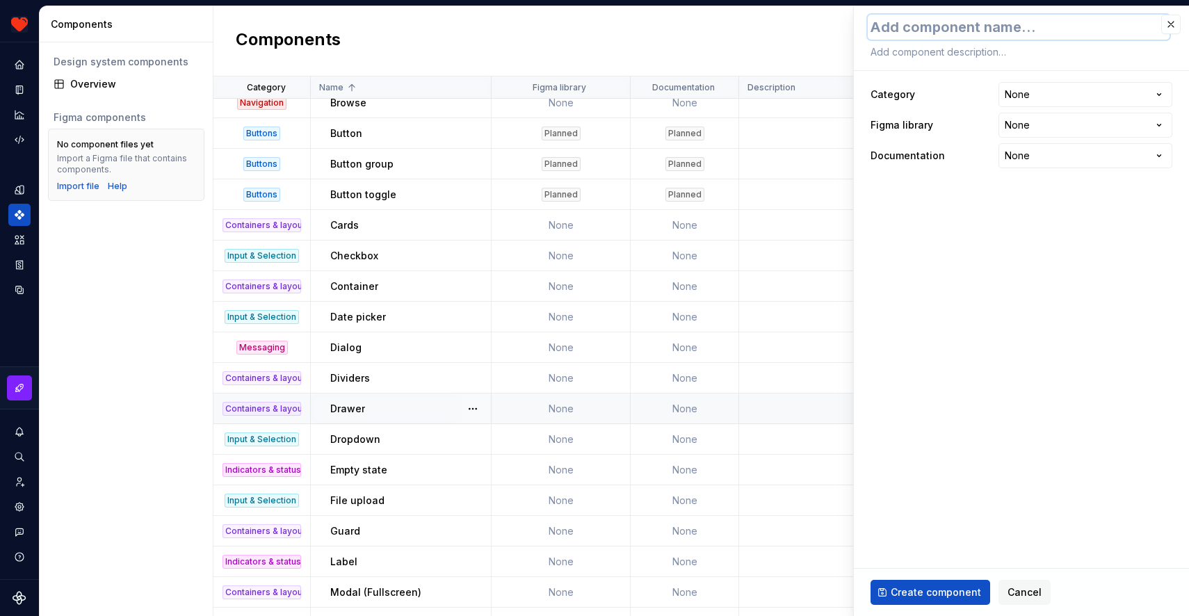
click at [937, 35] on textarea at bounding box center [1019, 27] width 302 height 25
type textarea "*"
type textarea "b"
type textarea "*"
type textarea "ba"
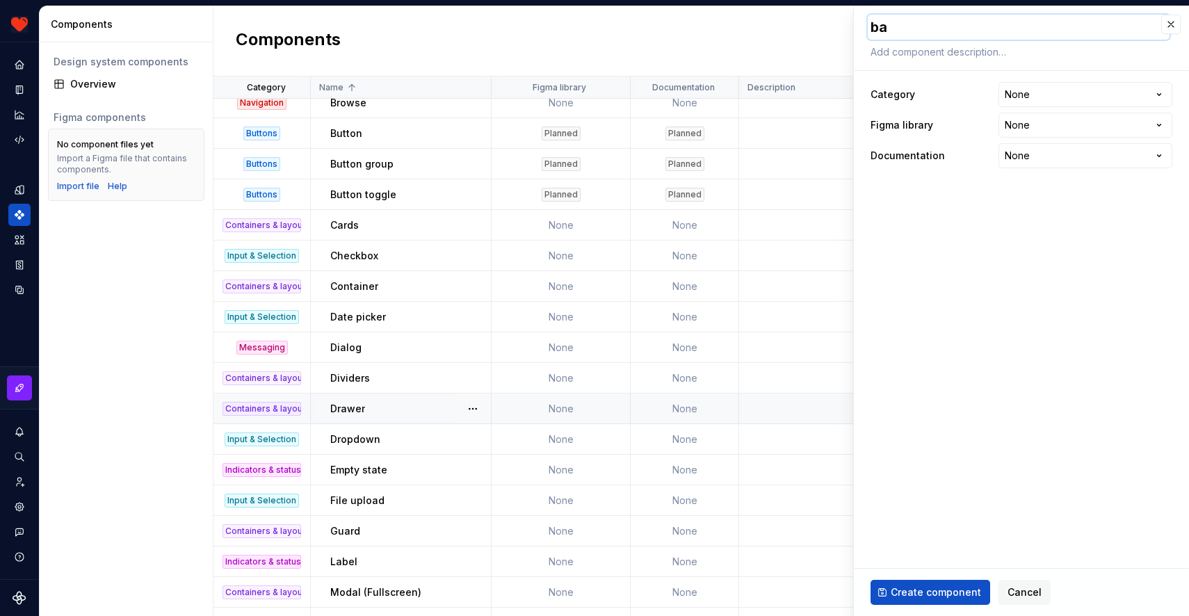
type textarea "*"
type textarea "bac"
type textarea "*"
type textarea "back"
type textarea "*"
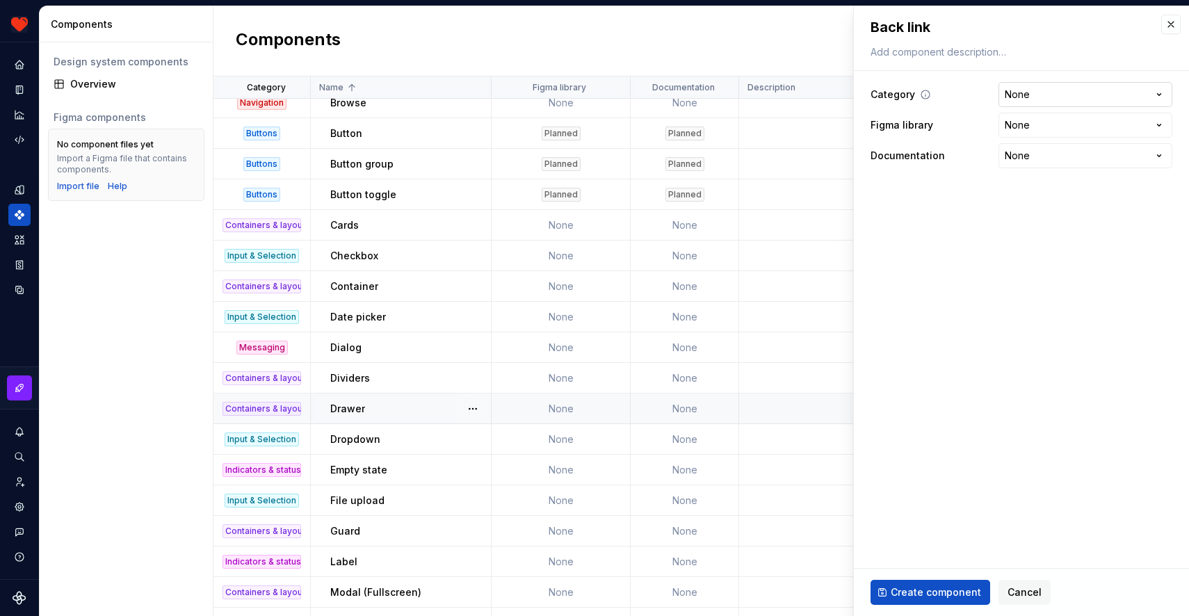
click at [1029, 104] on html "Harmony JK Design system data Components Design system components Overview Figm…" at bounding box center [594, 308] width 1189 height 616
click at [871, 580] on button "Create component" at bounding box center [931, 592] width 120 height 25
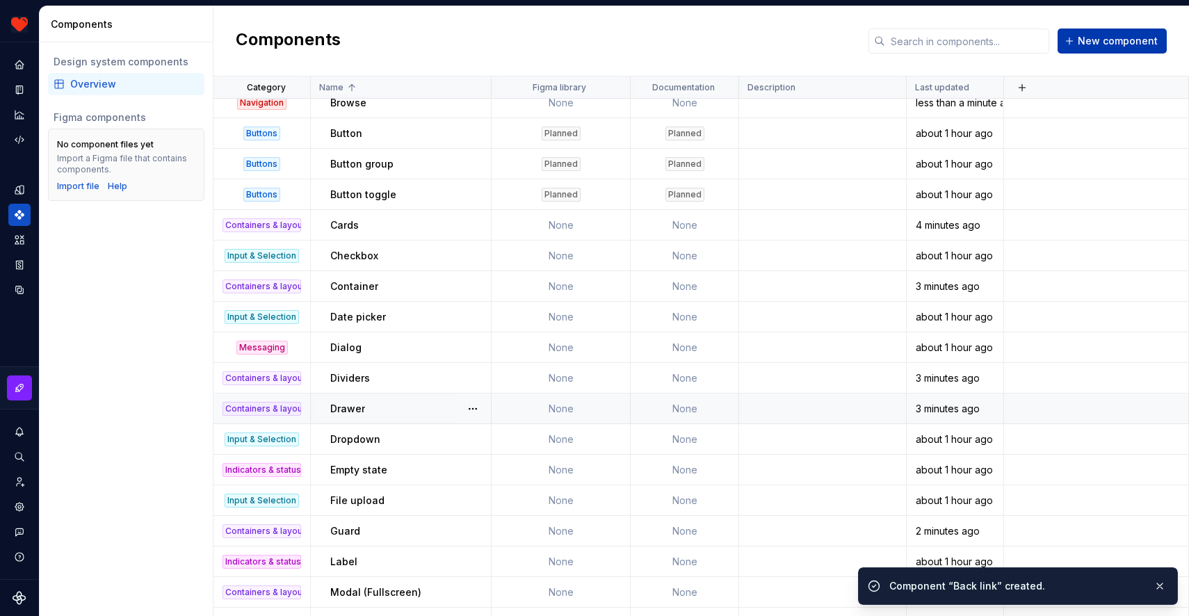
click at [1104, 45] on span "New component" at bounding box center [1118, 41] width 80 height 14
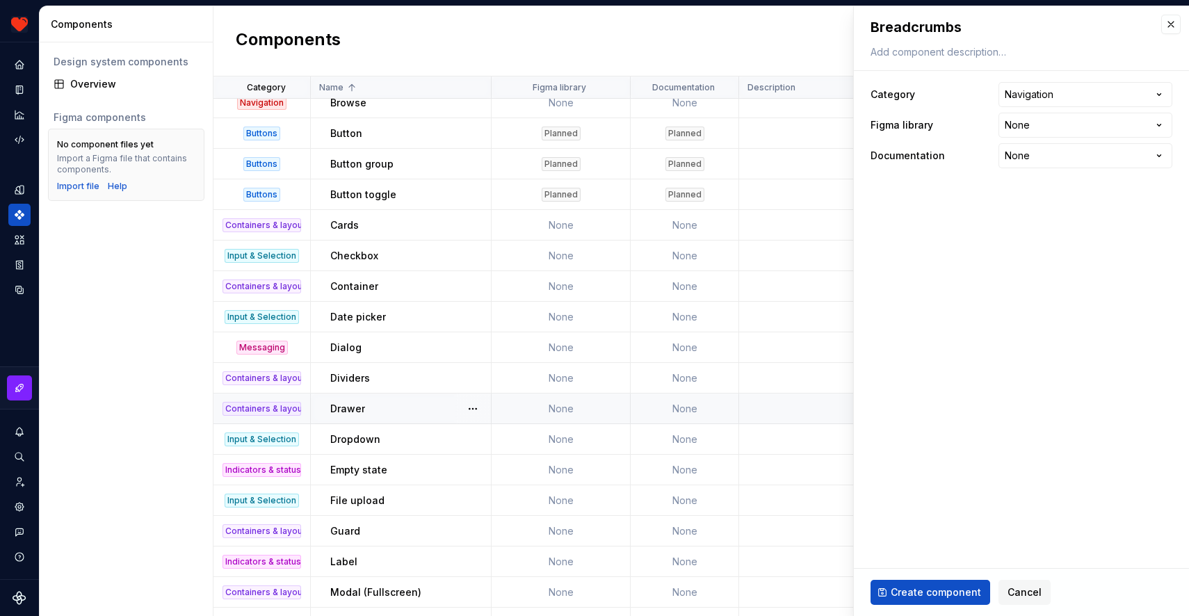
click at [871, 580] on button "Create component" at bounding box center [931, 592] width 120 height 25
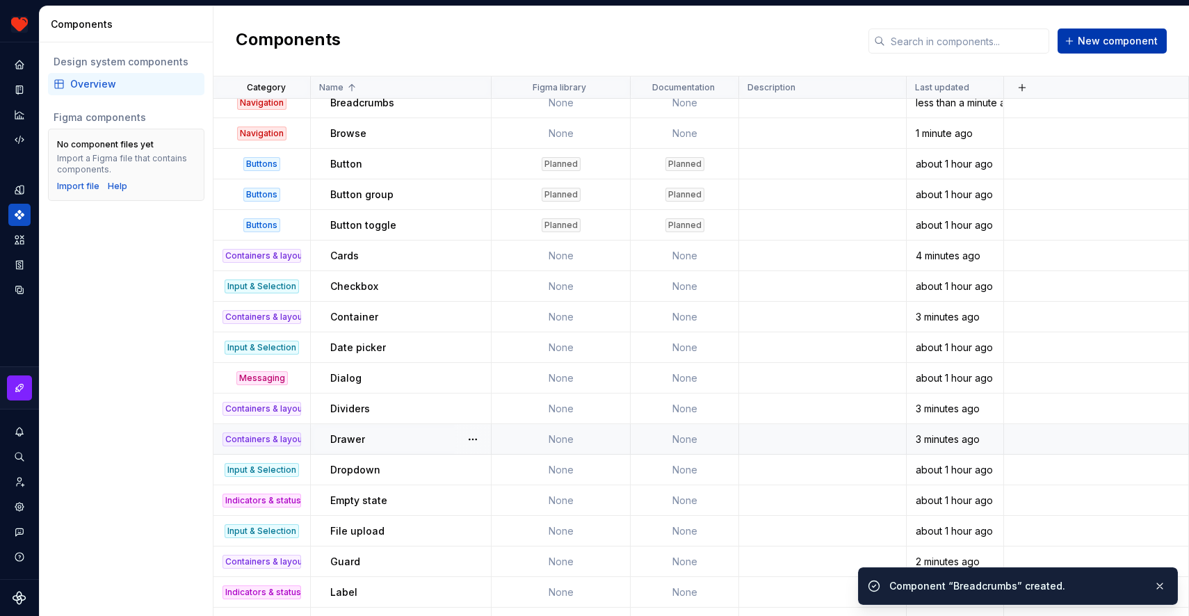
click at [1104, 48] on button "New component" at bounding box center [1112, 41] width 109 height 25
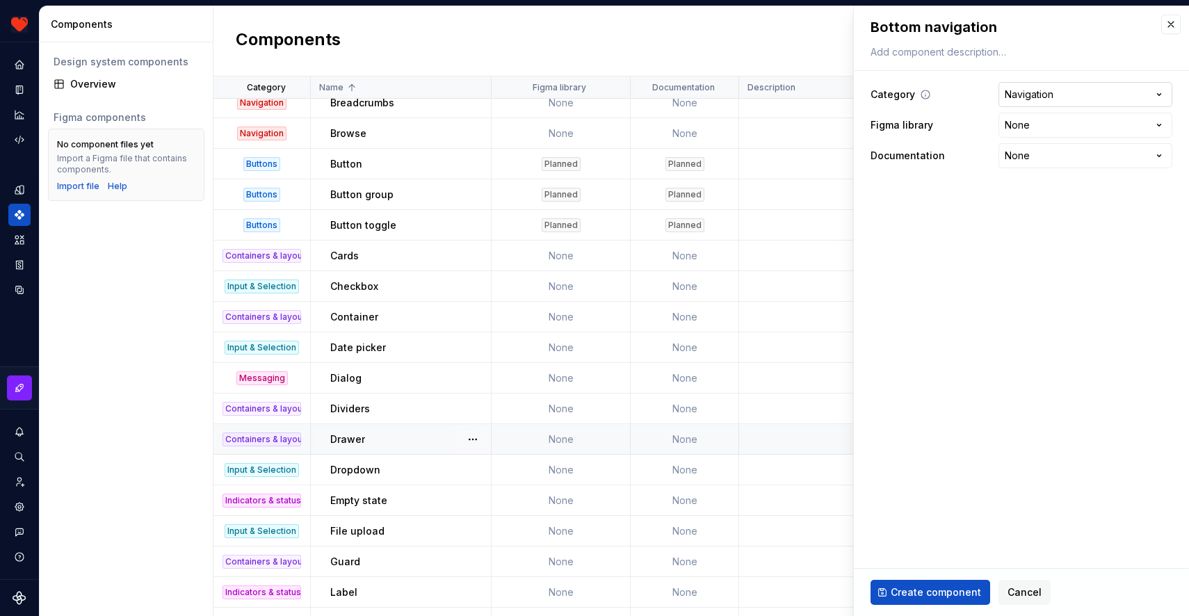
click at [871, 580] on button "Create component" at bounding box center [931, 592] width 120 height 25
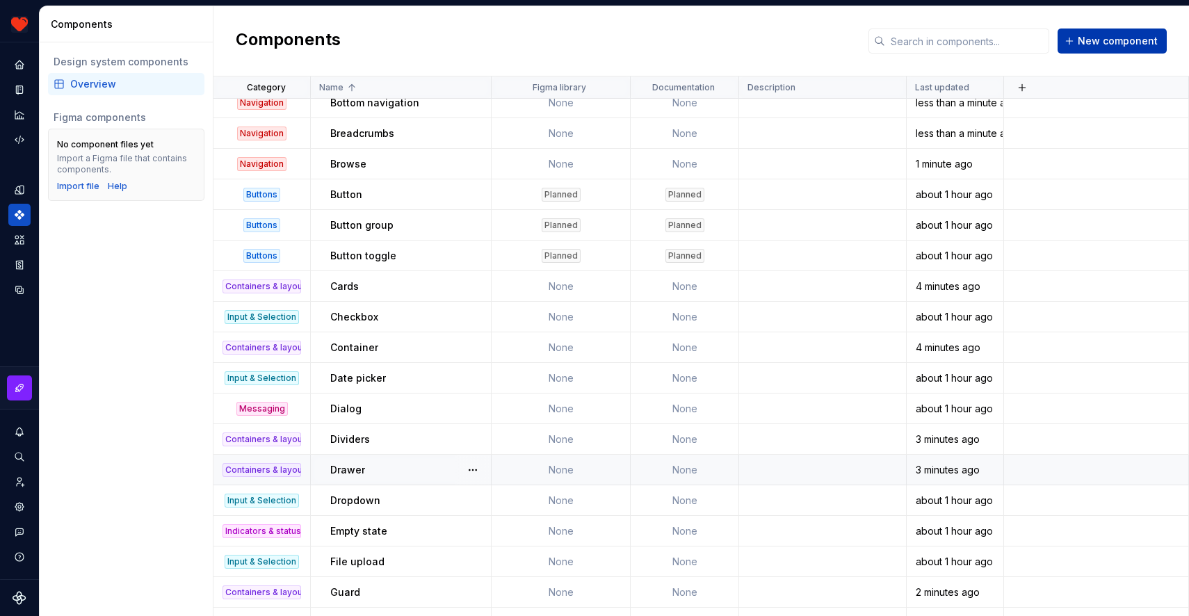
click at [1112, 34] on span "New component" at bounding box center [1118, 41] width 80 height 14
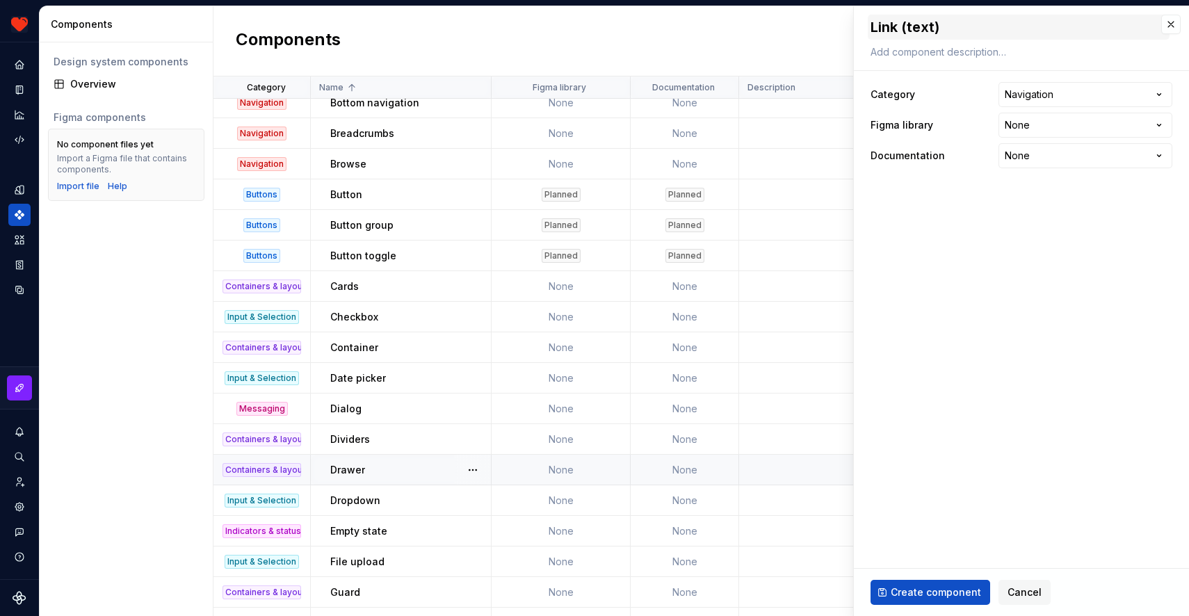
click at [871, 580] on button "Create component" at bounding box center [931, 592] width 120 height 25
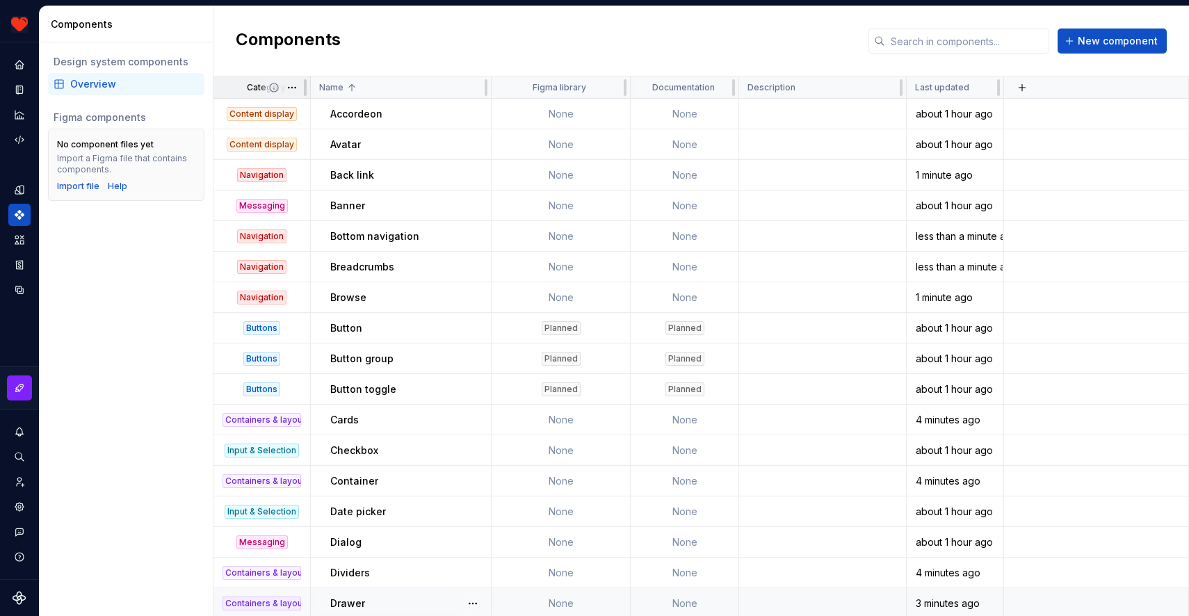
click at [268, 95] on span at bounding box center [285, 88] width 50 height 22
click at [302, 86] on div at bounding box center [305, 88] width 11 height 22
click at [300, 86] on div at bounding box center [305, 88] width 11 height 22
click at [294, 86] on html "Harmony JK Design system data Components Design system components Overview Figm…" at bounding box center [594, 308] width 1189 height 616
click at [342, 197] on div "Sort ascending" at bounding box center [345, 188] width 118 height 22
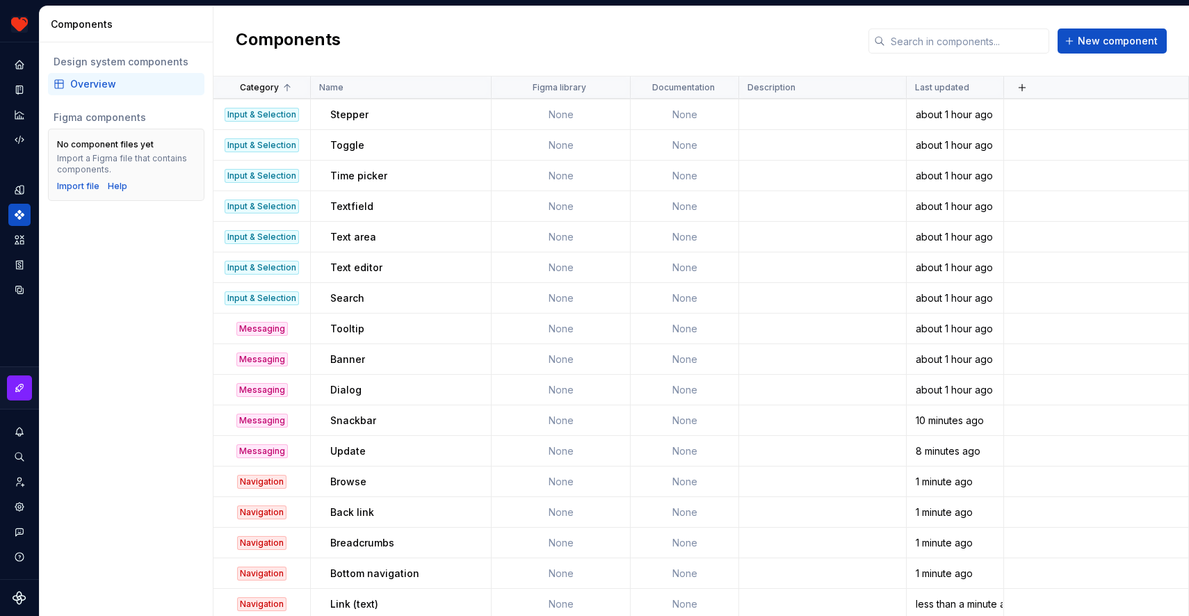
scroll to position [829, 0]
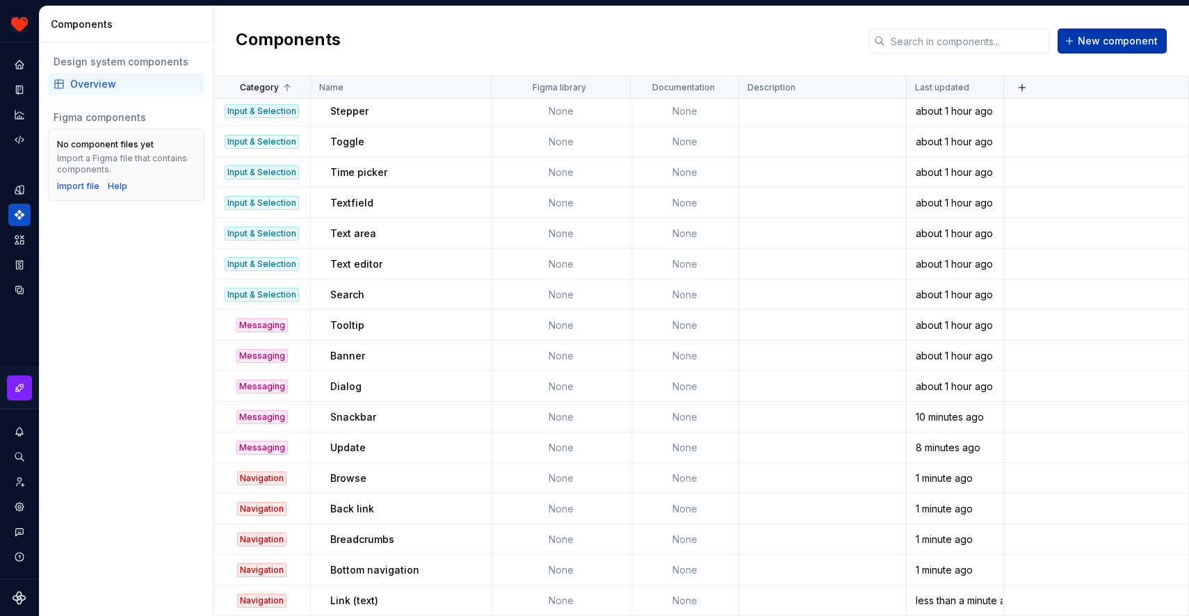
click at [1123, 40] on span "New component" at bounding box center [1118, 41] width 80 height 14
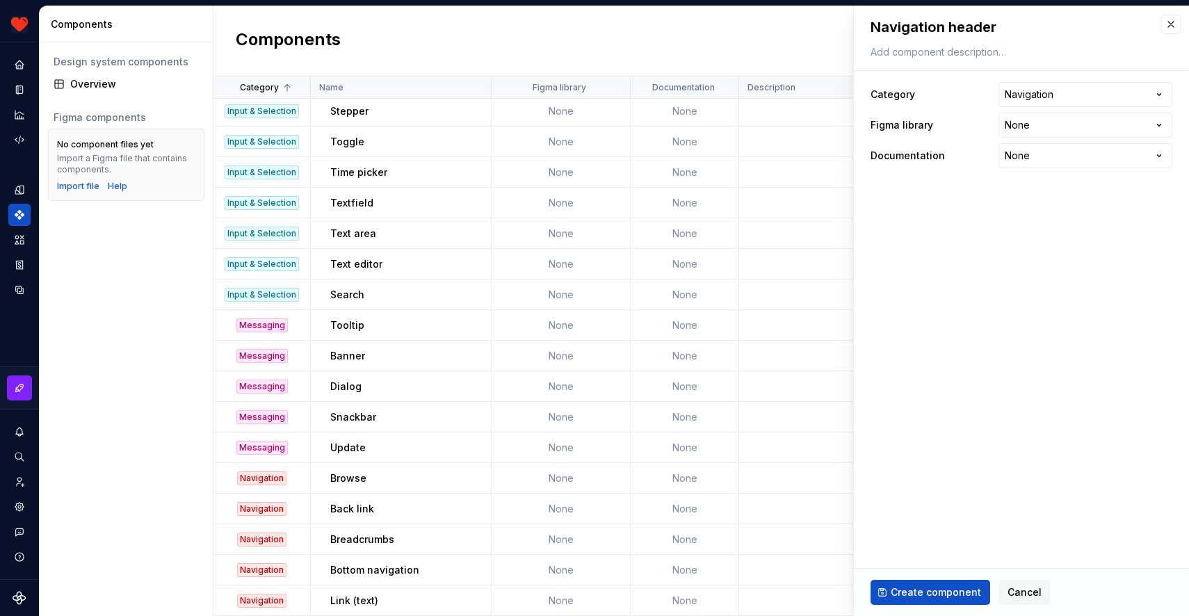
click at [871, 580] on button "Create component" at bounding box center [931, 592] width 120 height 25
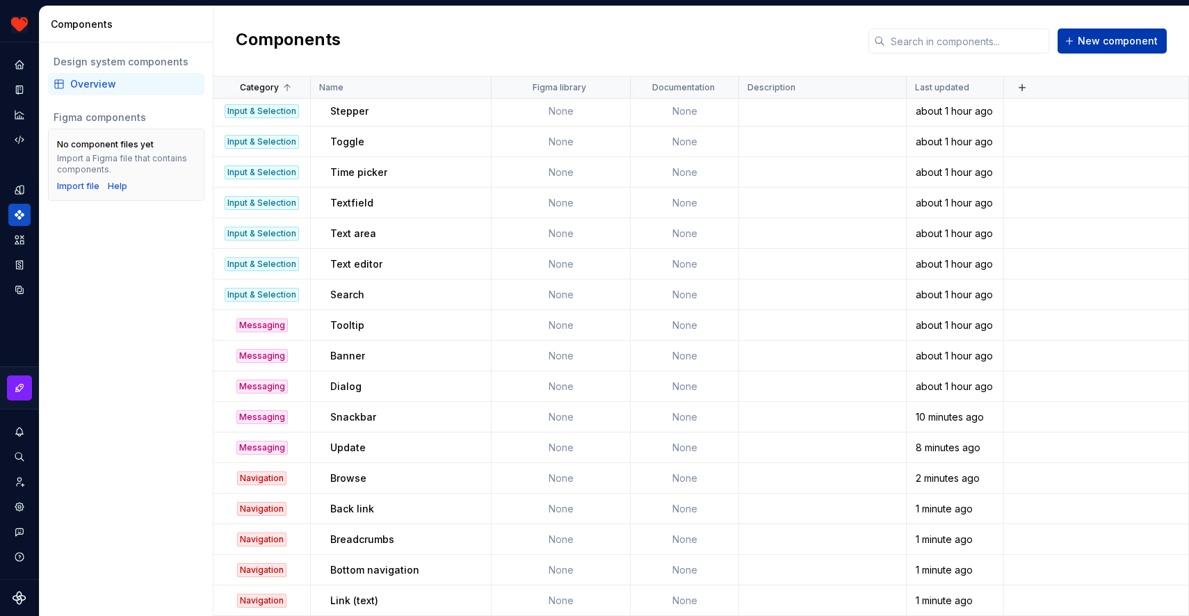
click at [1093, 37] on span "New component" at bounding box center [1118, 41] width 80 height 14
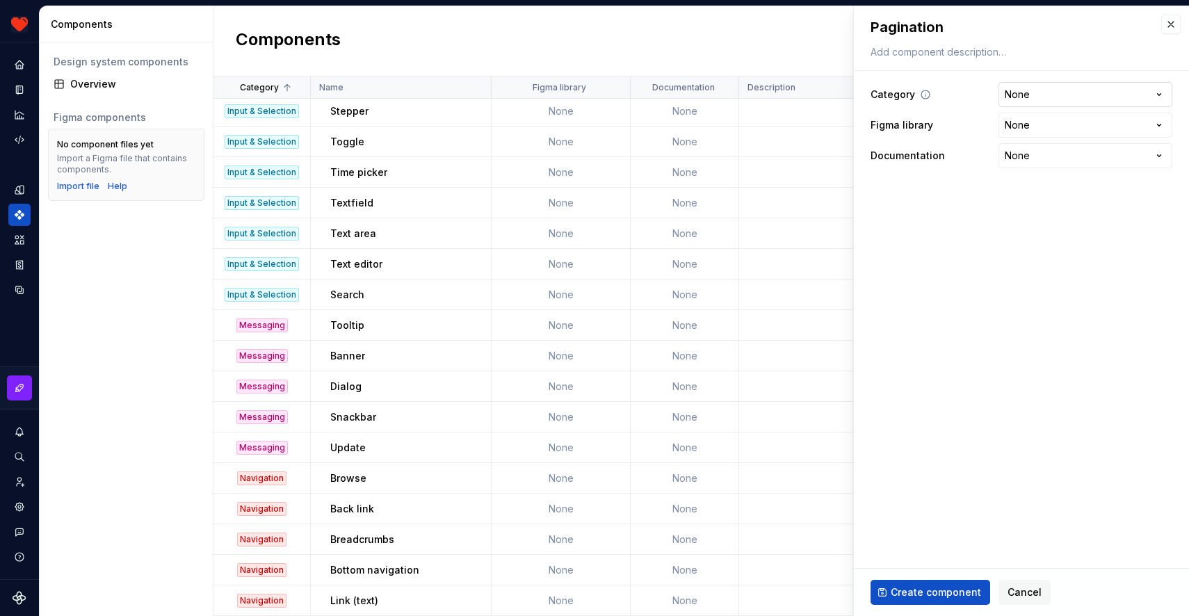
click at [1057, 97] on html "Harmony JK Design system data Components Design system components Overview Figm…" at bounding box center [594, 308] width 1189 height 616
click at [918, 596] on span "Create component" at bounding box center [936, 593] width 90 height 14
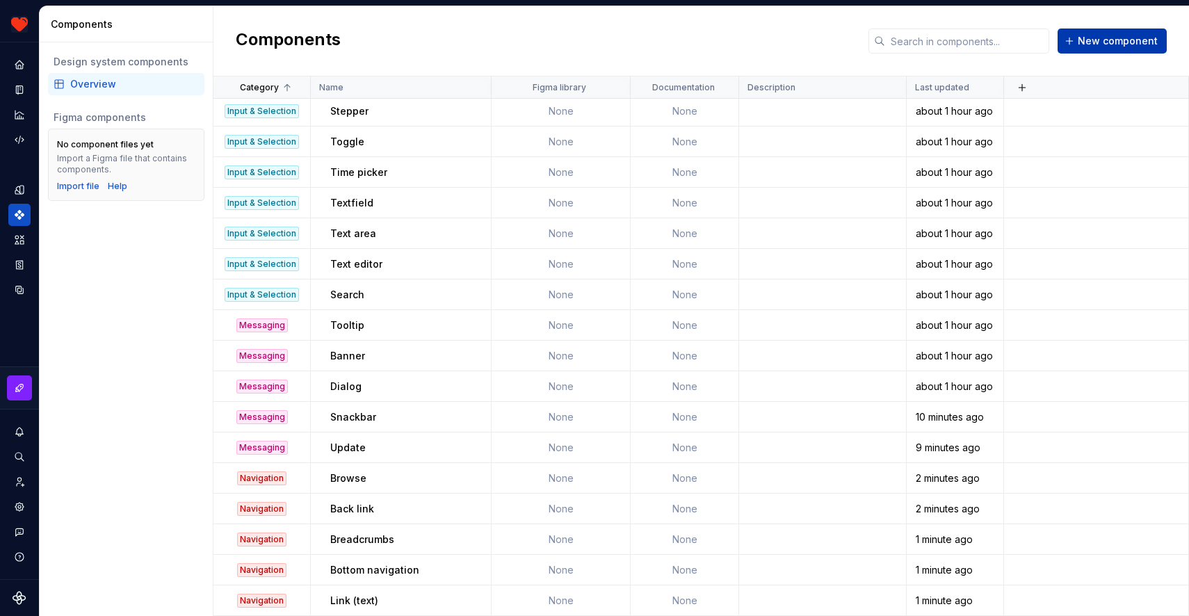
click at [1107, 38] on span "New component" at bounding box center [1118, 41] width 80 height 14
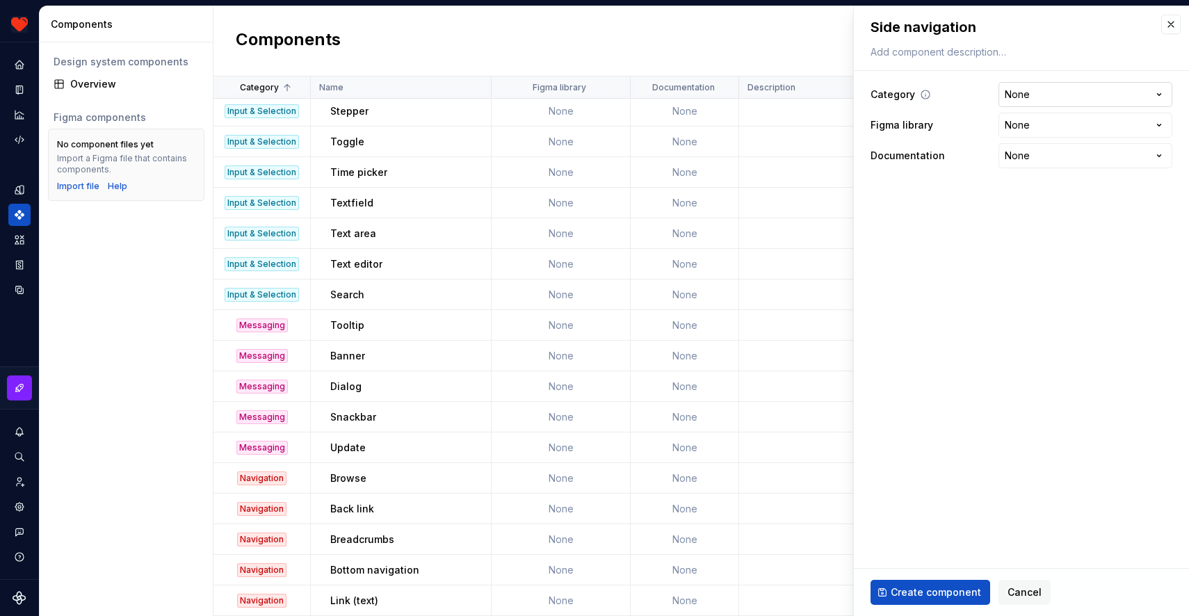
click at [1031, 92] on html "Harmony JK Design system data Components Design system components Overview Figm…" at bounding box center [594, 308] width 1189 height 616
click at [919, 591] on span "Create component" at bounding box center [936, 593] width 90 height 14
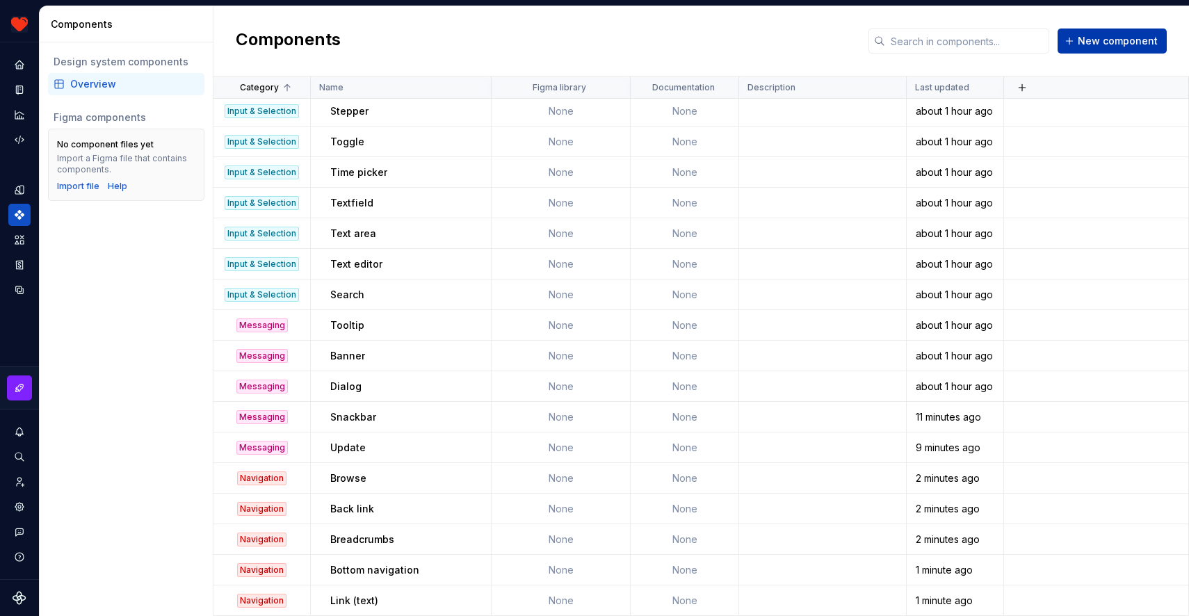
click at [1080, 42] on button "New component" at bounding box center [1112, 41] width 109 height 25
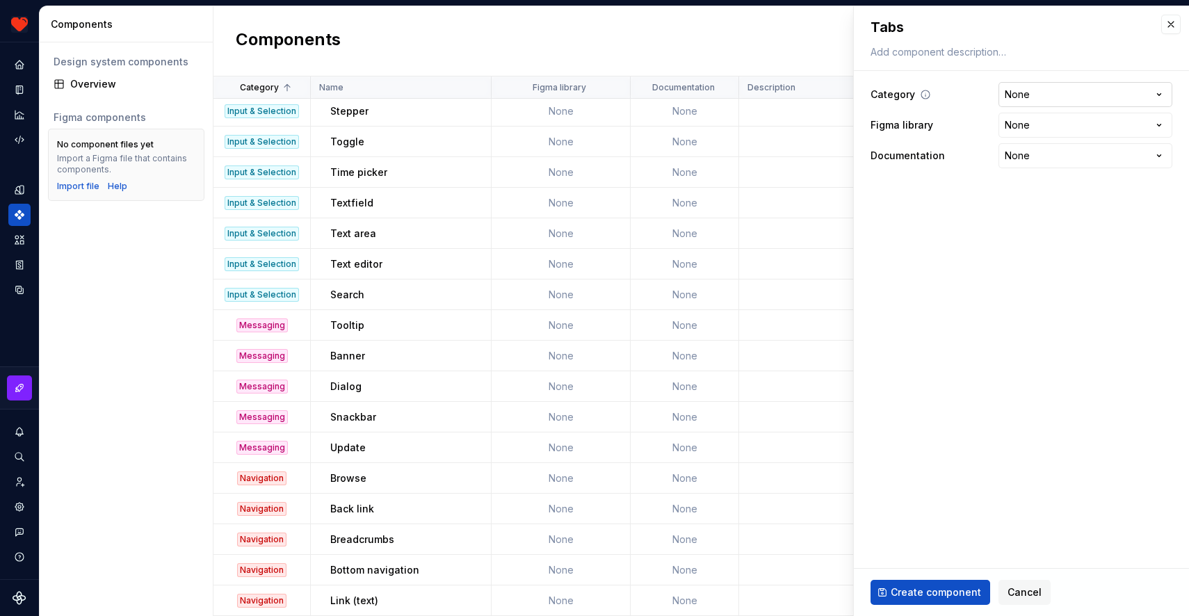
click at [1043, 99] on html "Harmony JK Design system data Components Design system components Overview Figm…" at bounding box center [594, 308] width 1189 height 616
click at [921, 591] on span "Create component" at bounding box center [936, 593] width 90 height 14
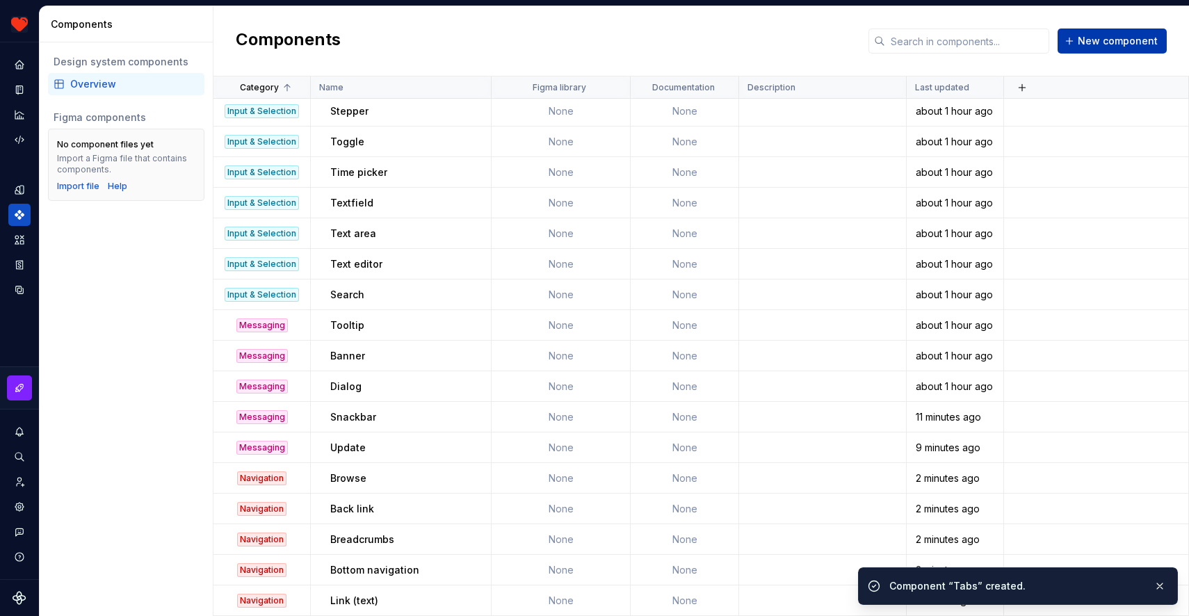
click at [1111, 40] on span "New component" at bounding box center [1118, 41] width 80 height 14
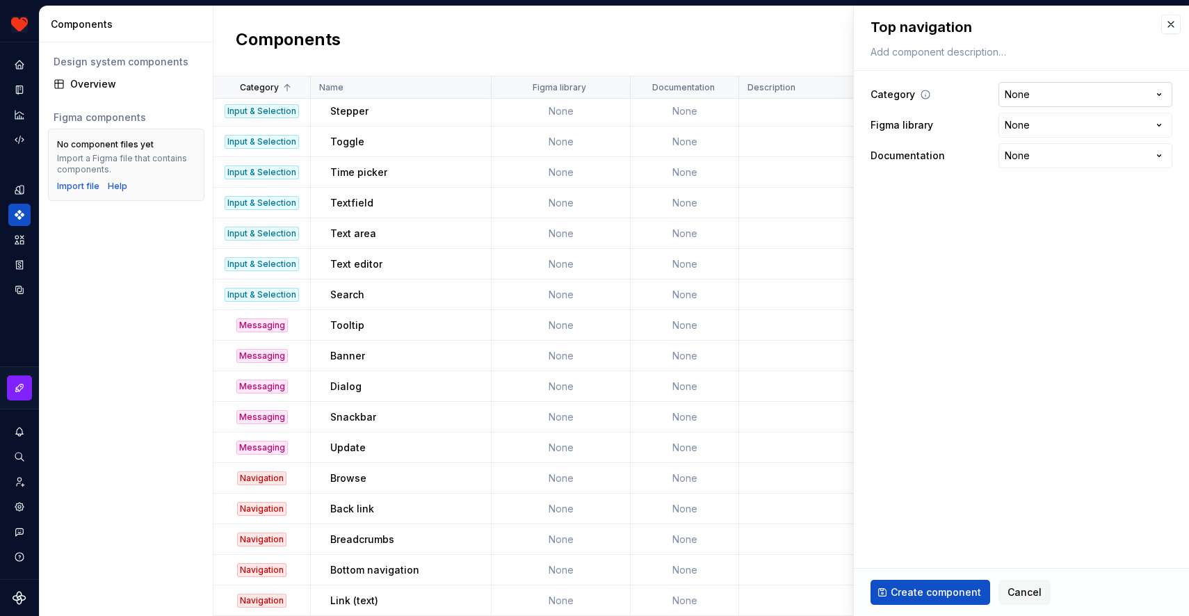
click at [1021, 105] on html "Harmony JK Design system data Components Design system components Overview Figm…" at bounding box center [594, 308] width 1189 height 616
click at [931, 583] on button "Create component" at bounding box center [931, 592] width 120 height 25
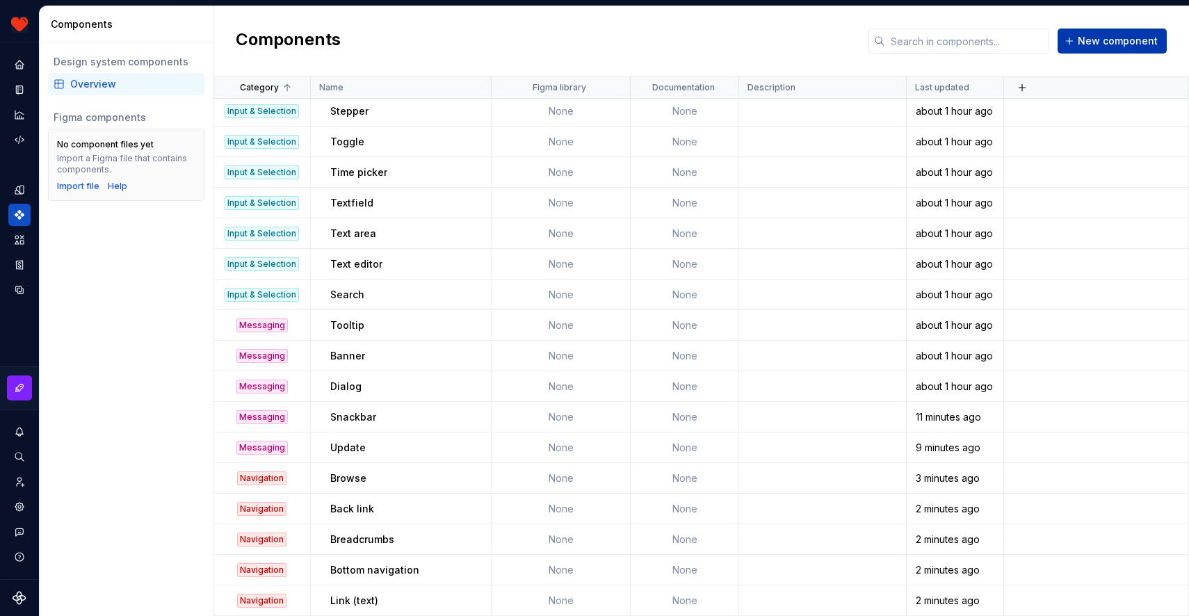
click at [1096, 40] on span "New component" at bounding box center [1118, 41] width 80 height 14
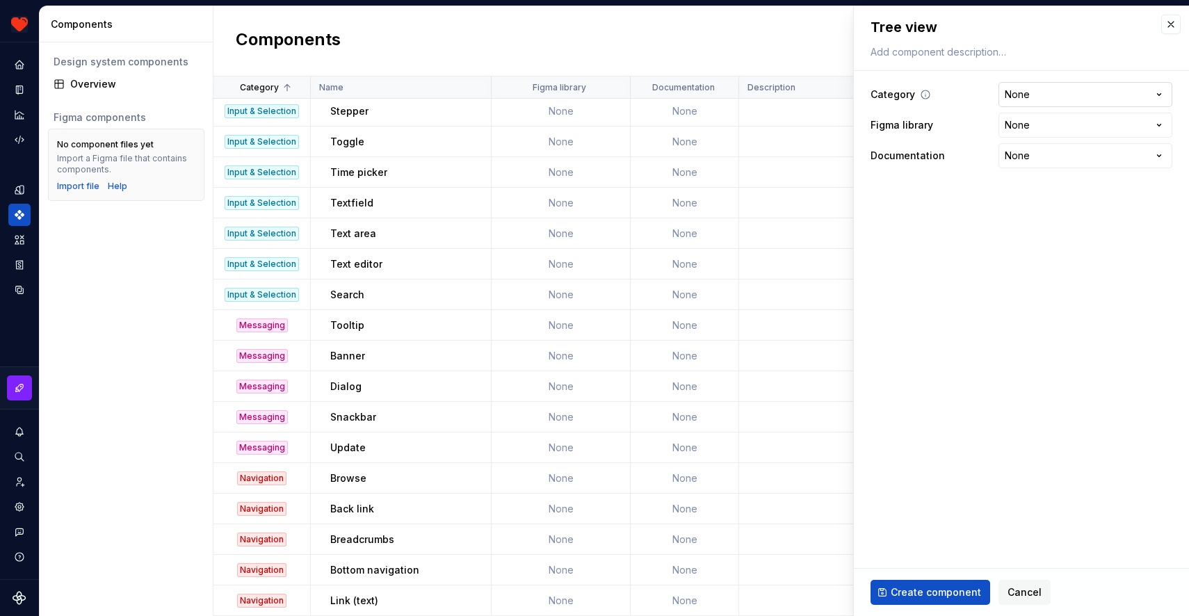
click at [1043, 98] on html "Harmony JK Design system data Components Design system components Overview Figm…" at bounding box center [594, 308] width 1189 height 616
click at [947, 586] on span "Create component" at bounding box center [936, 593] width 90 height 14
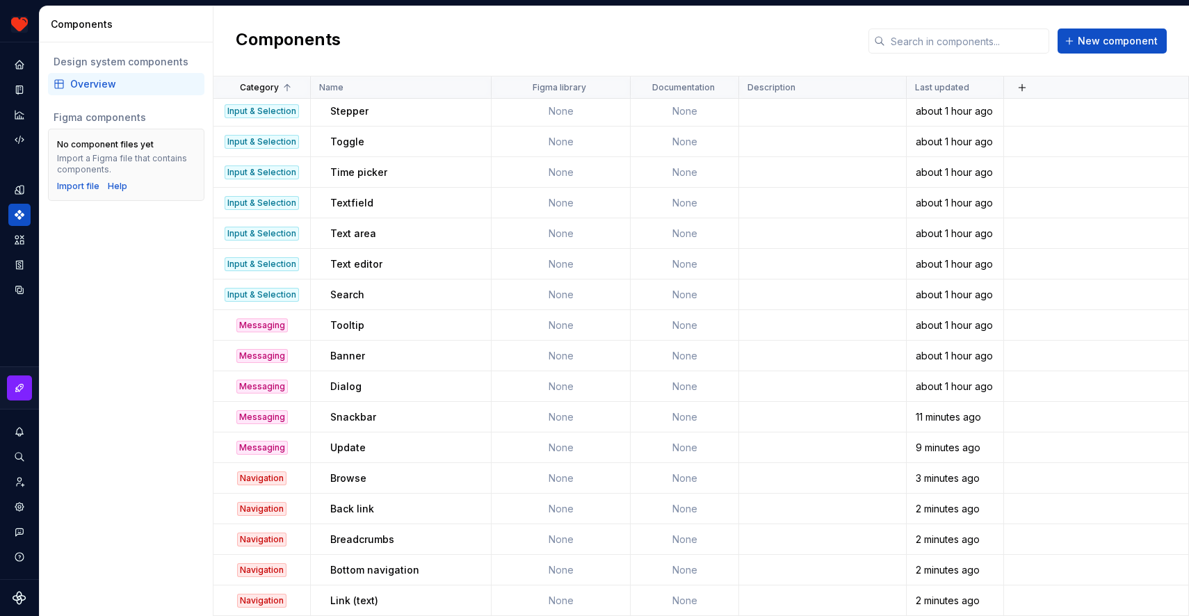
click at [442, 62] on div "Components New component" at bounding box center [702, 41] width 976 height 70
click at [436, 59] on div "Components New component" at bounding box center [702, 41] width 976 height 70
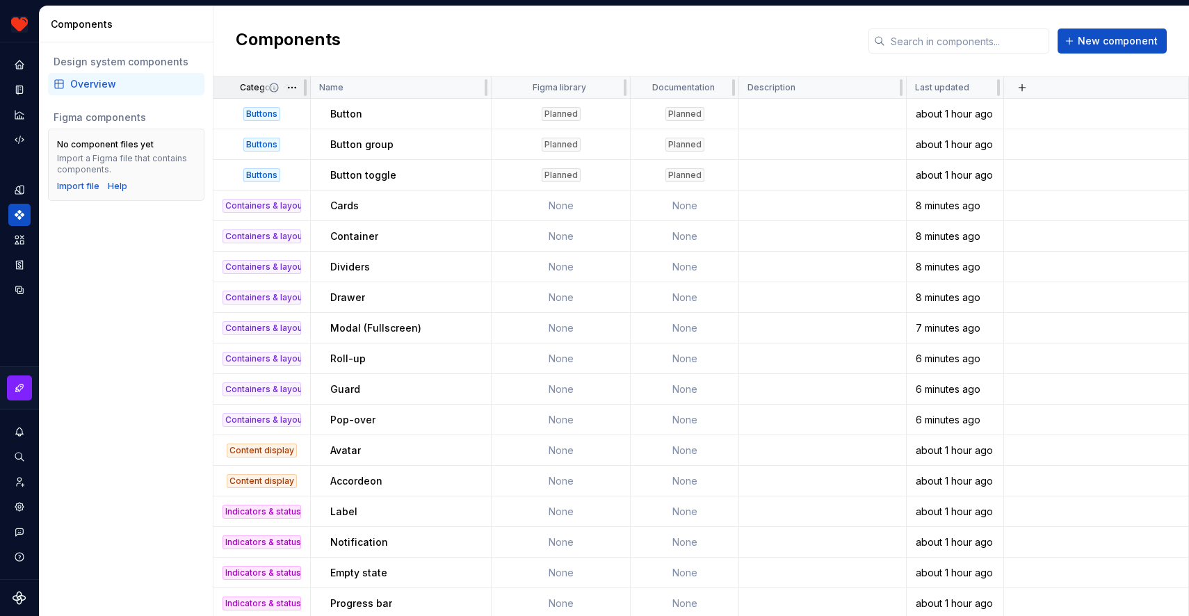
click at [274, 94] on span at bounding box center [285, 88] width 50 height 22
click at [296, 91] on html "Harmony JK Design system data Components Design system components Overview Figm…" at bounding box center [594, 308] width 1189 height 616
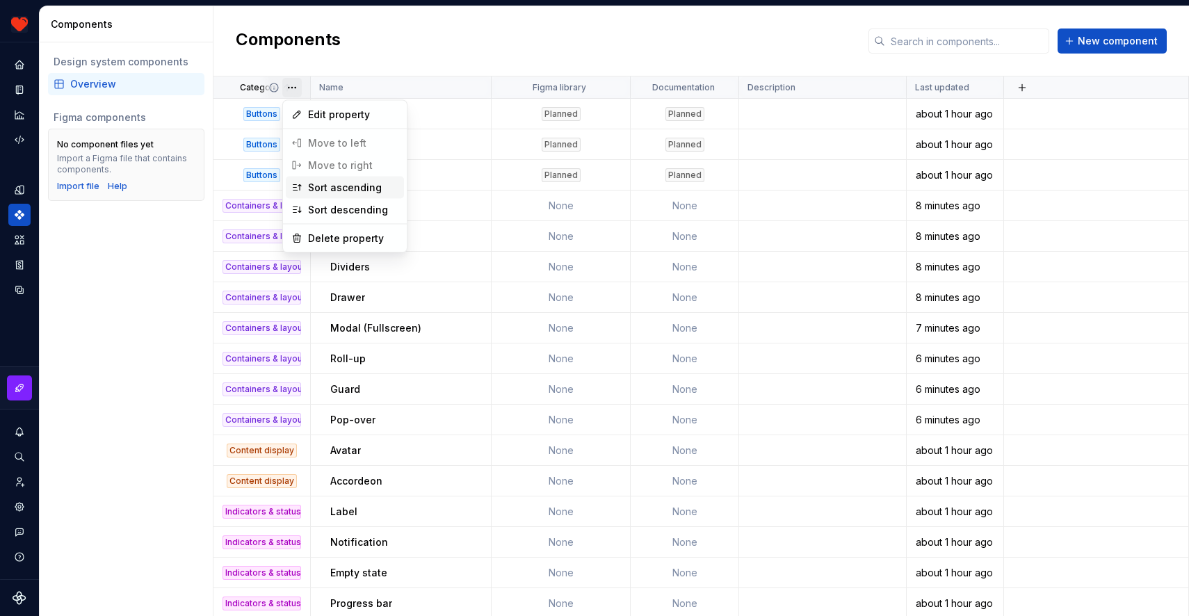
click at [344, 189] on div "Sort ascending" at bounding box center [353, 188] width 90 height 14
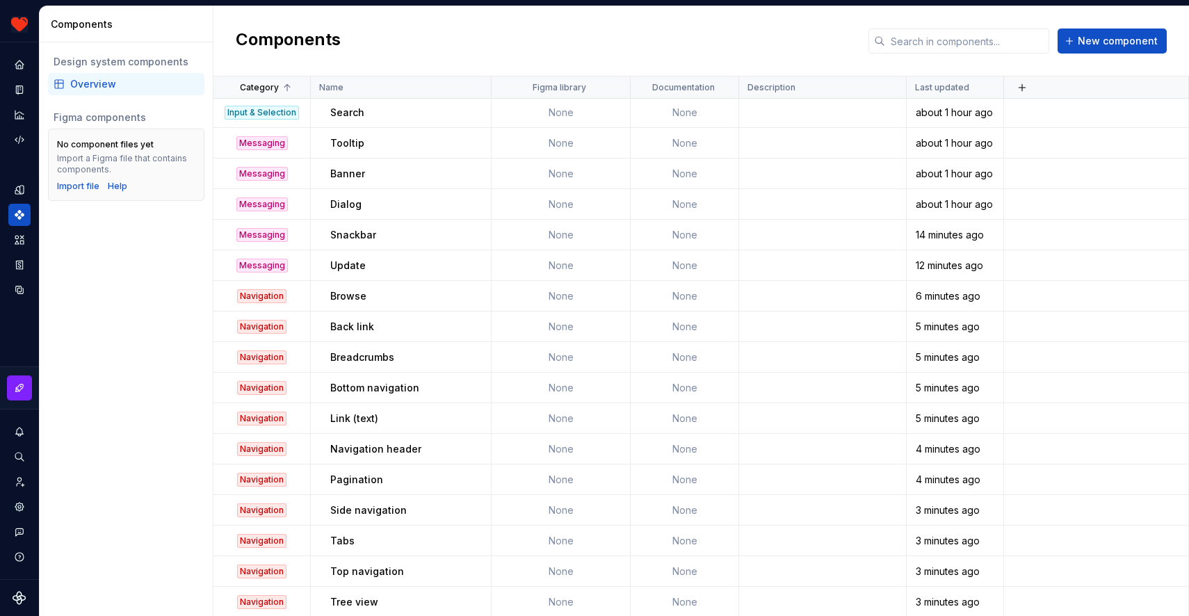
scroll to position [1013, 0]
